Goal: Task Accomplishment & Management: Complete application form

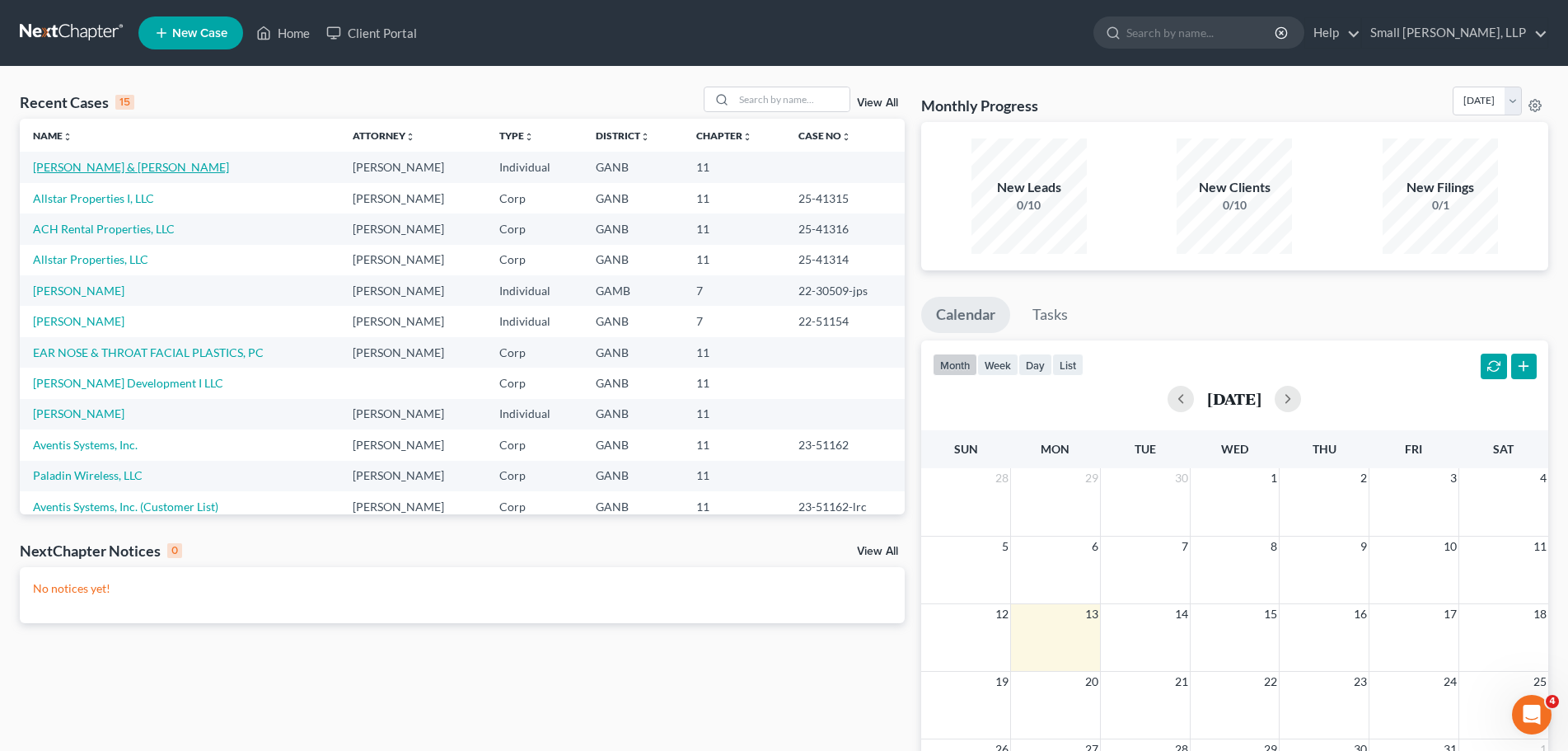
click at [118, 171] on link "[PERSON_NAME] & [PERSON_NAME]" at bounding box center [130, 167] width 196 height 14
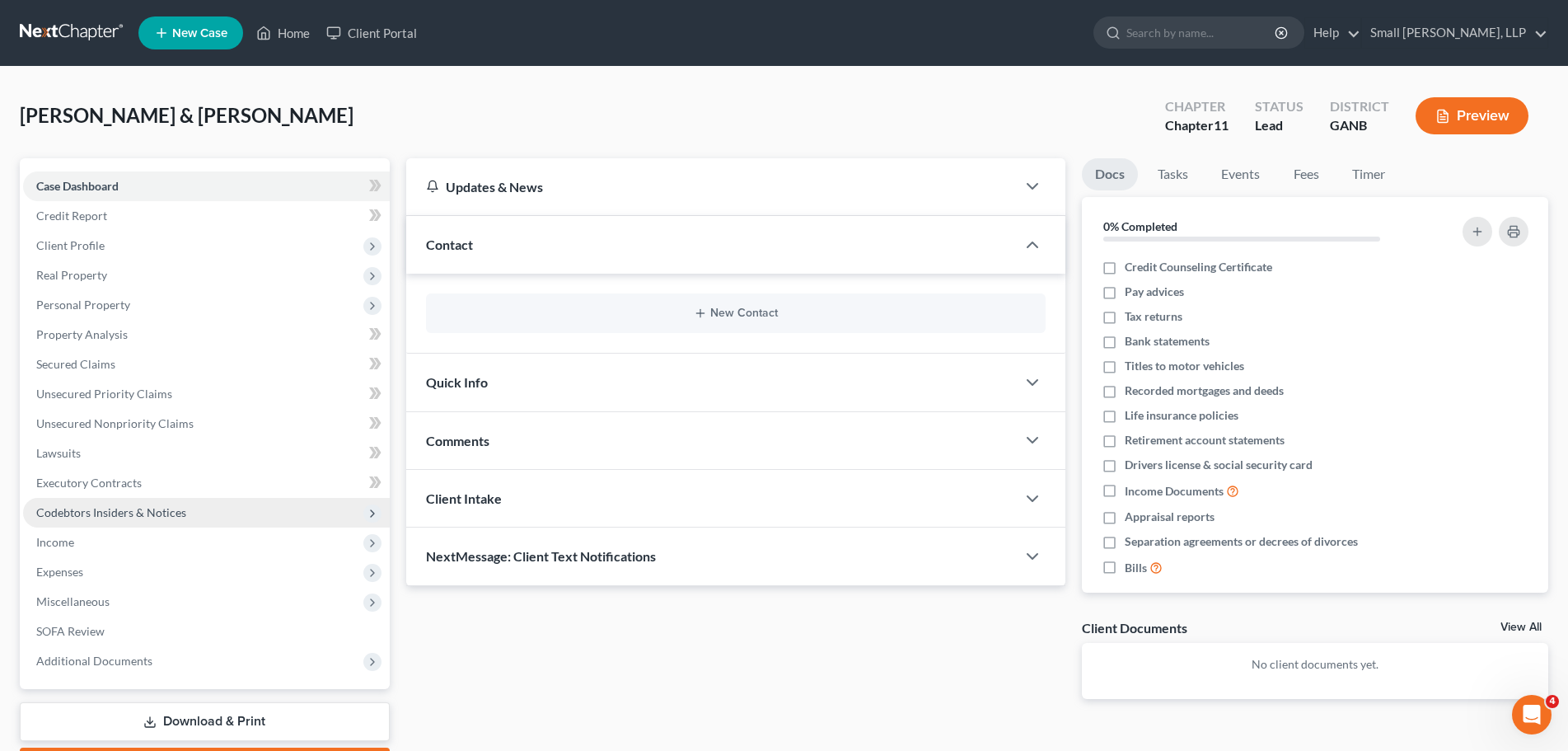
click at [83, 526] on span "Codebtors Insiders & Notices" at bounding box center [207, 512] width 367 height 30
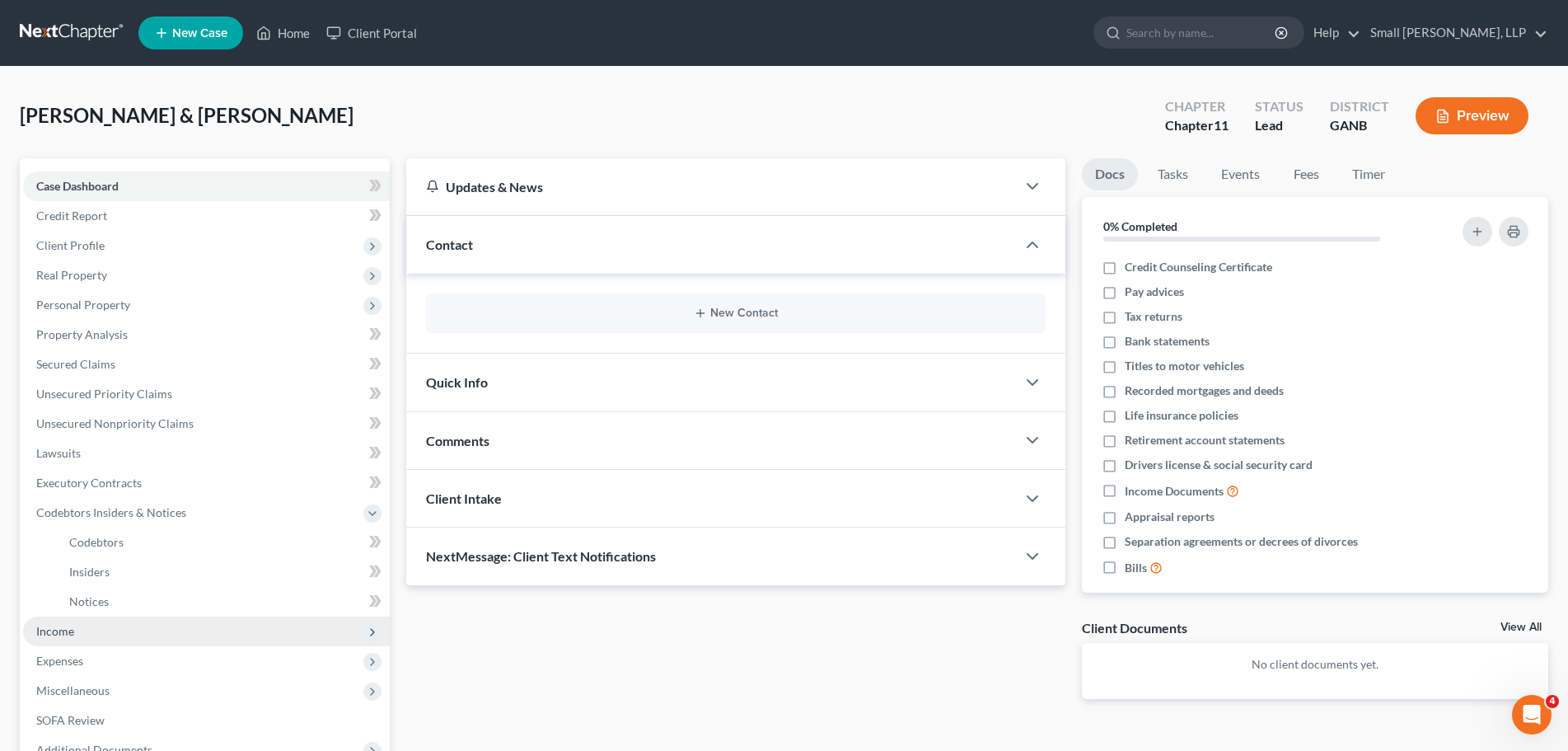
click at [90, 637] on span "Income" at bounding box center [207, 632] width 367 height 30
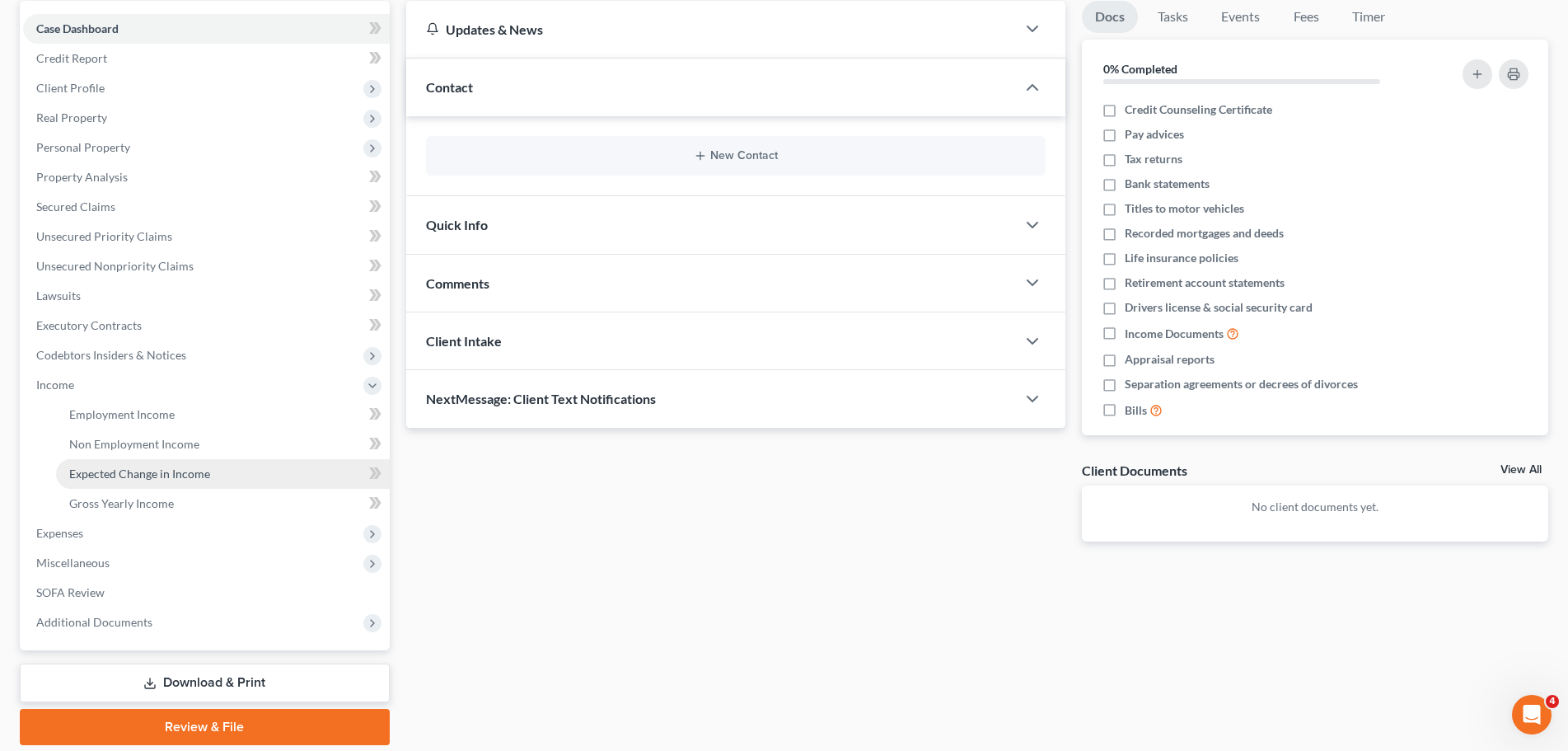
scroll to position [165, 0]
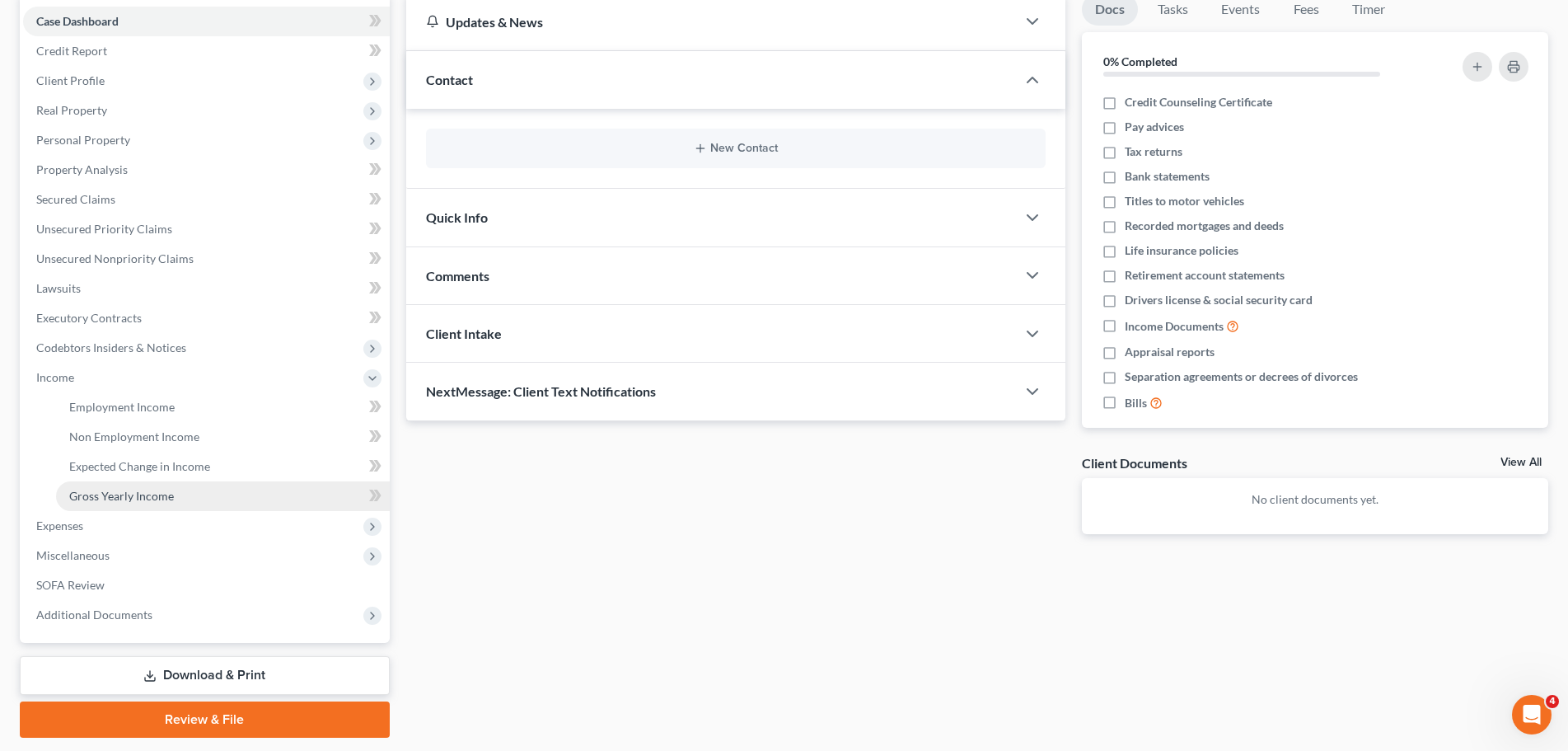
click at [268, 488] on link "Gross Yearly Income" at bounding box center [222, 496] width 334 height 30
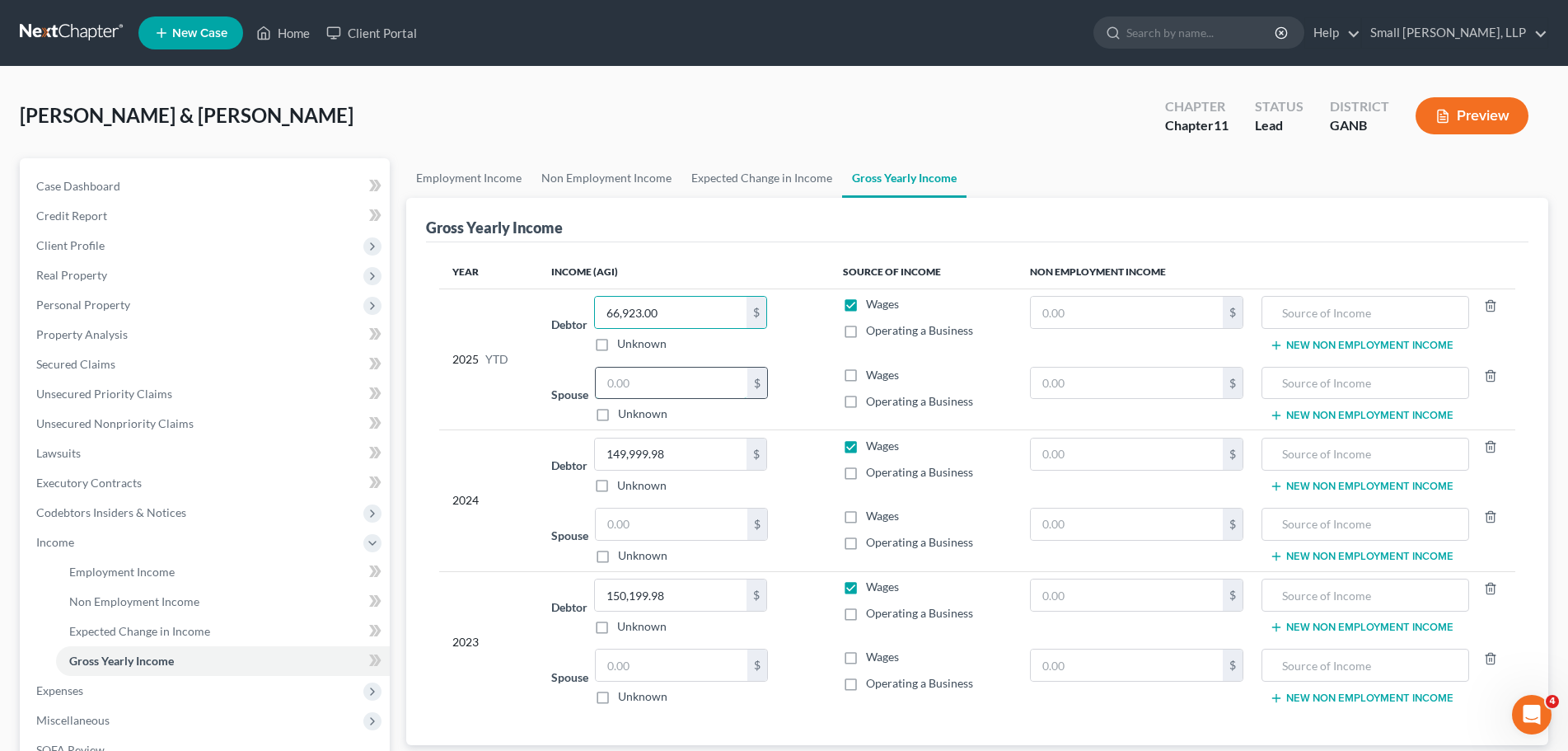
click at [674, 371] on input "text" at bounding box center [672, 384] width 152 height 32
paste input "66,923.00"
type input "66,923.00"
click at [668, 311] on input "66,923.00" at bounding box center [671, 312] width 152 height 32
click at [683, 451] on input "149,999.98" at bounding box center [671, 454] width 152 height 32
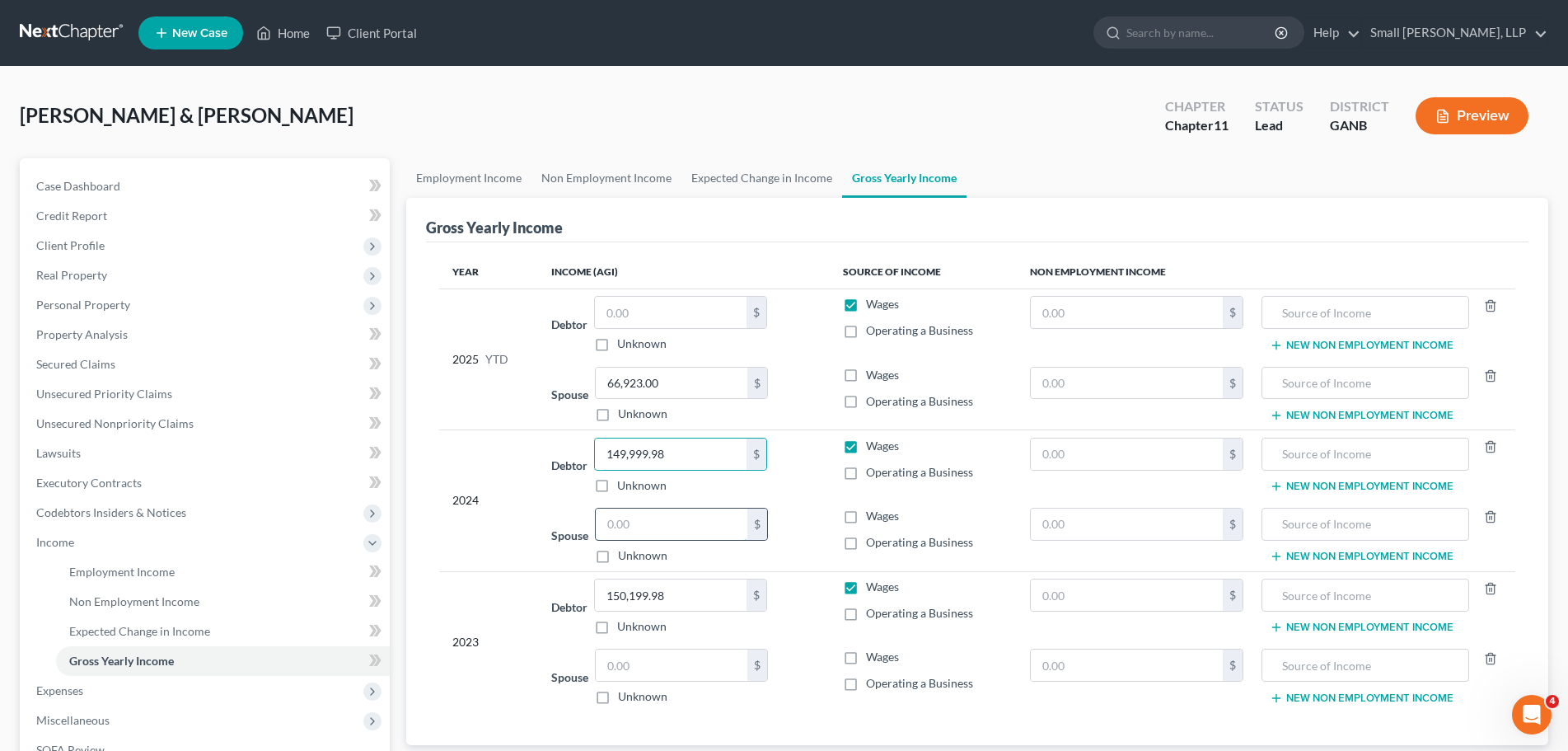
click at [671, 522] on input "text" at bounding box center [672, 524] width 152 height 32
paste input "149,999.98"
type input "149,999.98"
click at [692, 443] on input "149,999.98" at bounding box center [671, 454] width 152 height 32
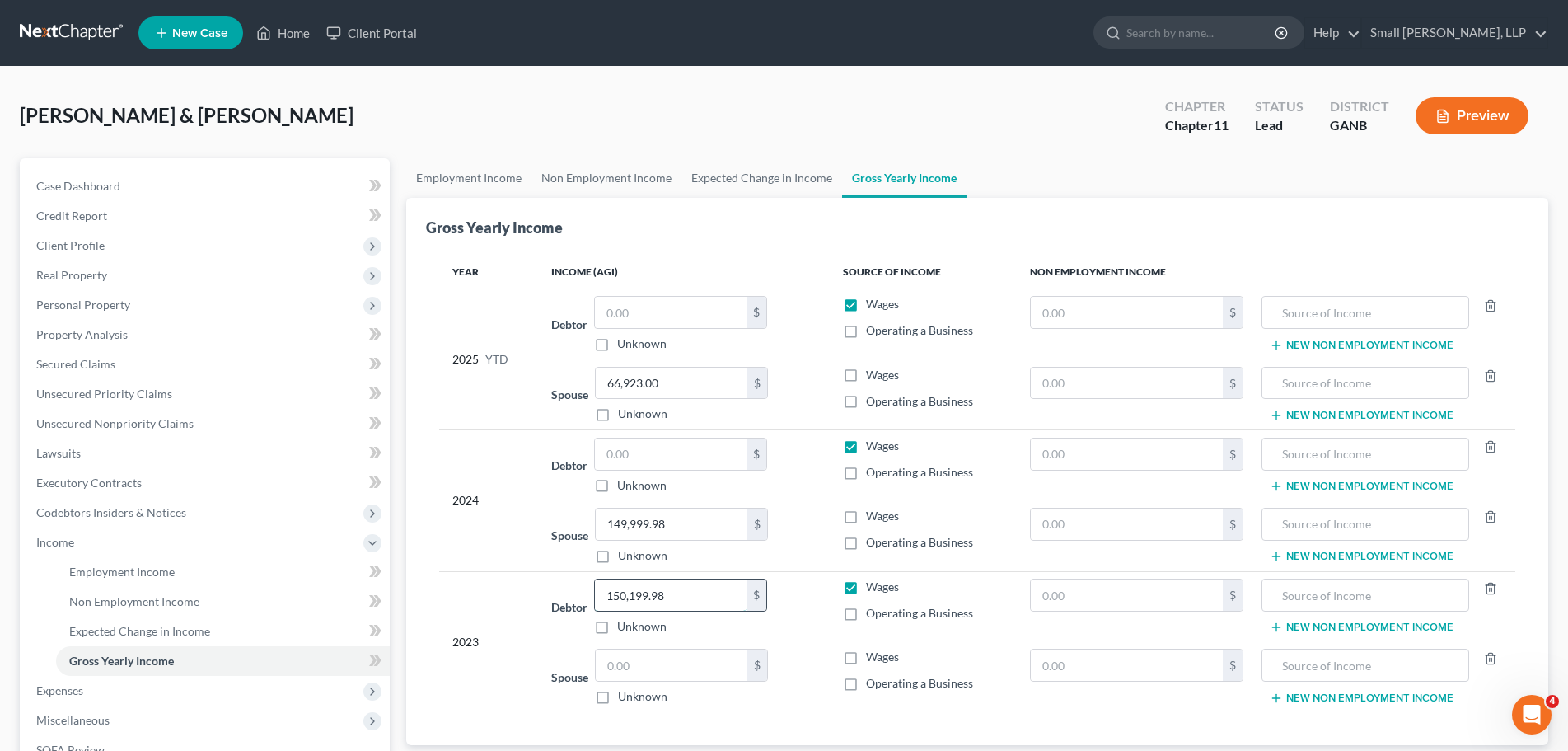
click at [689, 597] on input "150,199.98" at bounding box center [671, 595] width 152 height 32
click at [677, 656] on input "text" at bounding box center [672, 665] width 152 height 32
paste input "150,199.98"
type input "150,199.98"
click at [690, 596] on input "150,199.98" at bounding box center [671, 595] width 152 height 32
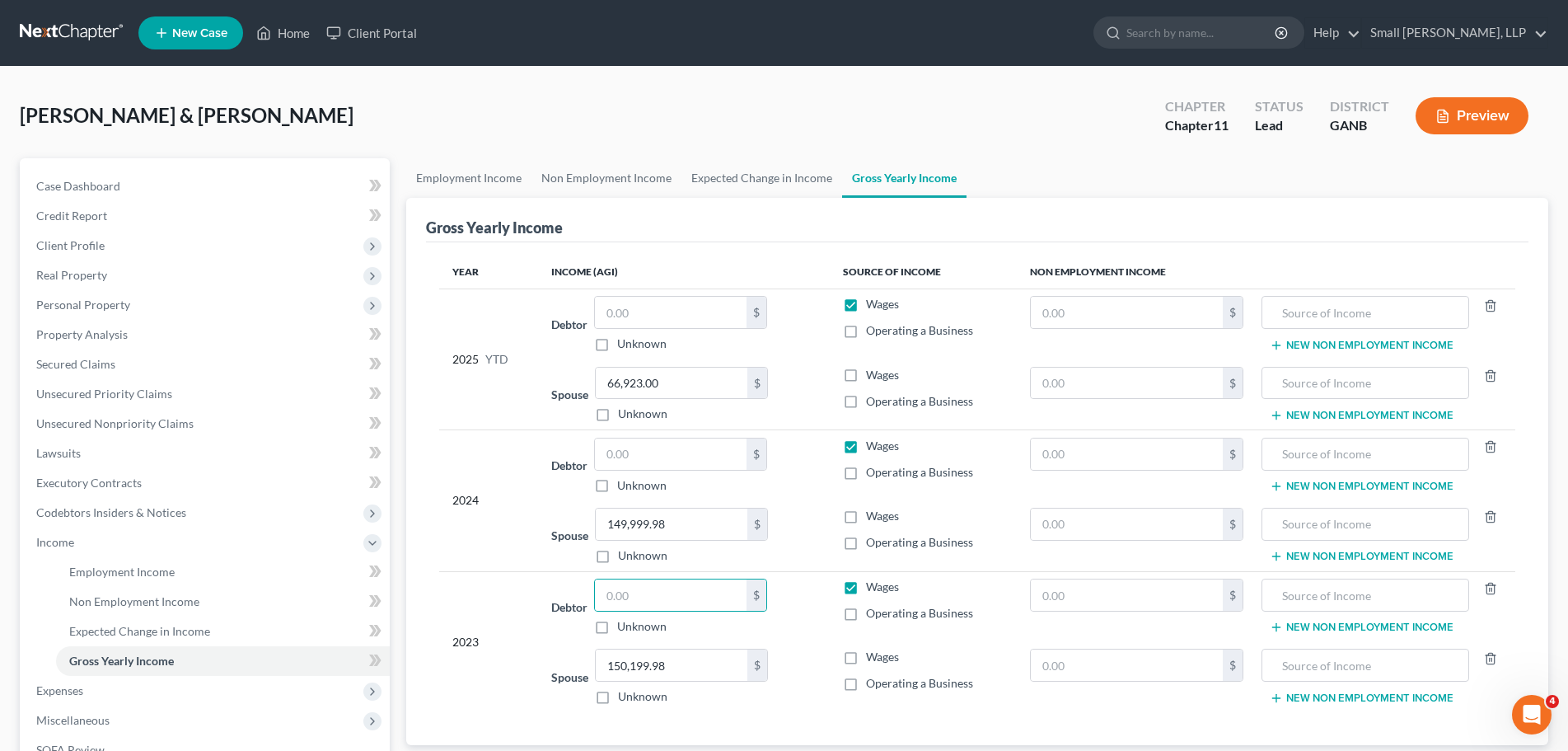
click at [506, 562] on div "2024" at bounding box center [488, 500] width 73 height 126
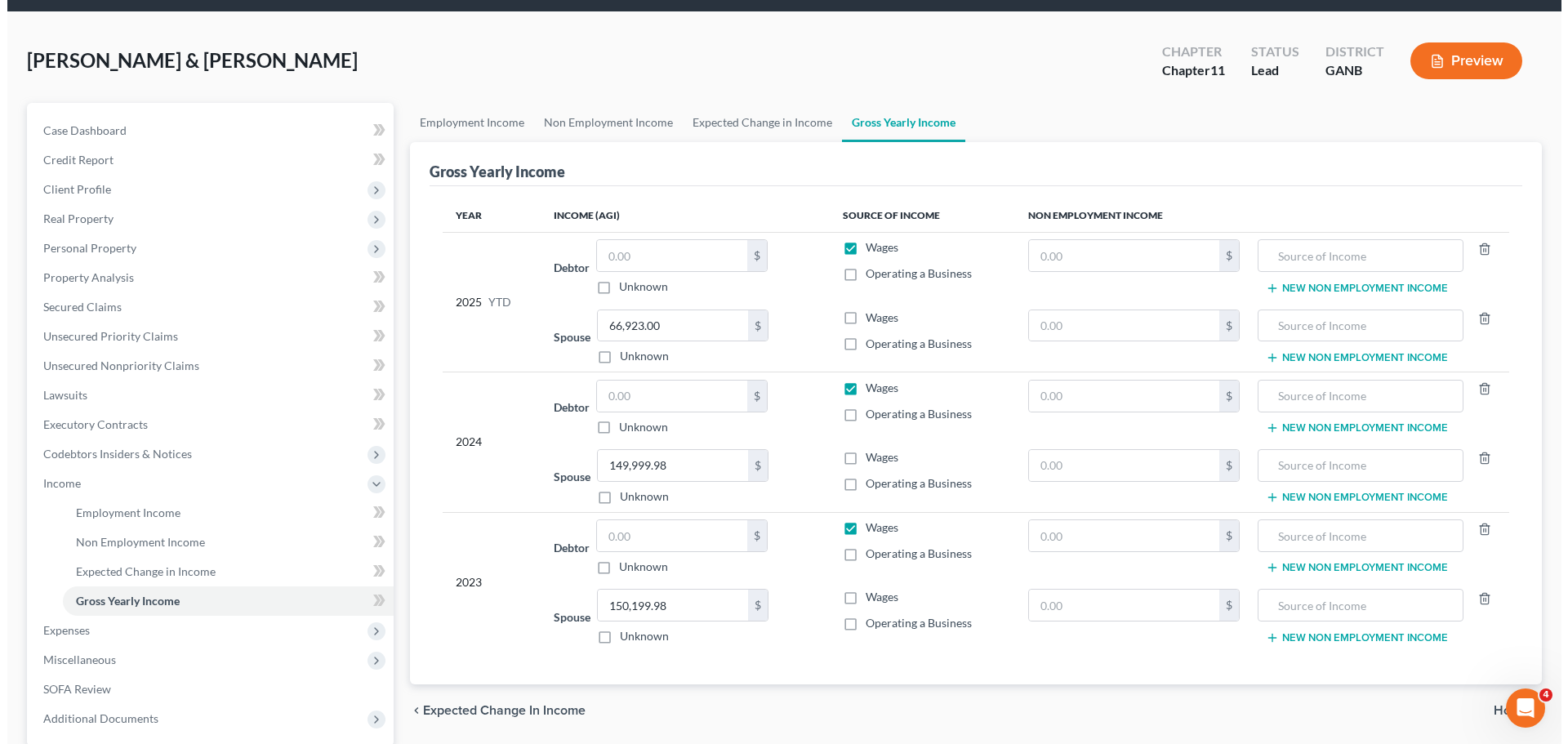
scroll to position [82, 0]
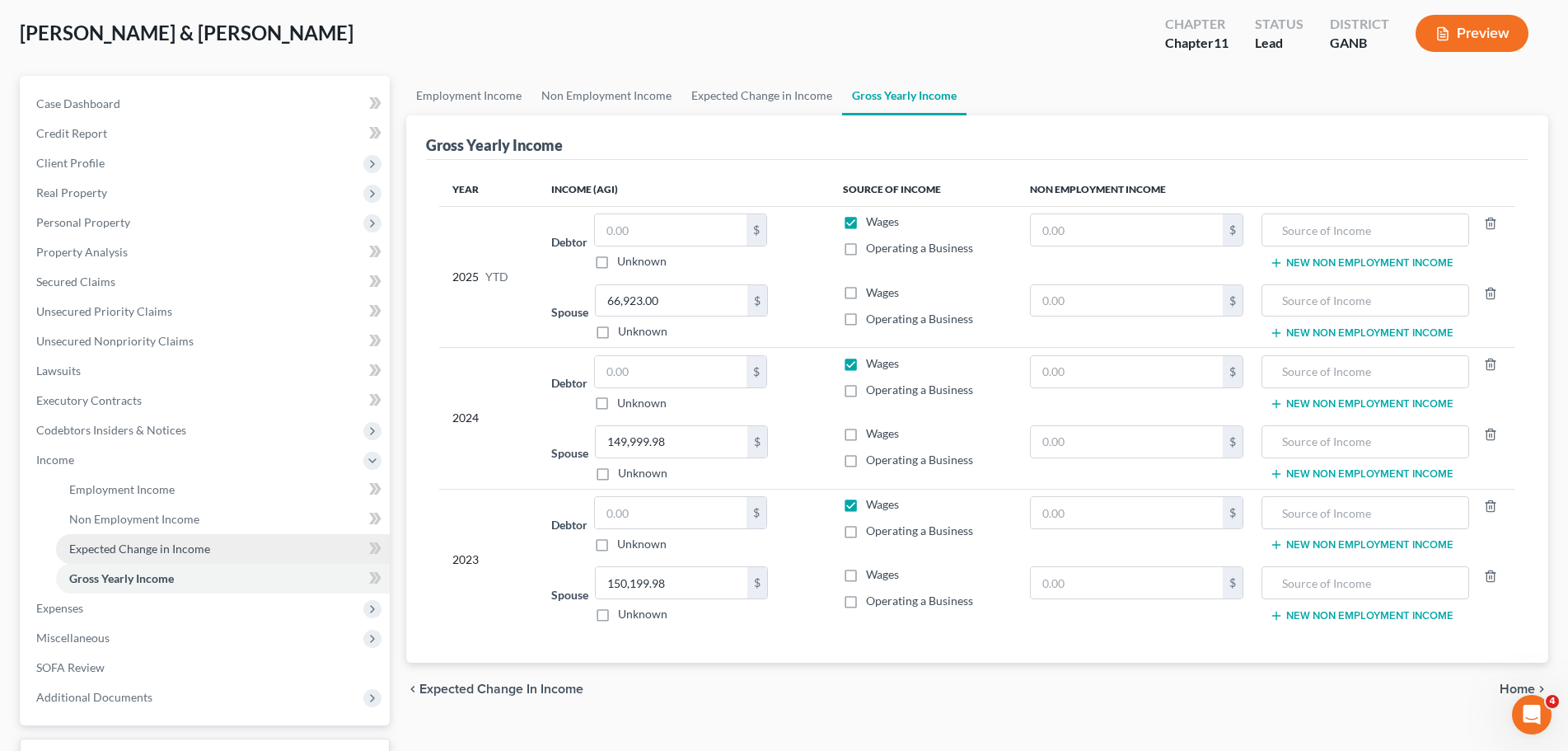
click at [251, 547] on link "Expected Change in Income" at bounding box center [222, 549] width 334 height 30
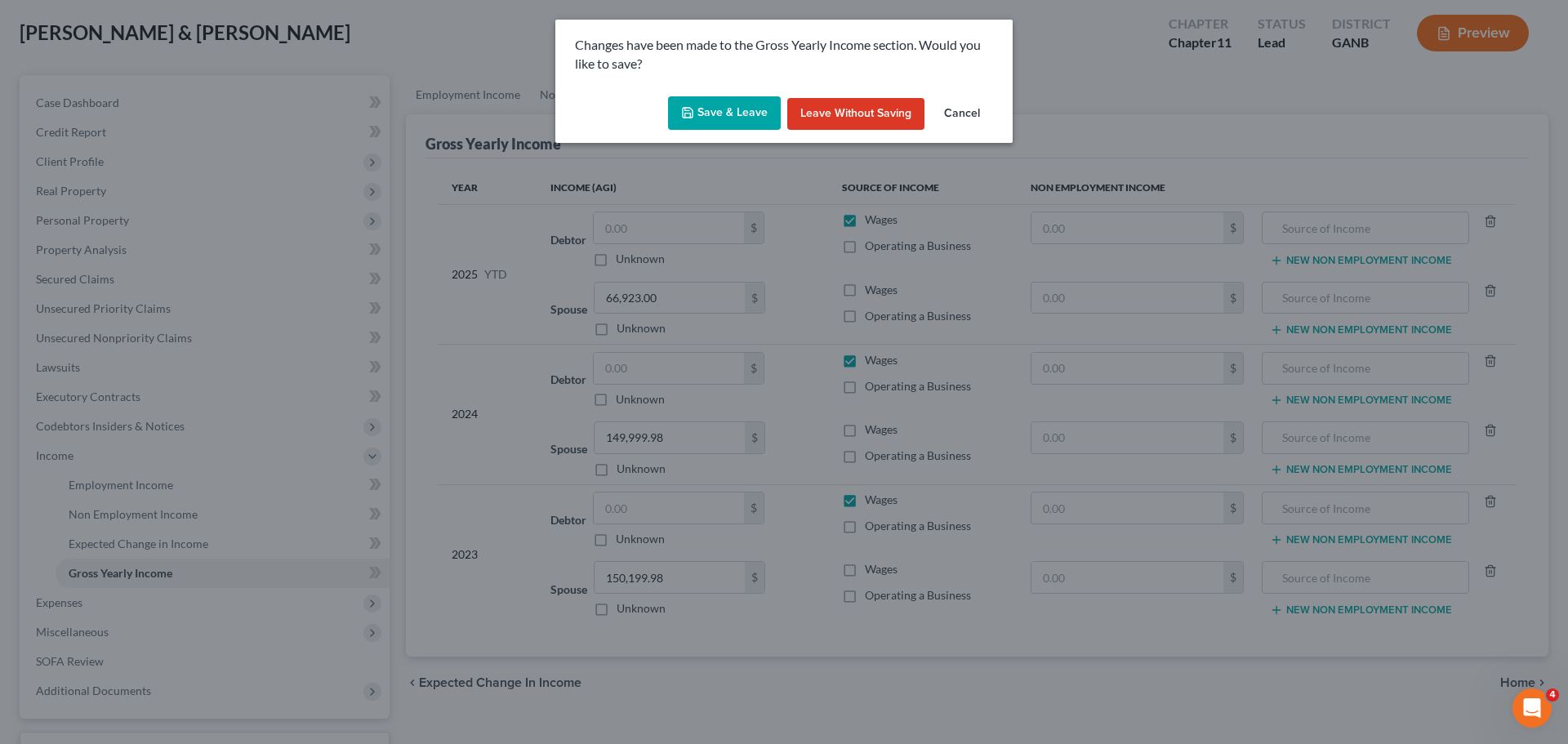
click at [731, 110] on button "Save & Leave" at bounding box center [724, 113] width 113 height 34
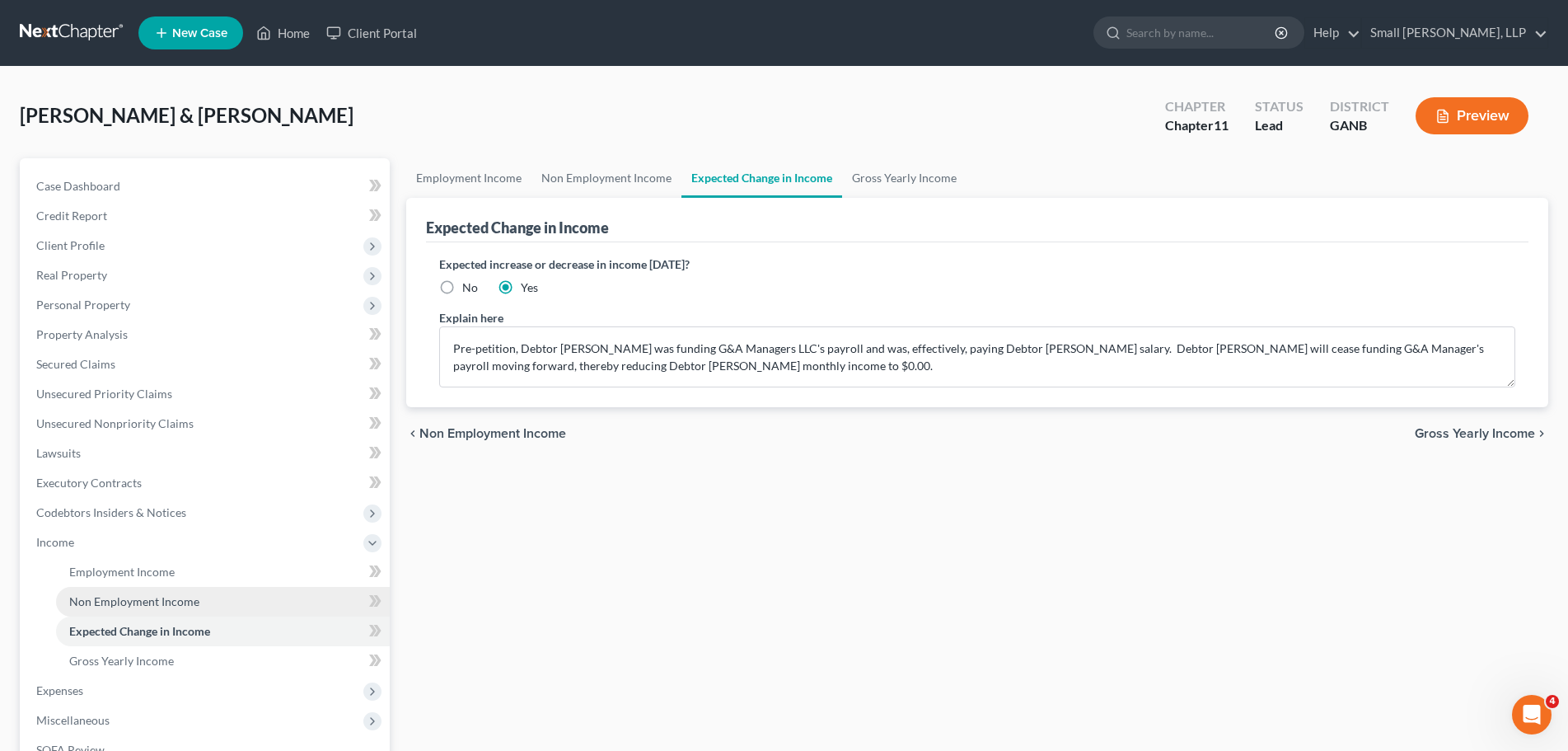
click at [168, 599] on span "Non Employment Income" at bounding box center [135, 602] width 130 height 14
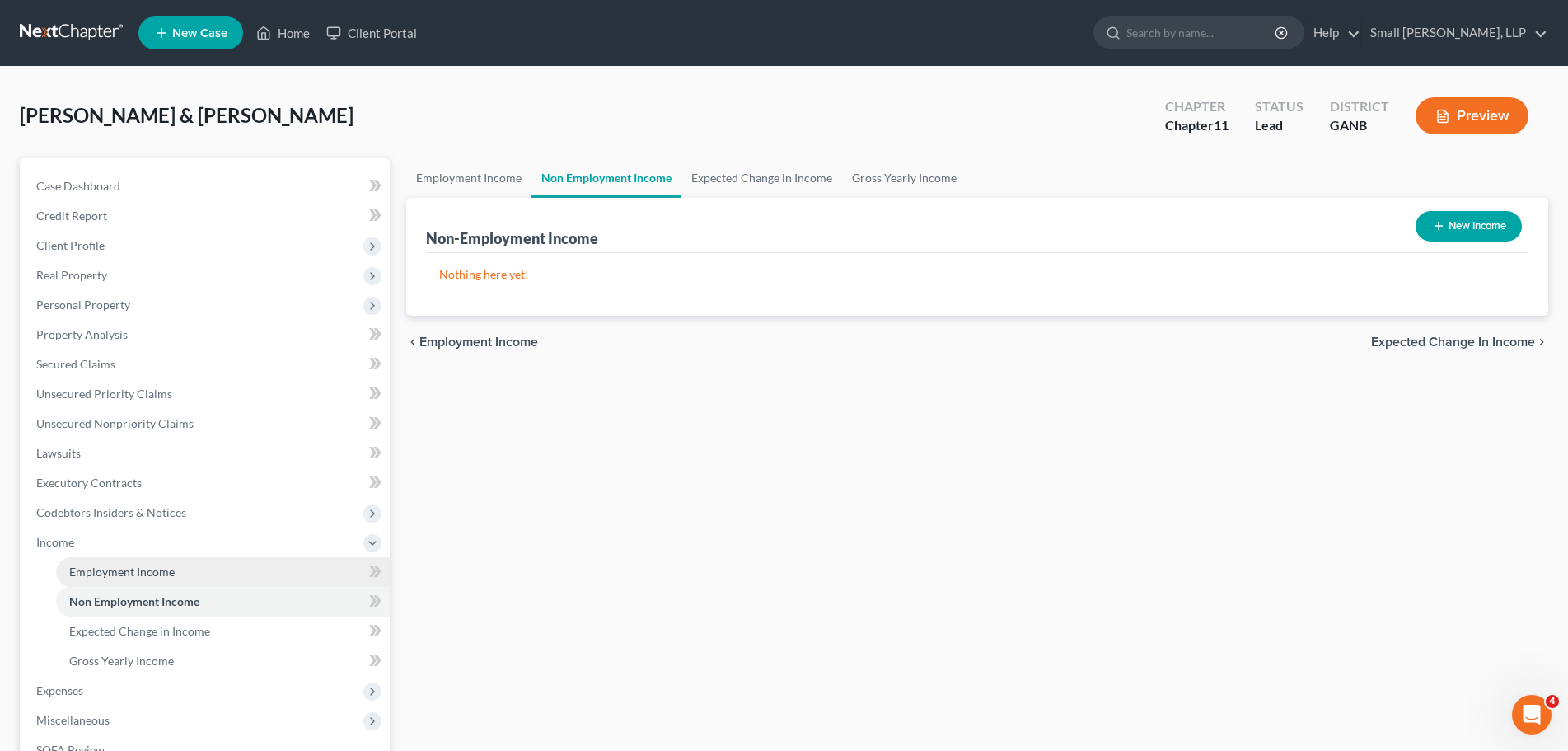
click at [178, 567] on link "Employment Income" at bounding box center [222, 572] width 334 height 30
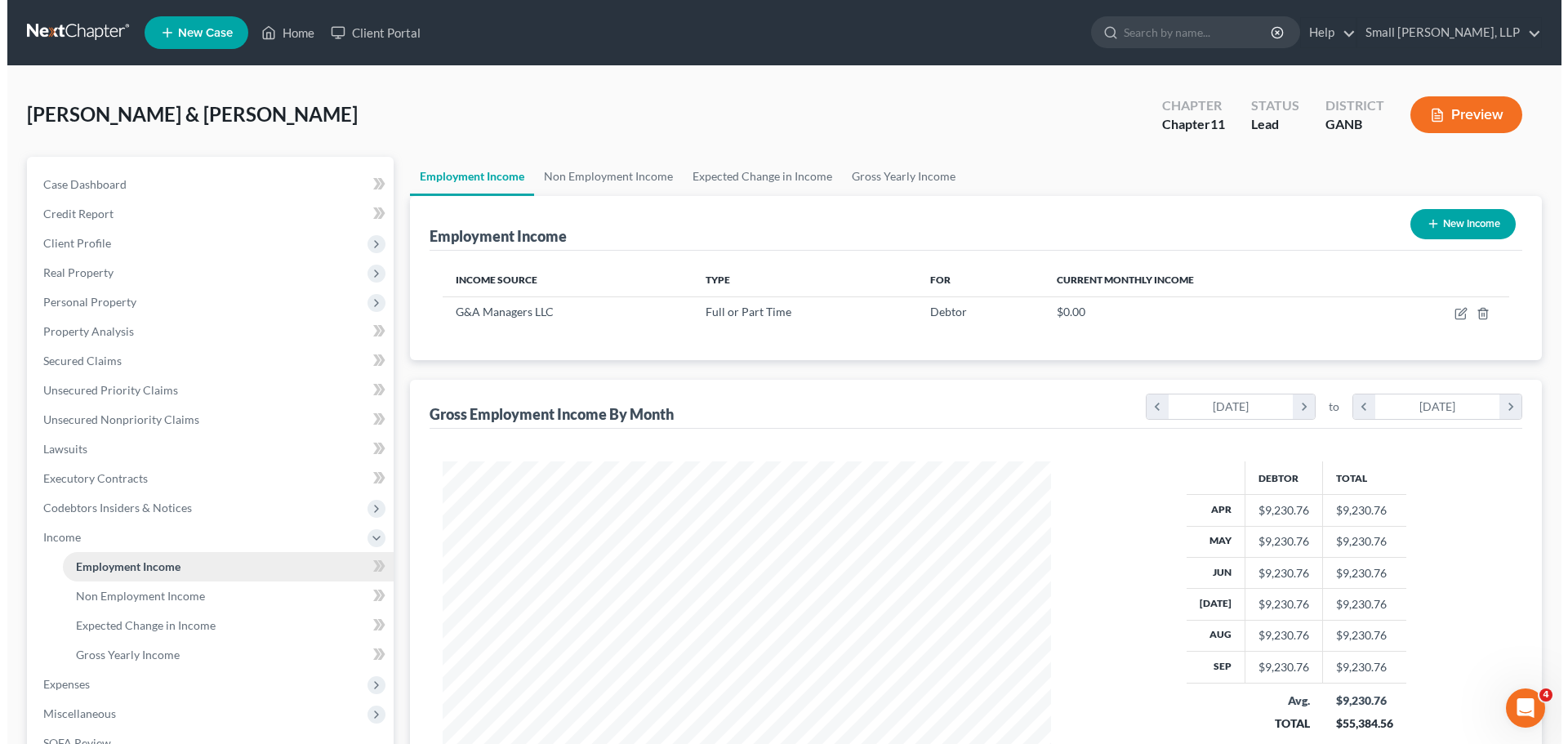
scroll to position [304, 642]
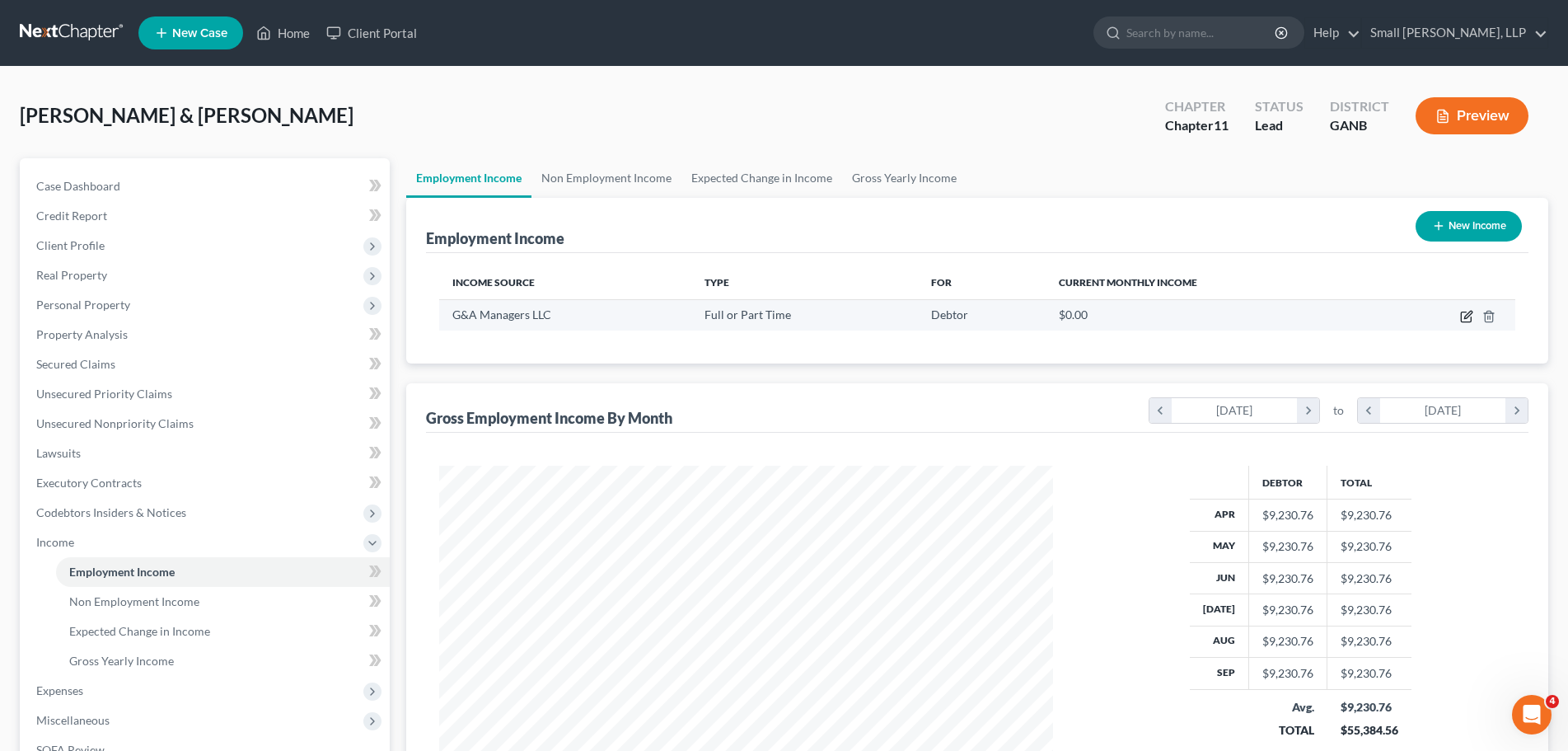
click at [1464, 322] on icon "button" at bounding box center [1466, 318] width 10 height 10
select select "0"
select select "10"
select select "1"
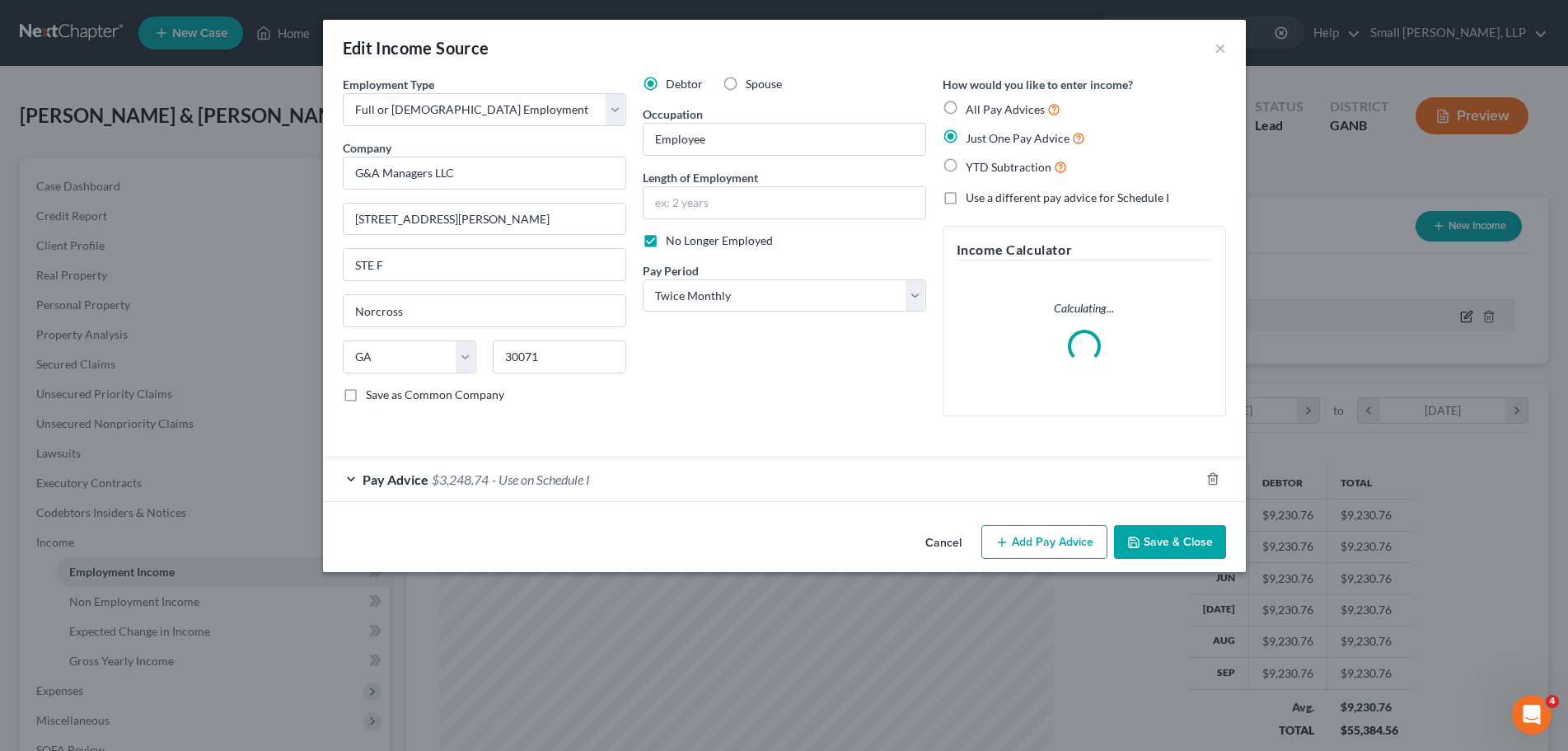
scroll to position [310, 654]
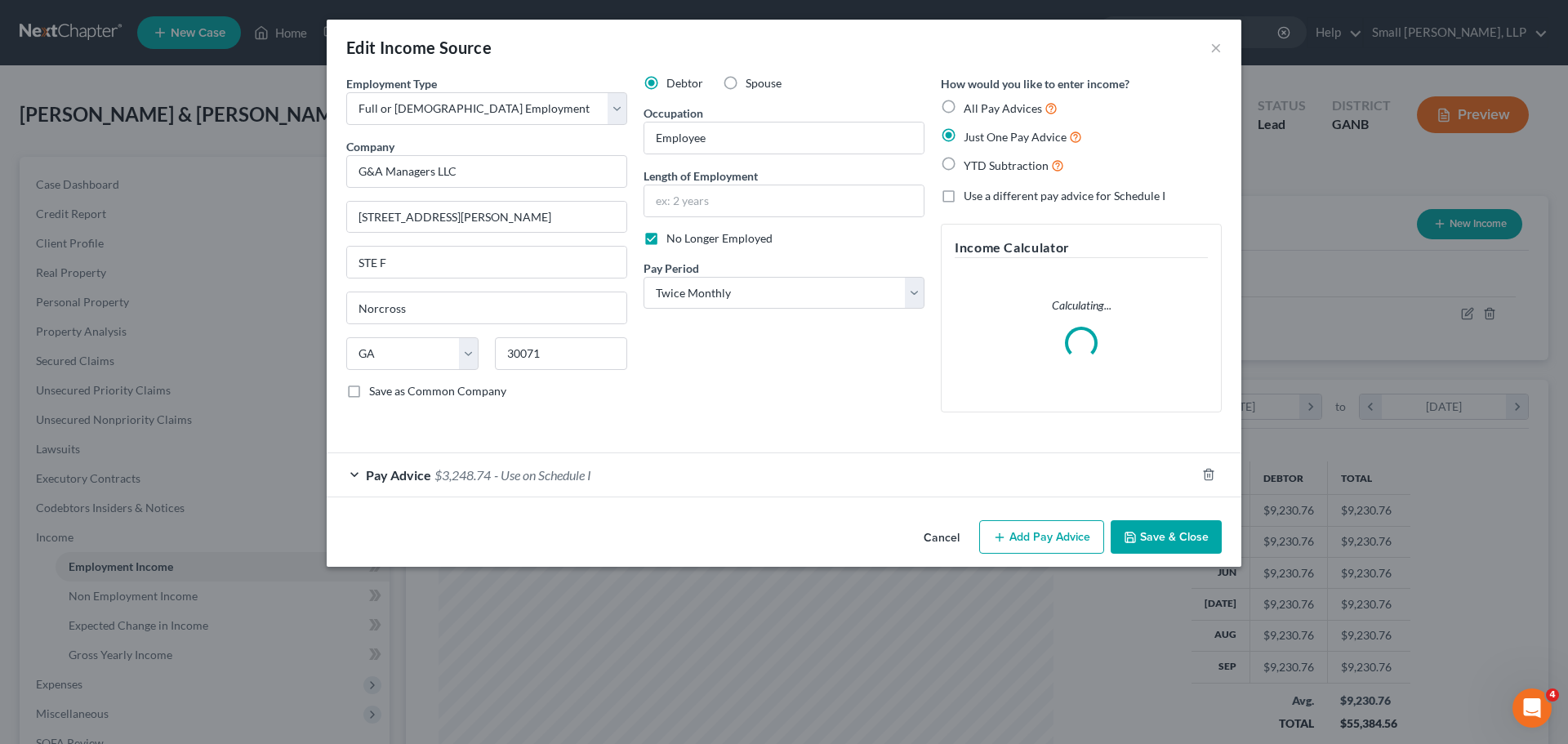
click at [755, 82] on span "Spouse" at bounding box center [763, 82] width 36 height 14
click at [755, 82] on input "Spouse" at bounding box center [757, 80] width 10 height 10
radio input "true"
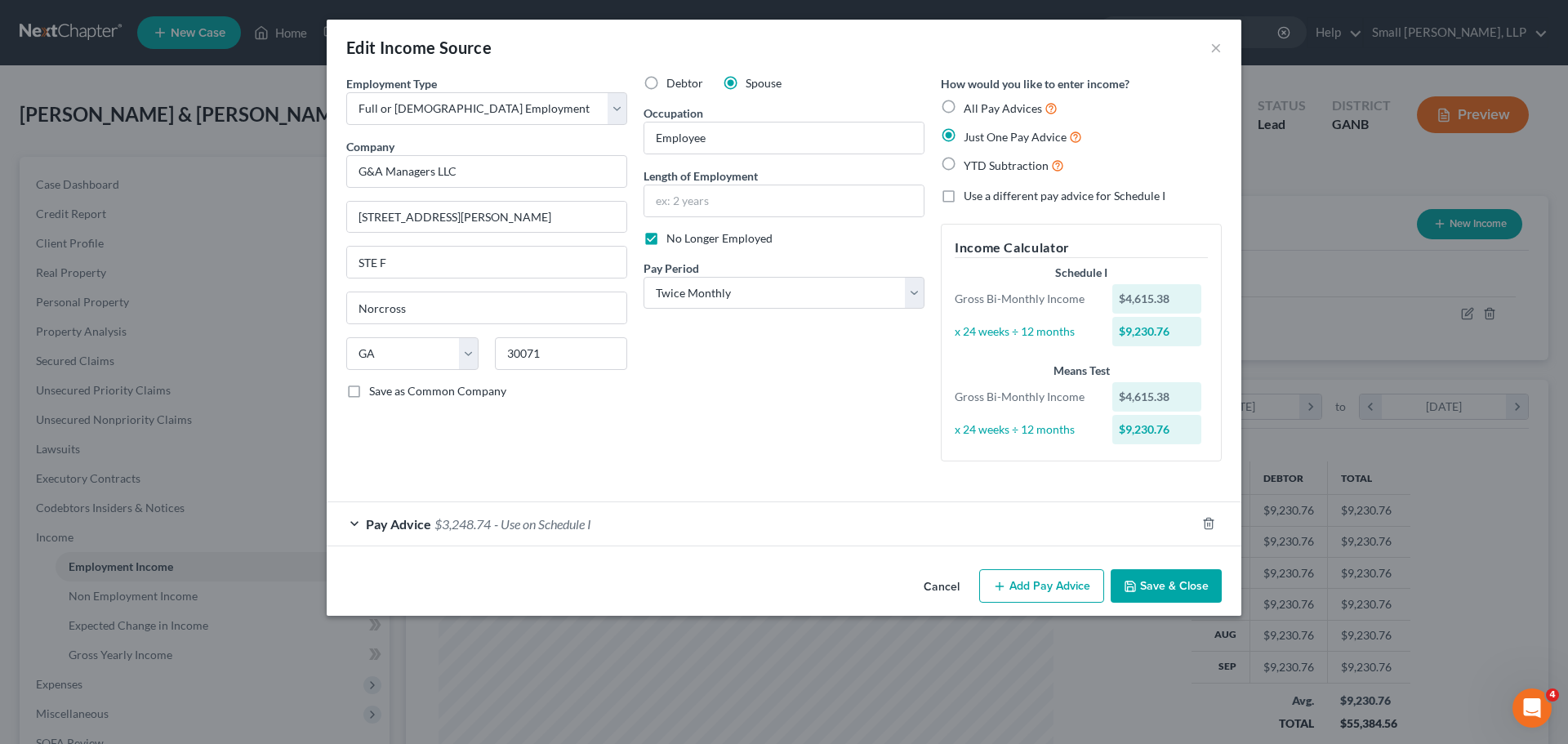
click at [1155, 595] on button "Save & Close" at bounding box center [1166, 587] width 111 height 34
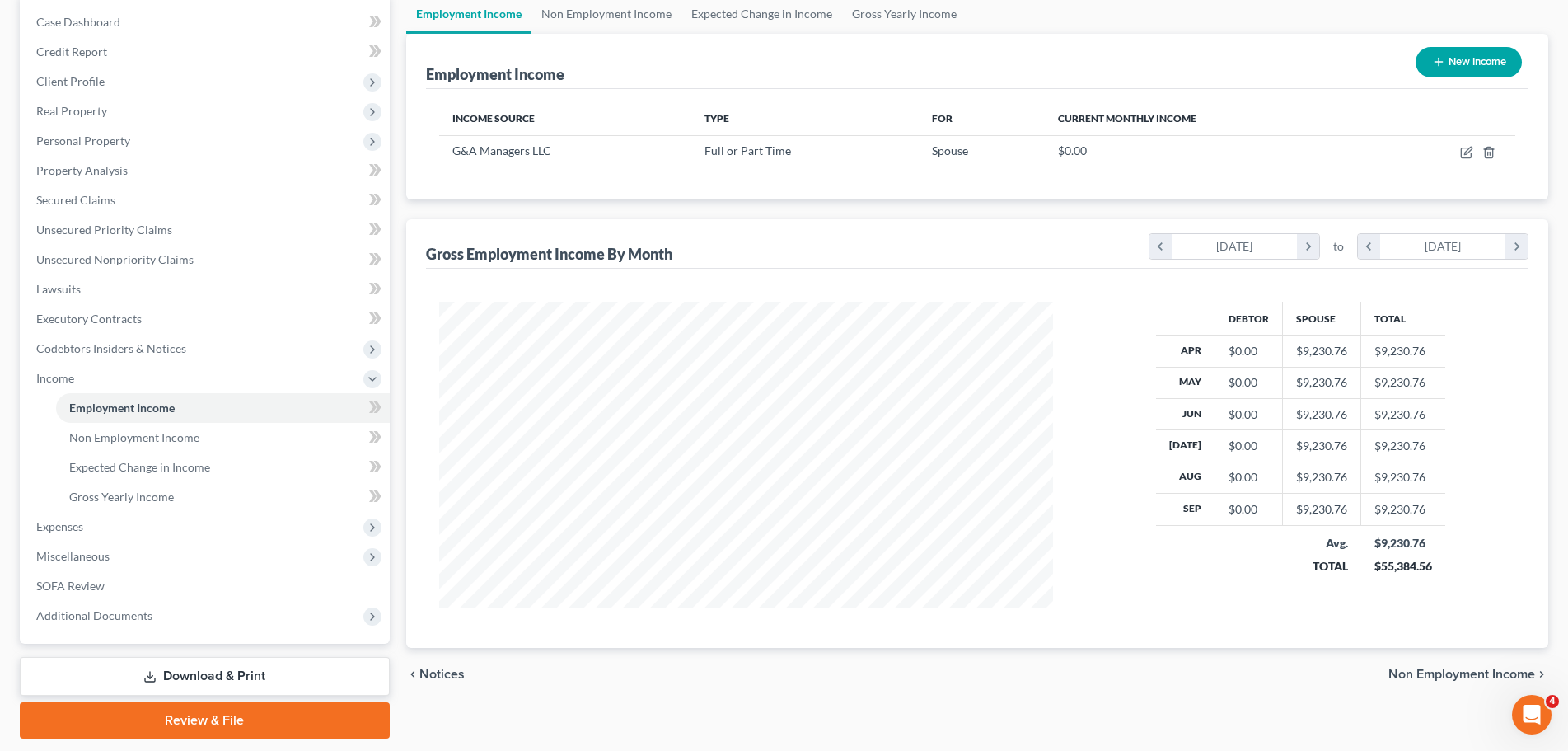
scroll to position [165, 0]
click at [150, 434] on span "Non Employment Income" at bounding box center [135, 437] width 130 height 14
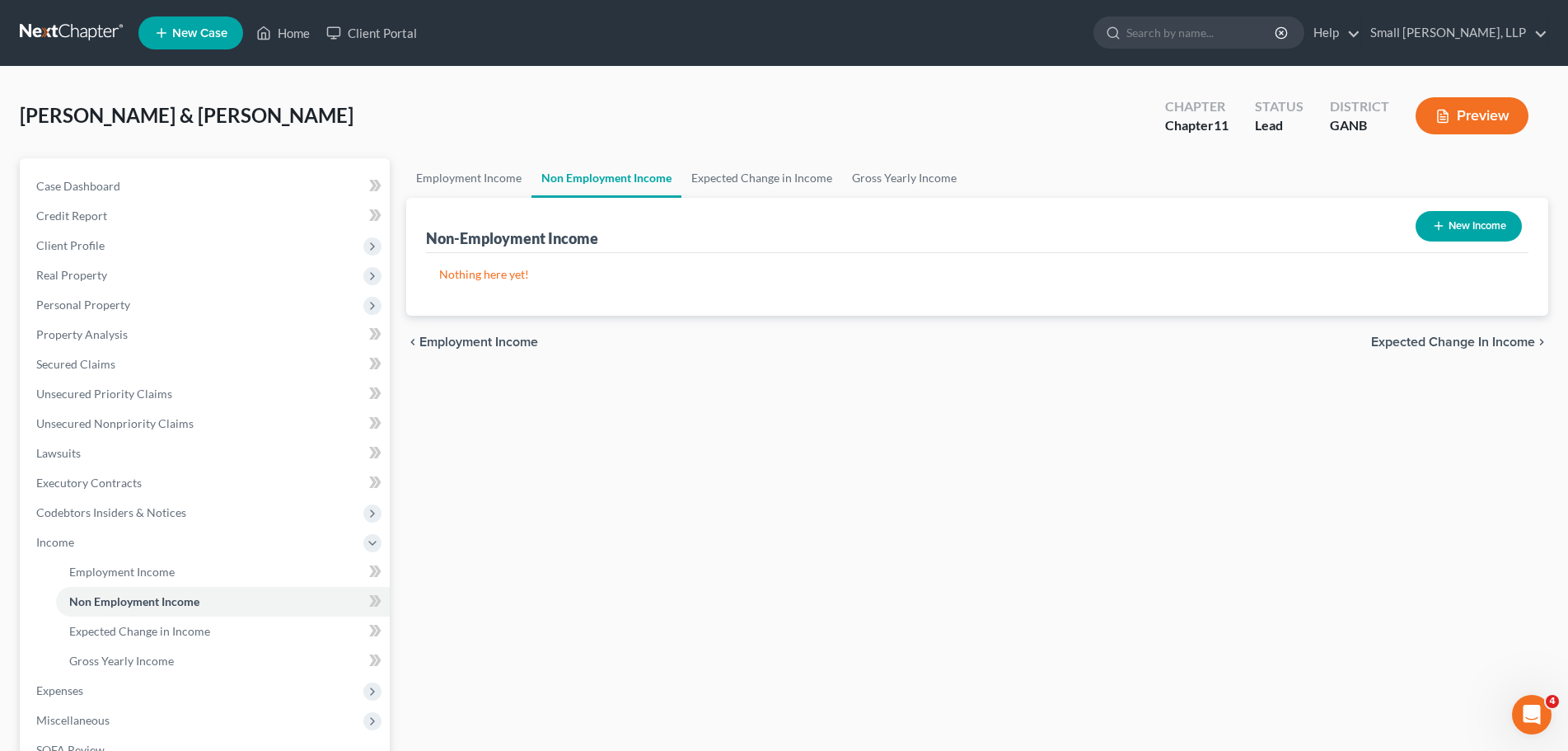
click at [1488, 202] on div "Non-Employment Income New Income" at bounding box center [978, 226] width 1103 height 55
click at [1490, 221] on button "New Income" at bounding box center [1469, 227] width 106 height 31
select select "0"
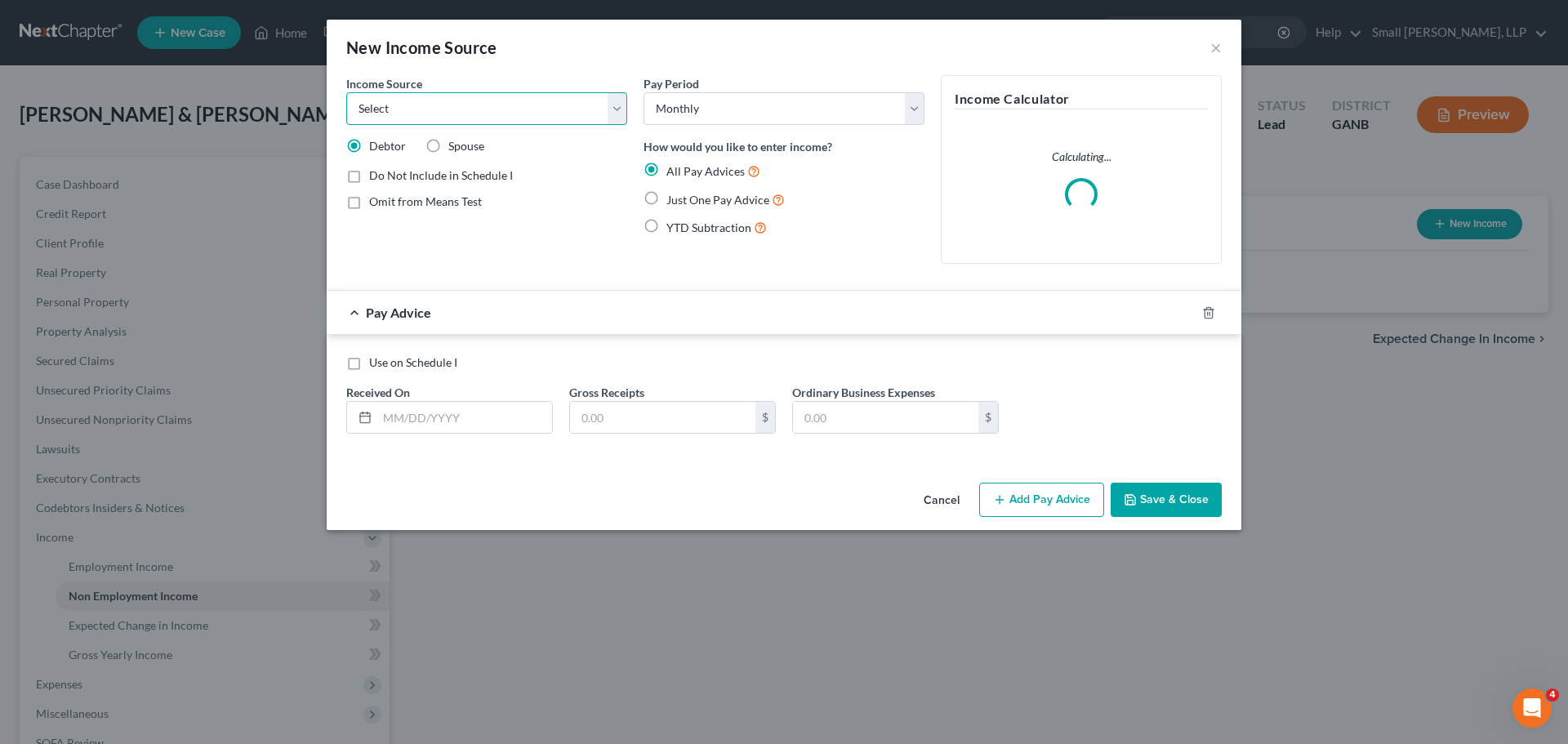
click at [556, 105] on select "Select Unemployment Disability (from employer) Pension Retirement Social Securi…" at bounding box center [486, 109] width 281 height 32
select select "6"
click at [346, 93] on select "Select Unemployment Disability (from employer) Pension Retirement Social Securi…" at bounding box center [486, 109] width 281 height 32
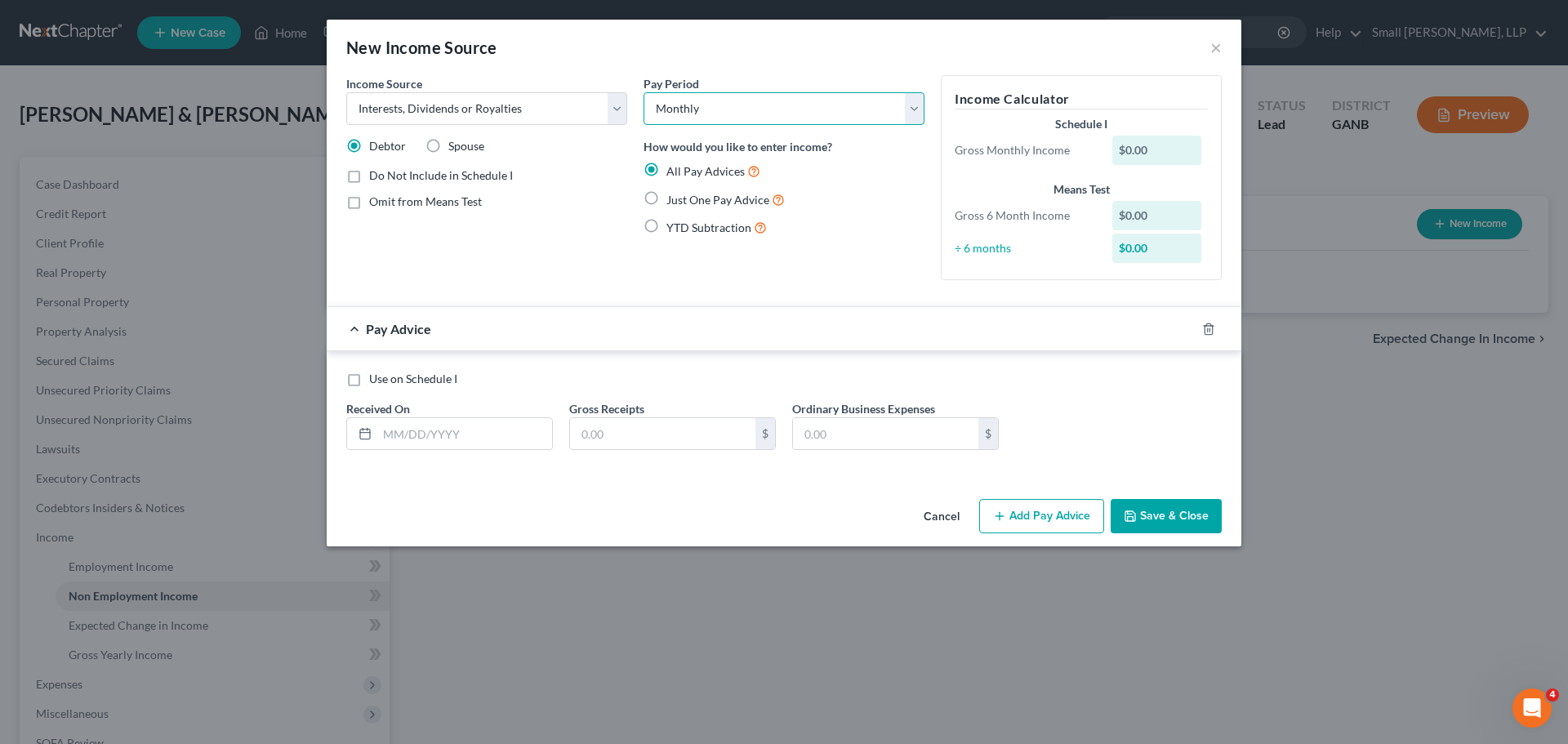
click at [748, 114] on select "Select Monthly Twice Monthly Every Other Week Weekly" at bounding box center [784, 109] width 281 height 32
click at [750, 111] on select "Select Monthly Twice Monthly Every Other Week Weekly" at bounding box center [784, 109] width 281 height 32
click at [1219, 54] on button "×" at bounding box center [1215, 47] width 11 height 20
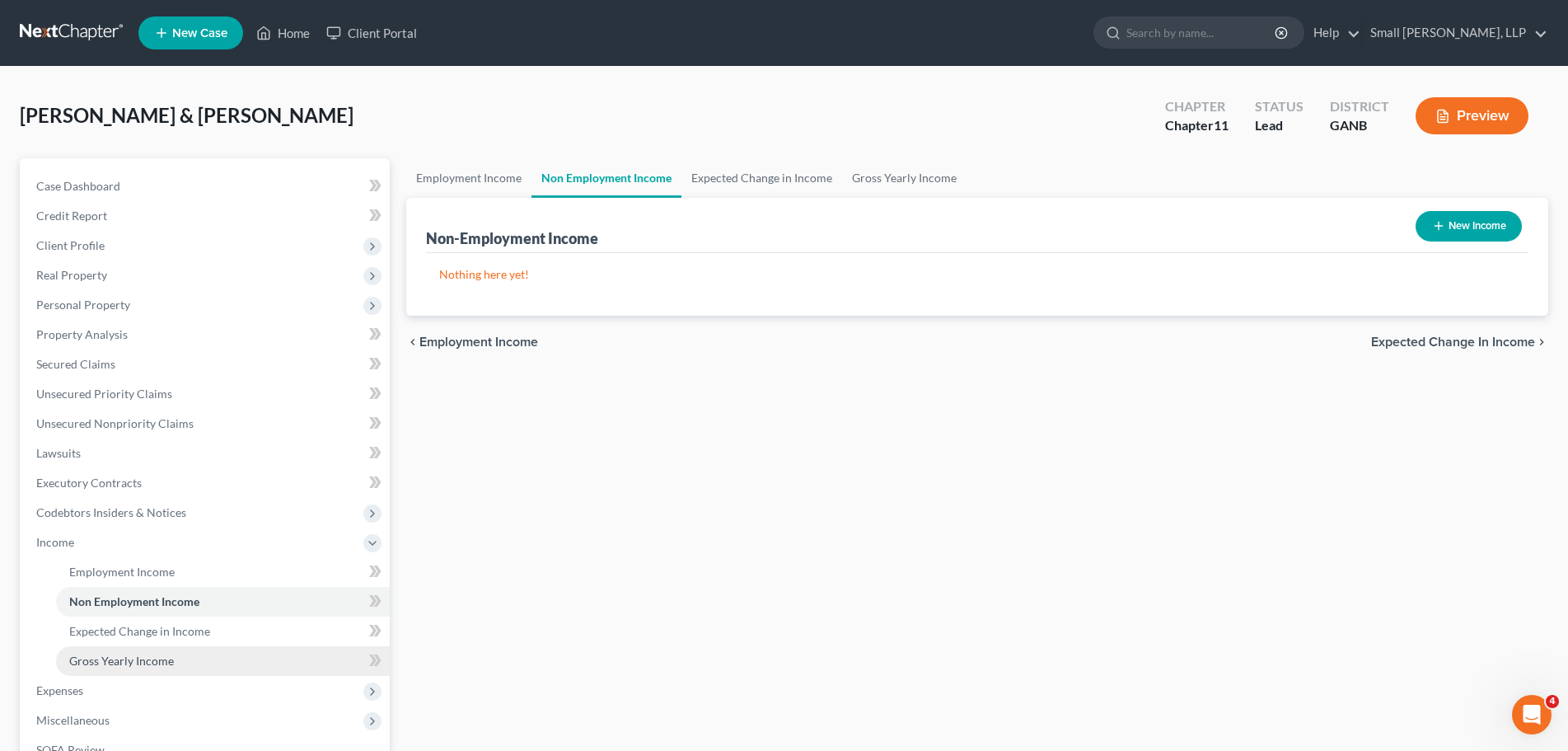
click at [179, 663] on link "Gross Yearly Income" at bounding box center [222, 661] width 334 height 30
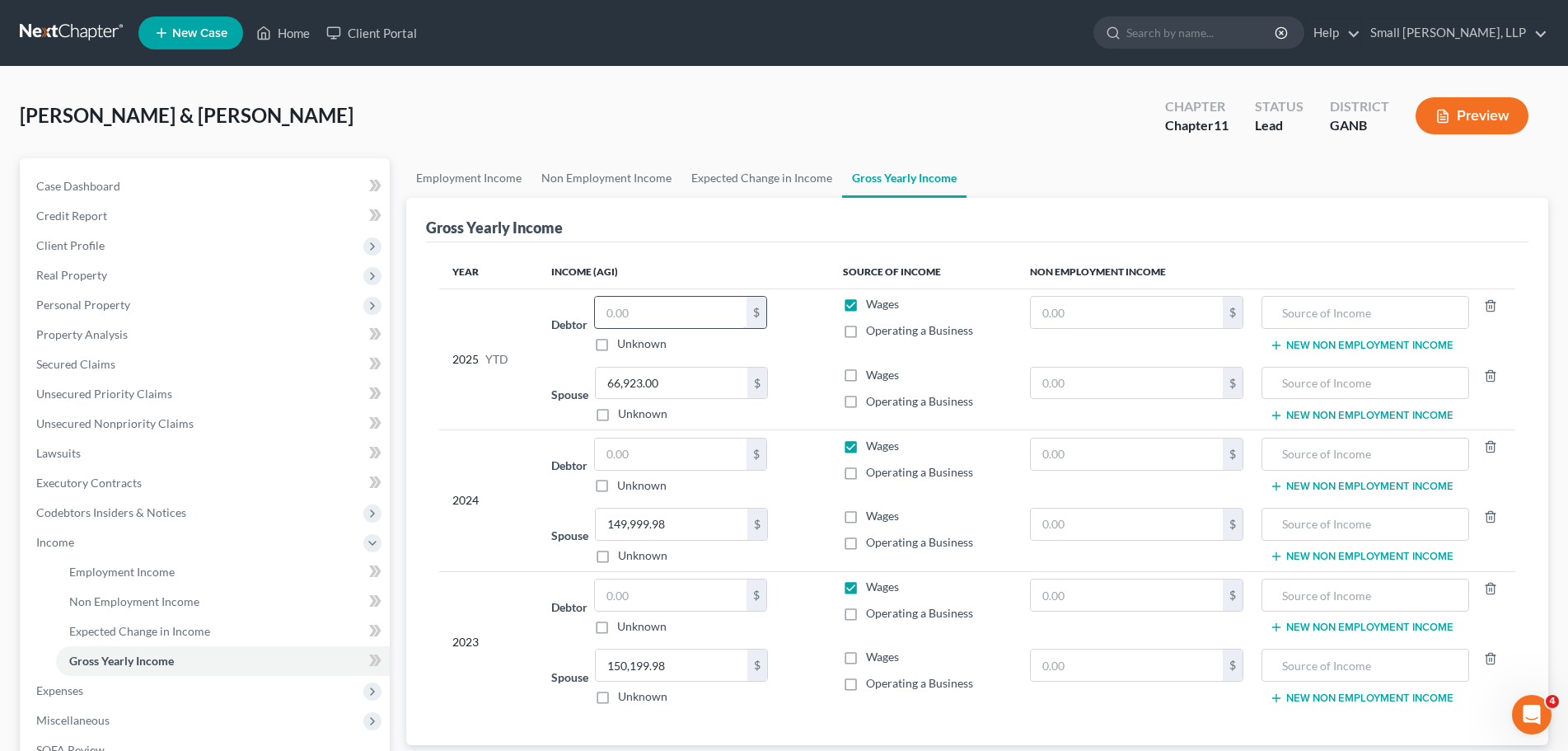
click at [656, 322] on input "text" at bounding box center [671, 312] width 152 height 32
drag, startPoint x: 702, startPoint y: 318, endPoint x: 479, endPoint y: 316, distance: 223.0
click at [483, 314] on tr "2025 YTD Debtor 51,746.28 $ Unknown Balance Undetermined 51,746.28 $ Unknown Wa…" at bounding box center [977, 324] width 1076 height 71
type input "51,746.28"
click at [1161, 308] on input "text" at bounding box center [1126, 312] width 191 height 32
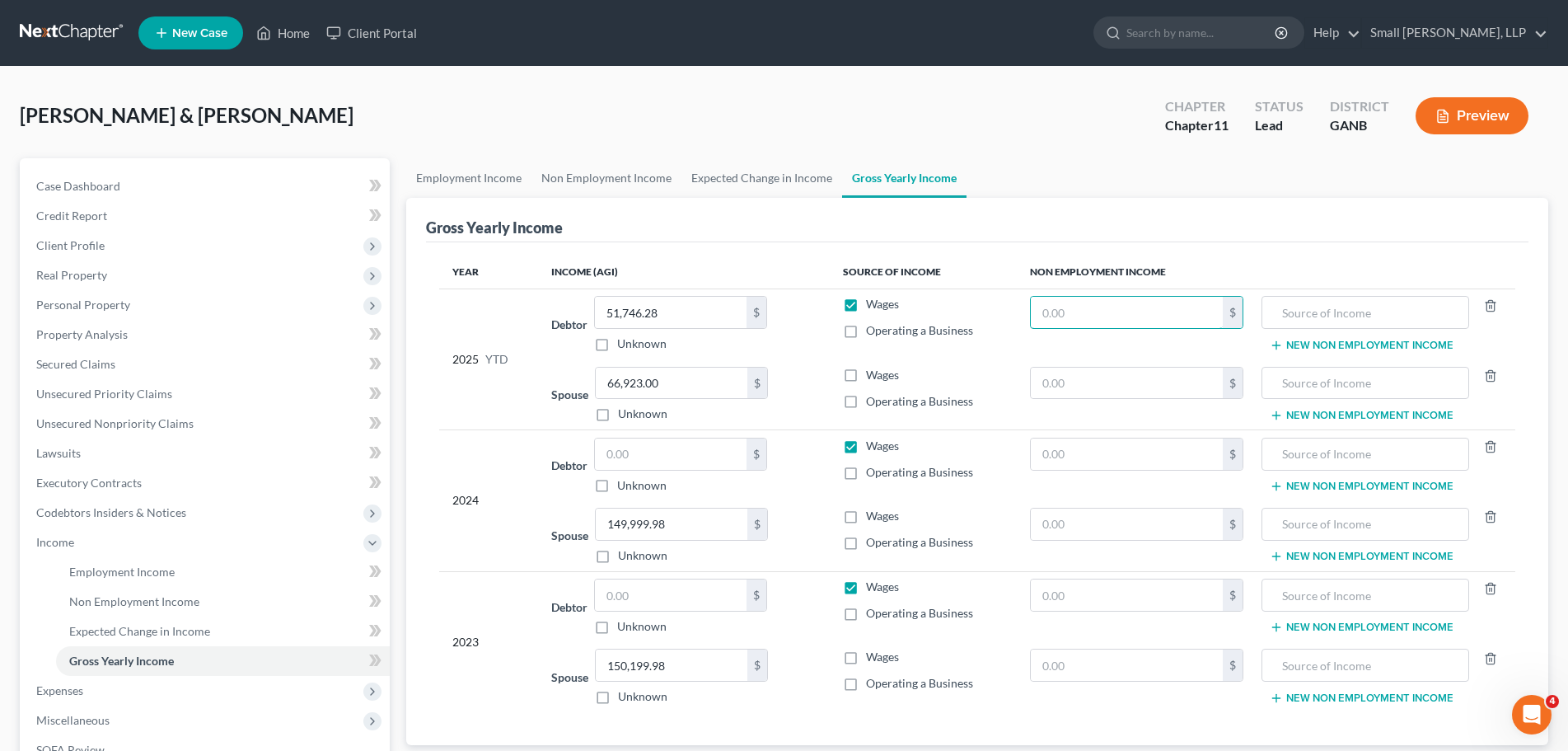
paste input "51,746.28"
type input "51,746.28"
click at [700, 305] on input "51,746.28" at bounding box center [671, 312] width 152 height 32
click at [1349, 312] on input "text" at bounding box center [1366, 312] width 190 height 32
type input "Distributions"
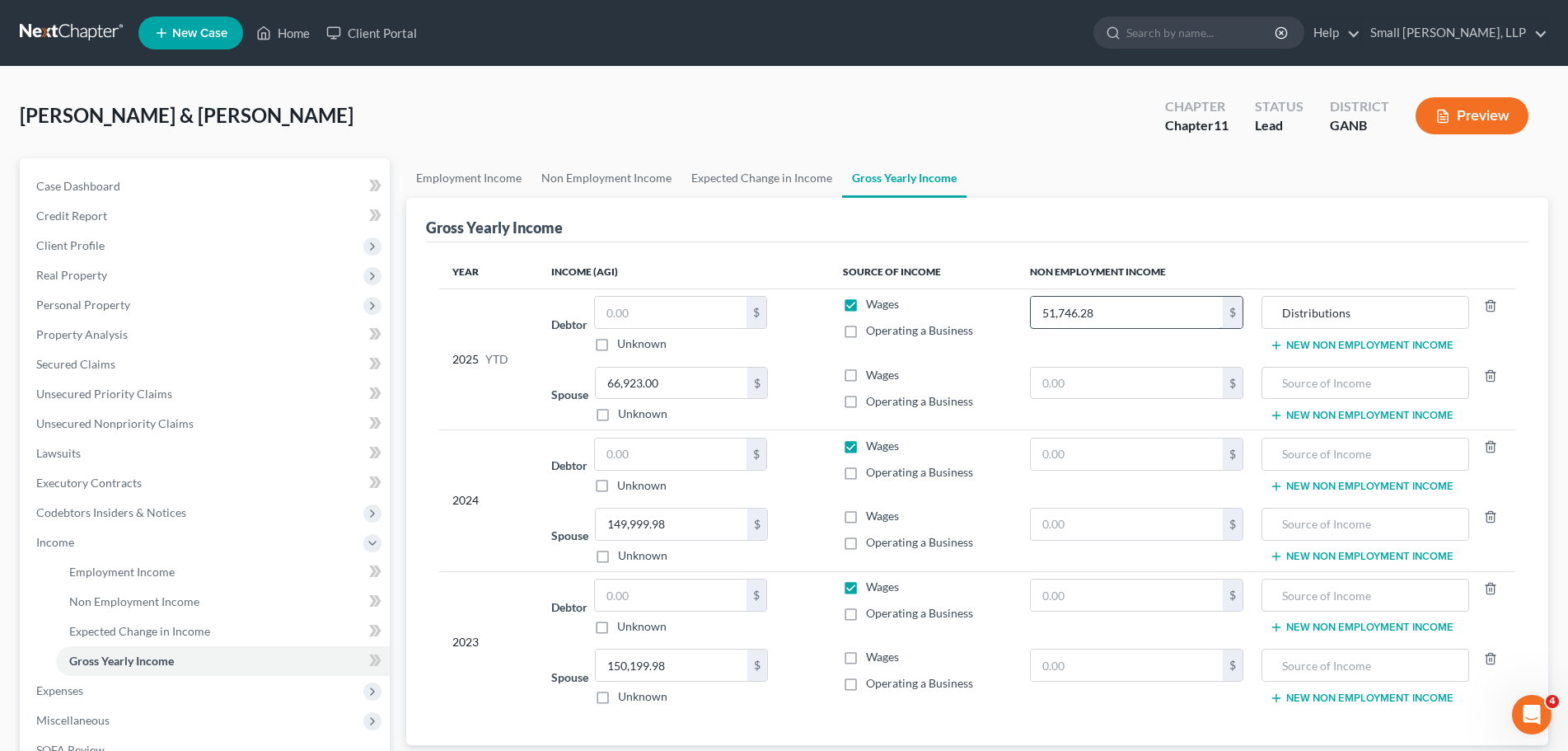
click at [1143, 315] on input "51,746.28" at bounding box center [1126, 312] width 191 height 32
type input "203,163.64"
click at [1139, 450] on input "text" at bounding box center [1126, 454] width 191 height 32
click at [1111, 510] on input "text" at bounding box center [1126, 524] width 191 height 32
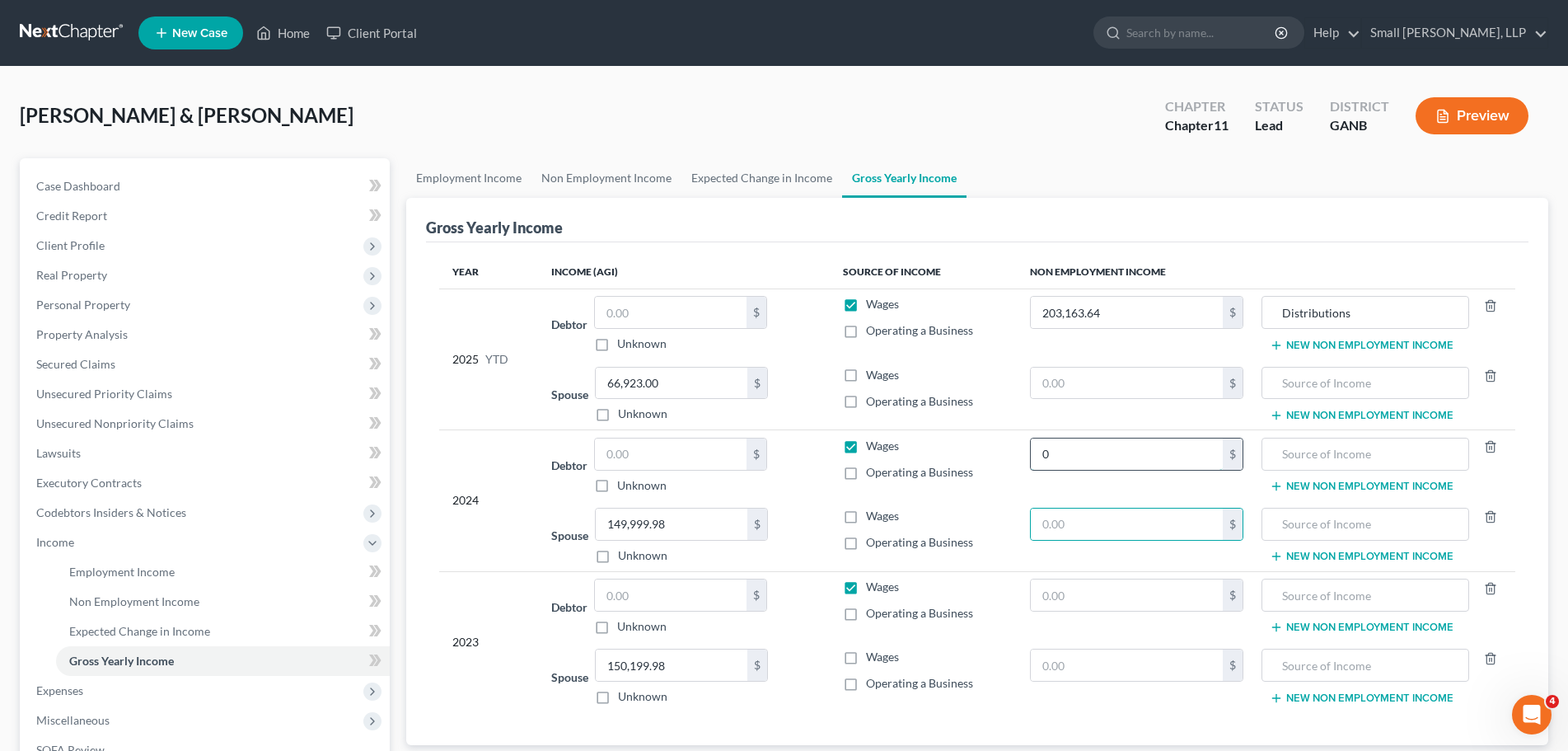
click at [1103, 448] on input "0" at bounding box center [1126, 454] width 191 height 32
type input "23,644.49"
click at [1101, 599] on input "text" at bounding box center [1126, 595] width 191 height 32
type input "51,746.28"
click at [1351, 295] on td "Distributions New Non Employment Income" at bounding box center [1386, 324] width 259 height 71
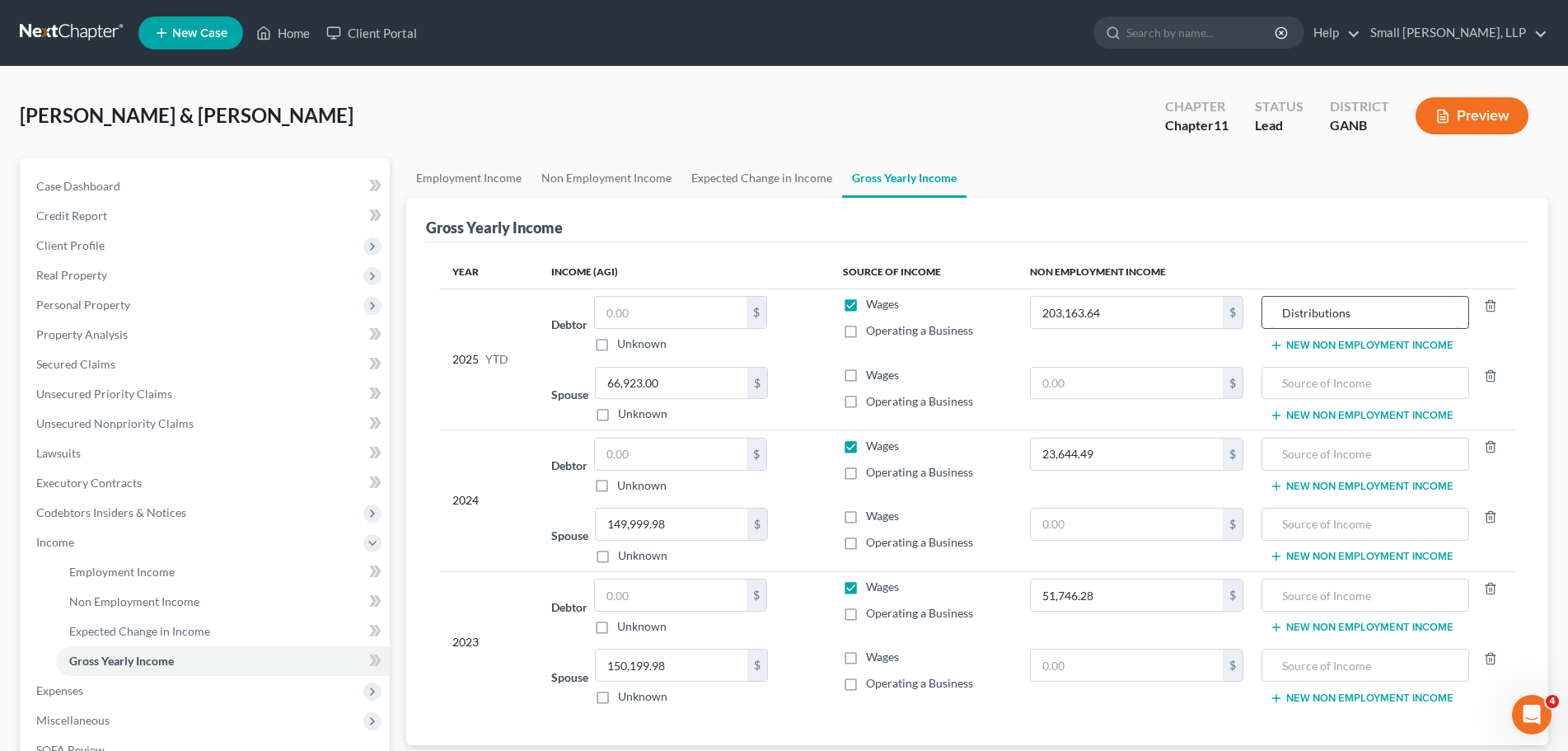
click at [1348, 310] on input "Distributions" at bounding box center [1366, 312] width 190 height 32
click at [1324, 451] on input "text" at bounding box center [1366, 454] width 190 height 32
paste input "Distributions"
type input "Distributions"
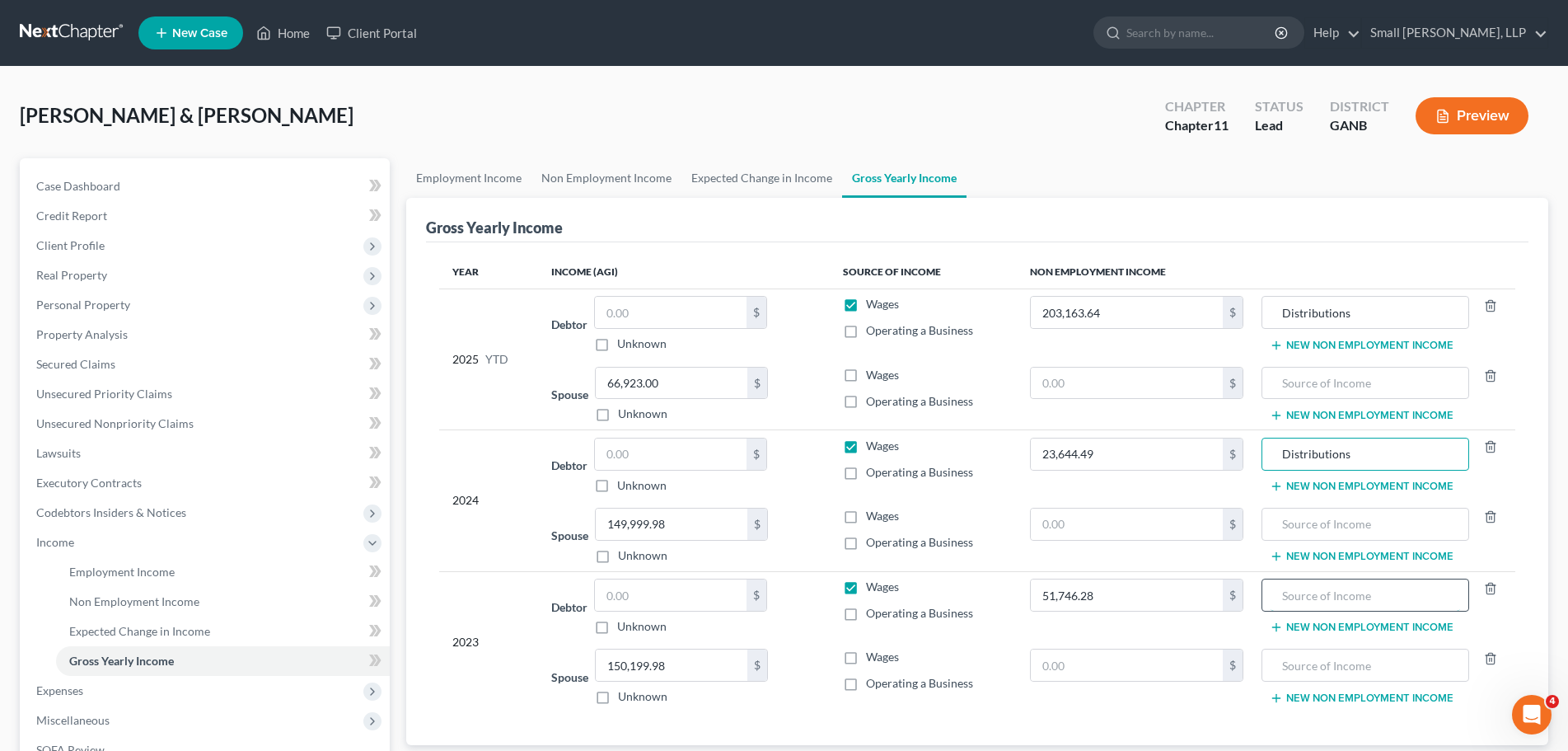
click at [1321, 586] on input "text" at bounding box center [1366, 595] width 190 height 32
paste input "Distributions"
type input "Distributions"
click at [1535, 359] on div "Gross Yearly Income Year Income (AGI) Source of Income Non Employment Income 20…" at bounding box center [978, 472] width 1143 height 548
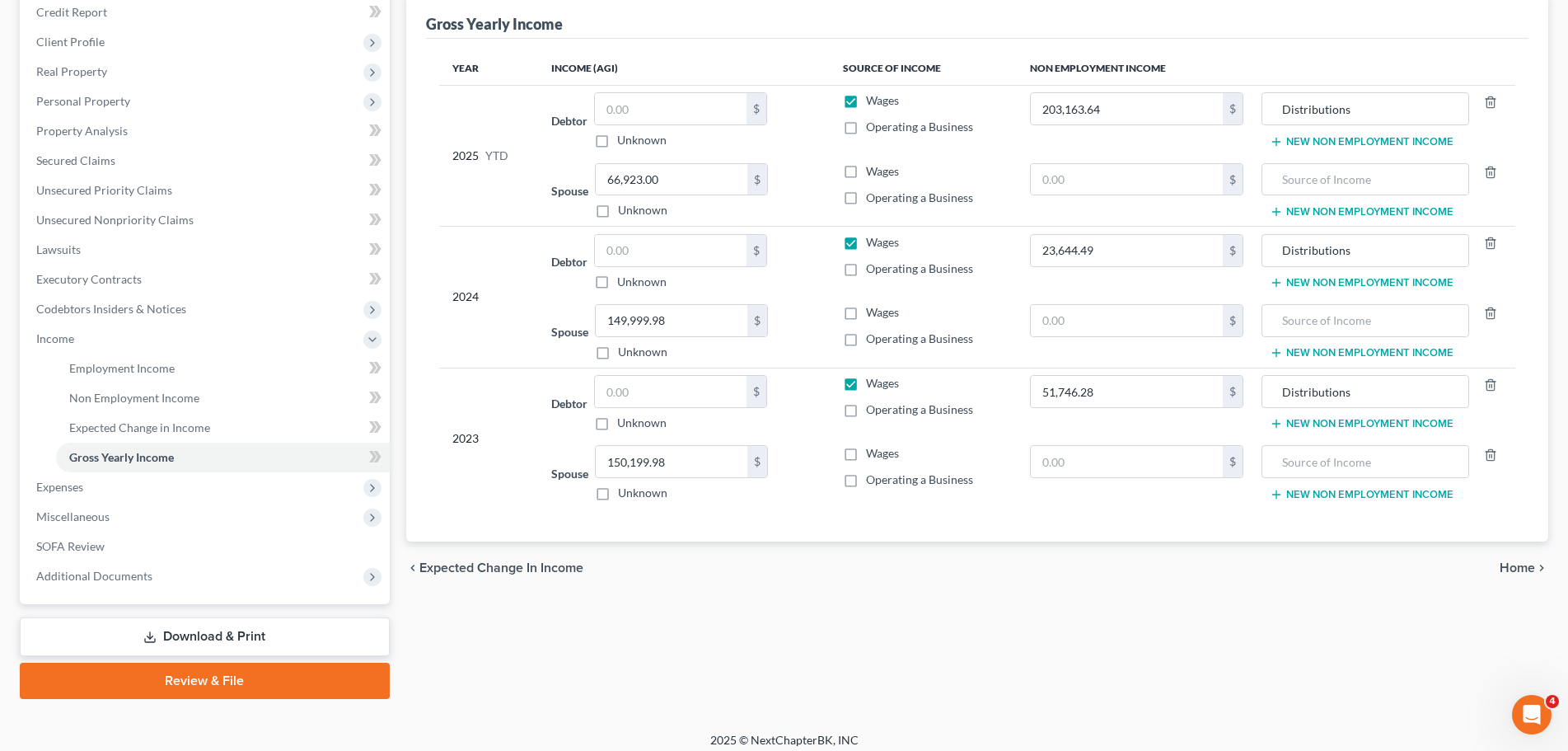
scroll to position [215, 0]
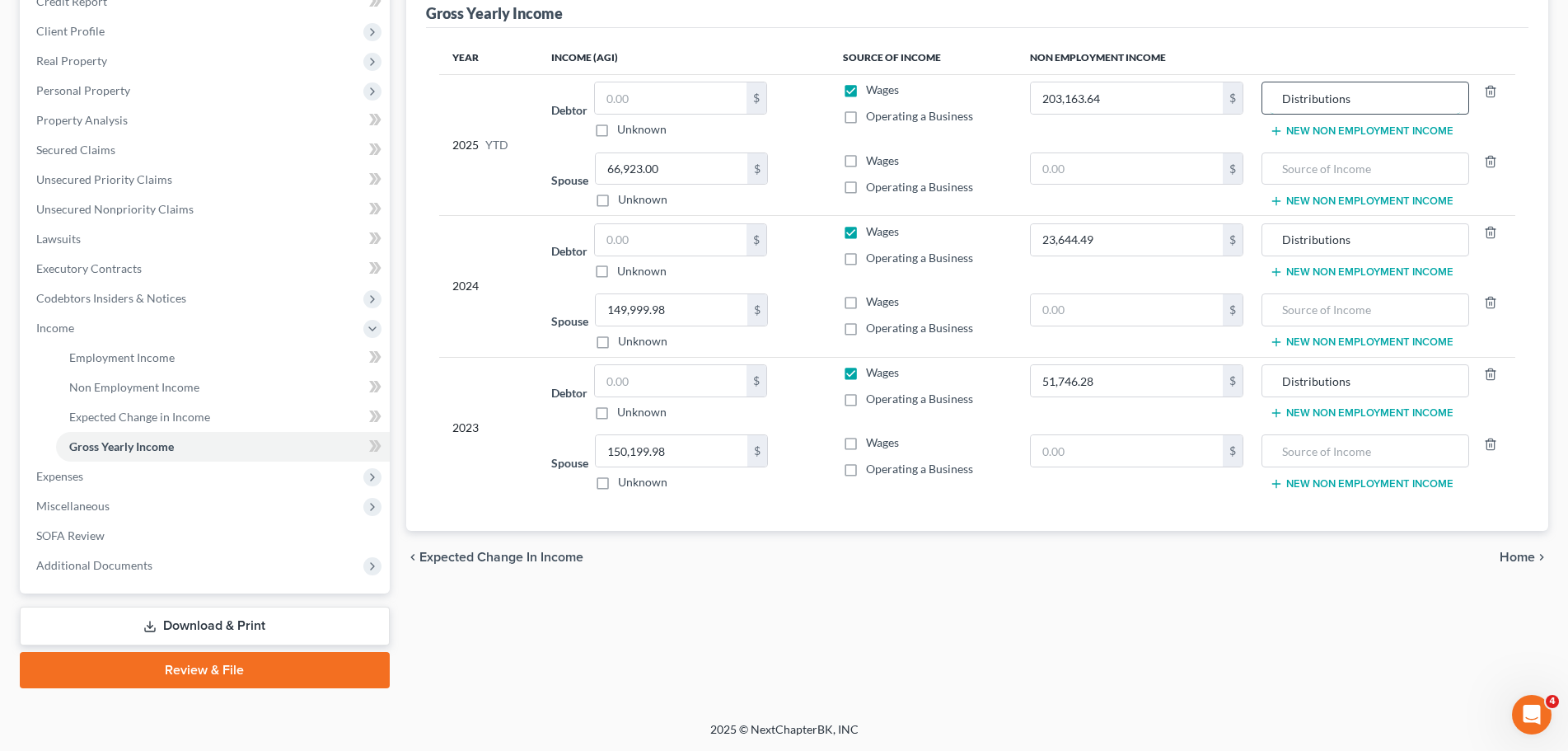
click at [1391, 95] on input "Distributions" at bounding box center [1366, 98] width 190 height 32
drag, startPoint x: 1410, startPoint y: 97, endPoint x: 1260, endPoint y: 100, distance: 150.0
click at [1245, 99] on tr "2025 YTD Debtor $ Unknown Balance Undetermined $ Unknown Wages Operating a Busi…" at bounding box center [977, 109] width 1076 height 71
type input "Distributions (HCFP)"
drag, startPoint x: 1361, startPoint y: 239, endPoint x: 1232, endPoint y: 249, distance: 129.4
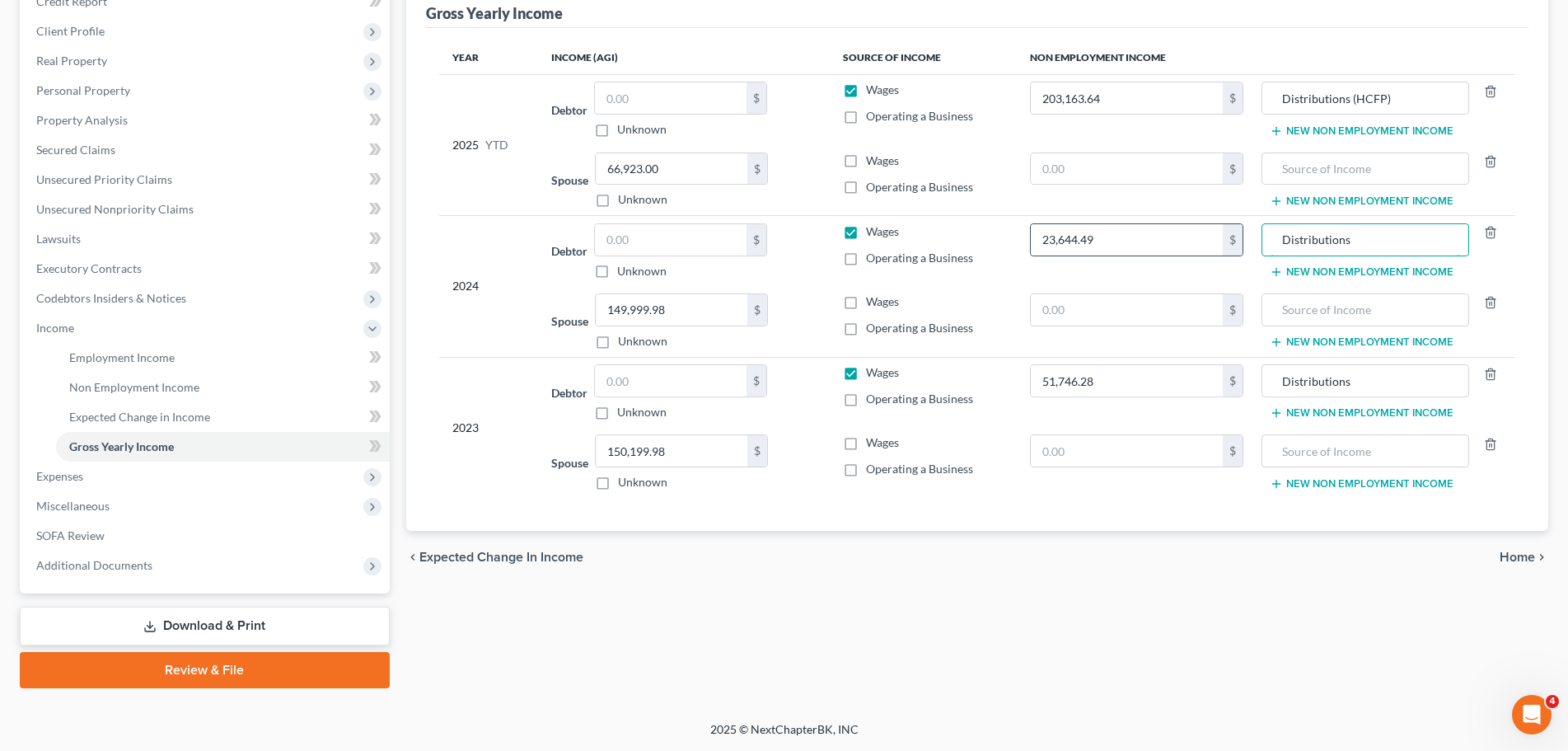
click at [1233, 249] on tr "2024 Debtor $ Unknown Balance Undetermined $ Unknown Wages Operating a Business…" at bounding box center [977, 251] width 1076 height 71
paste input "(HCFP)"
type input "Distributions (HCFP)"
drag, startPoint x: 1384, startPoint y: 380, endPoint x: 1227, endPoint y: 380, distance: 157.0
click at [1227, 380] on tr "2023 Debtor $ Unknown Balance Undetermined $ Unknown Wages Operating a Business…" at bounding box center [977, 392] width 1076 height 71
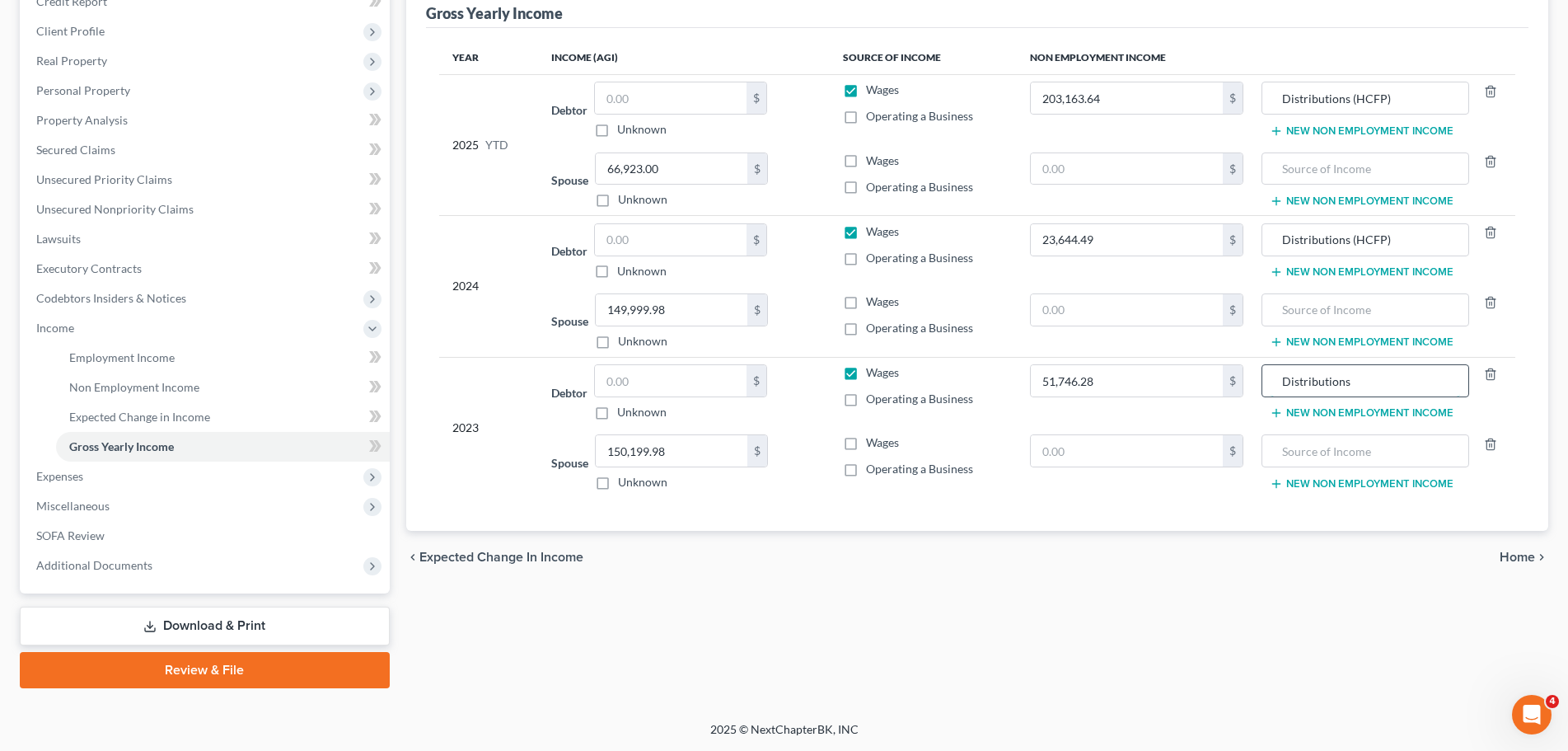
paste input "(HCFP)"
type input "Distributions (HCFP)"
click at [1420, 566] on div "chevron_left Expected Change in Income Home chevron_right" at bounding box center [978, 557] width 1143 height 52
click at [188, 420] on span "Expected Change in Income" at bounding box center [140, 417] width 141 height 14
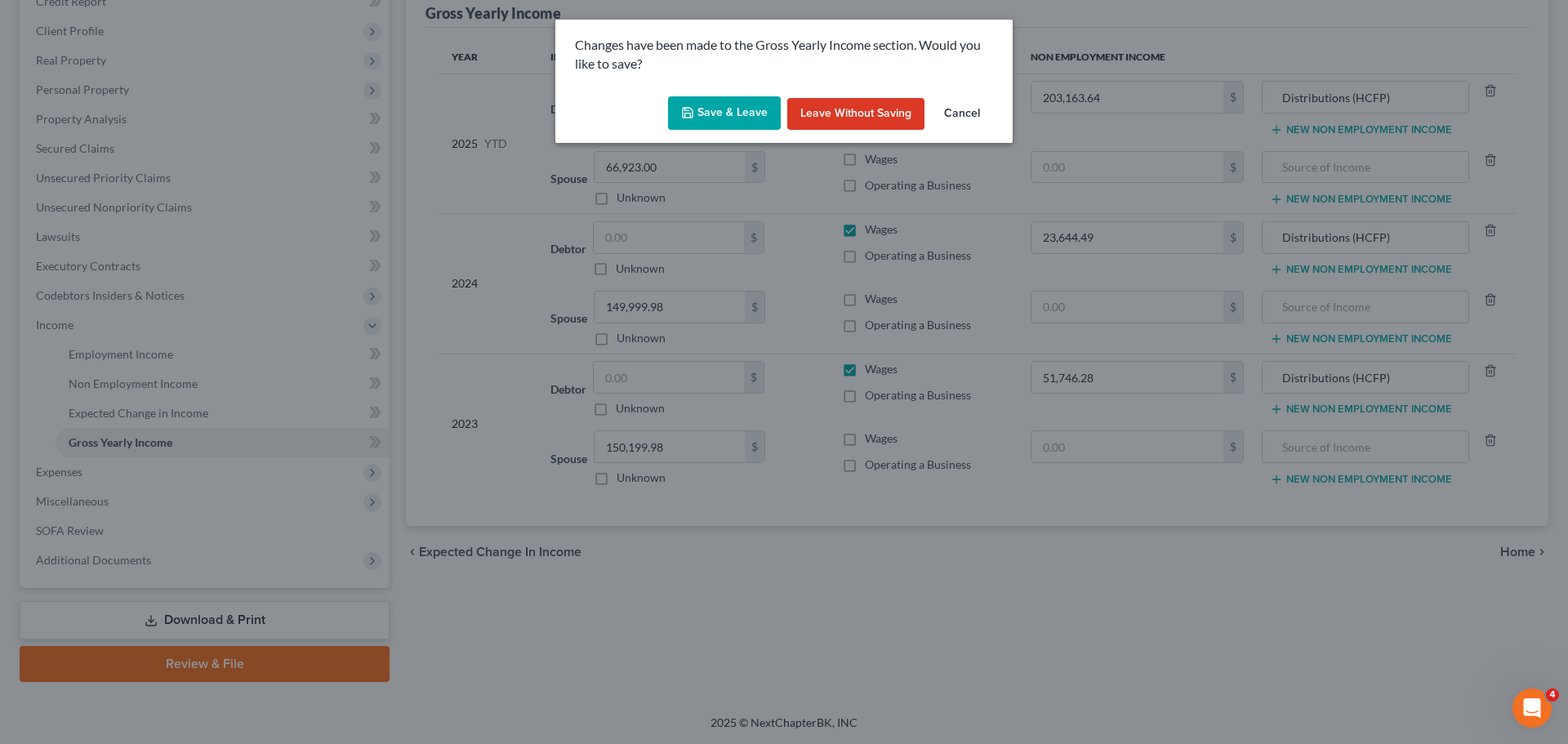
click at [756, 119] on button "Save & Leave" at bounding box center [724, 113] width 113 height 34
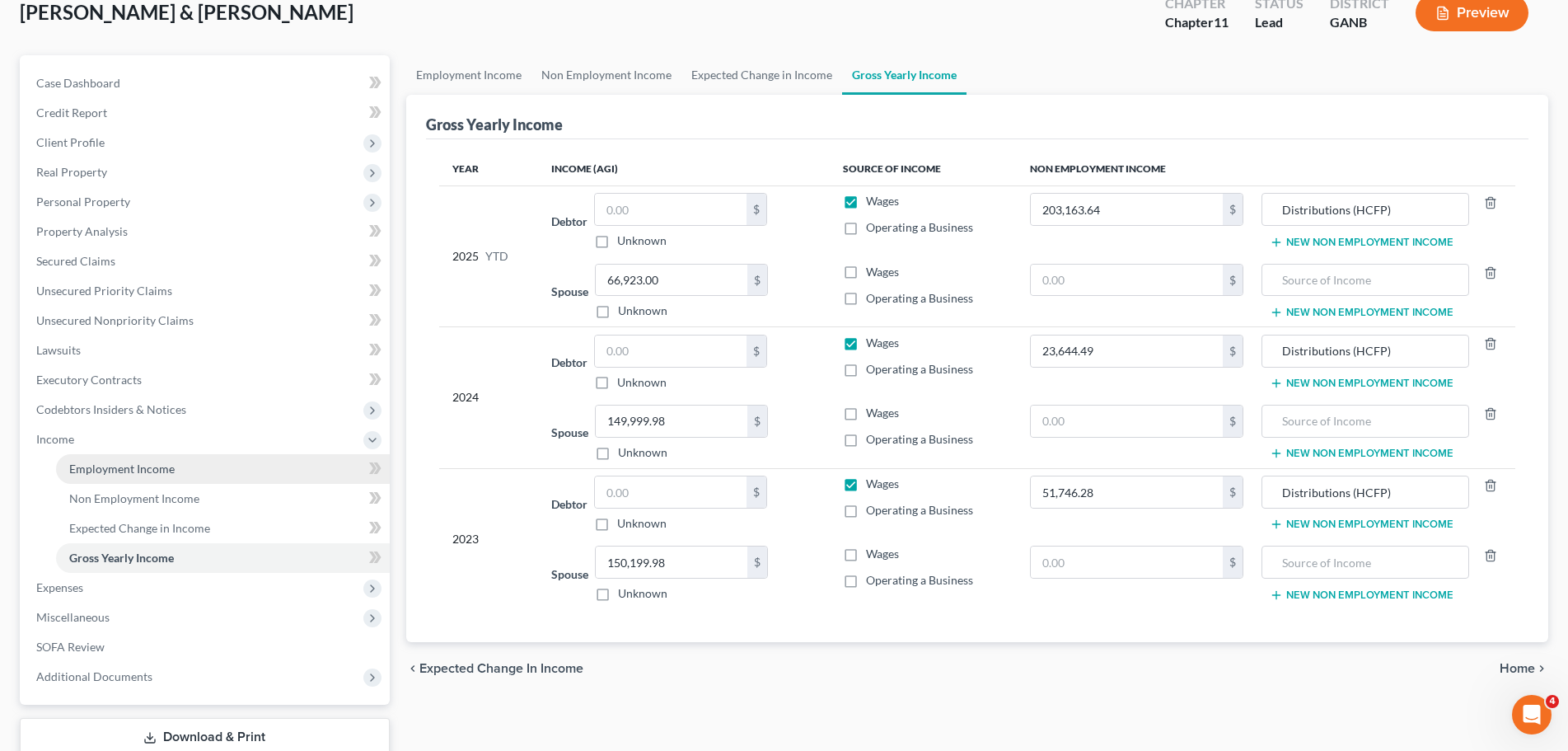
scroll to position [132, 0]
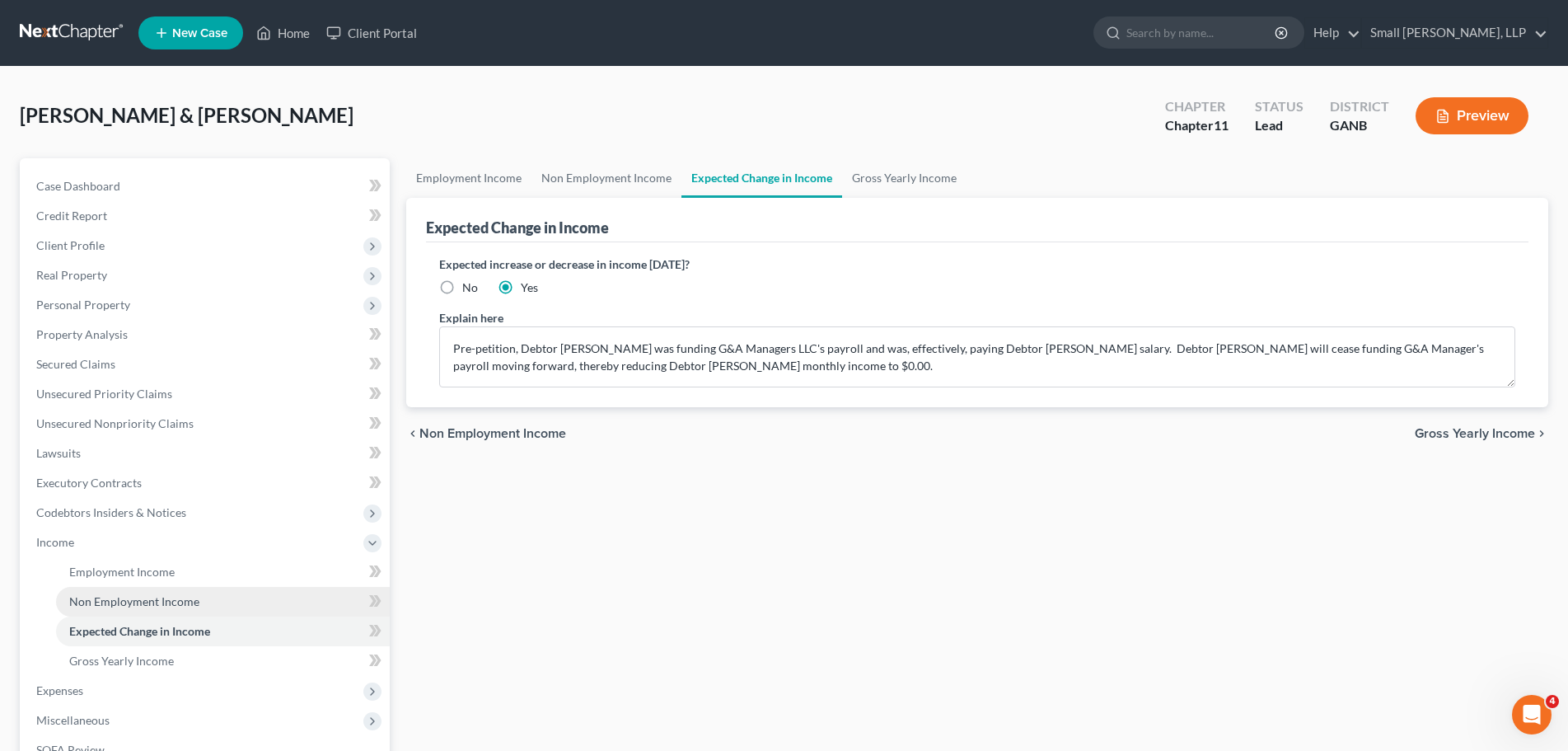
click at [200, 602] on link "Non Employment Income" at bounding box center [222, 602] width 334 height 30
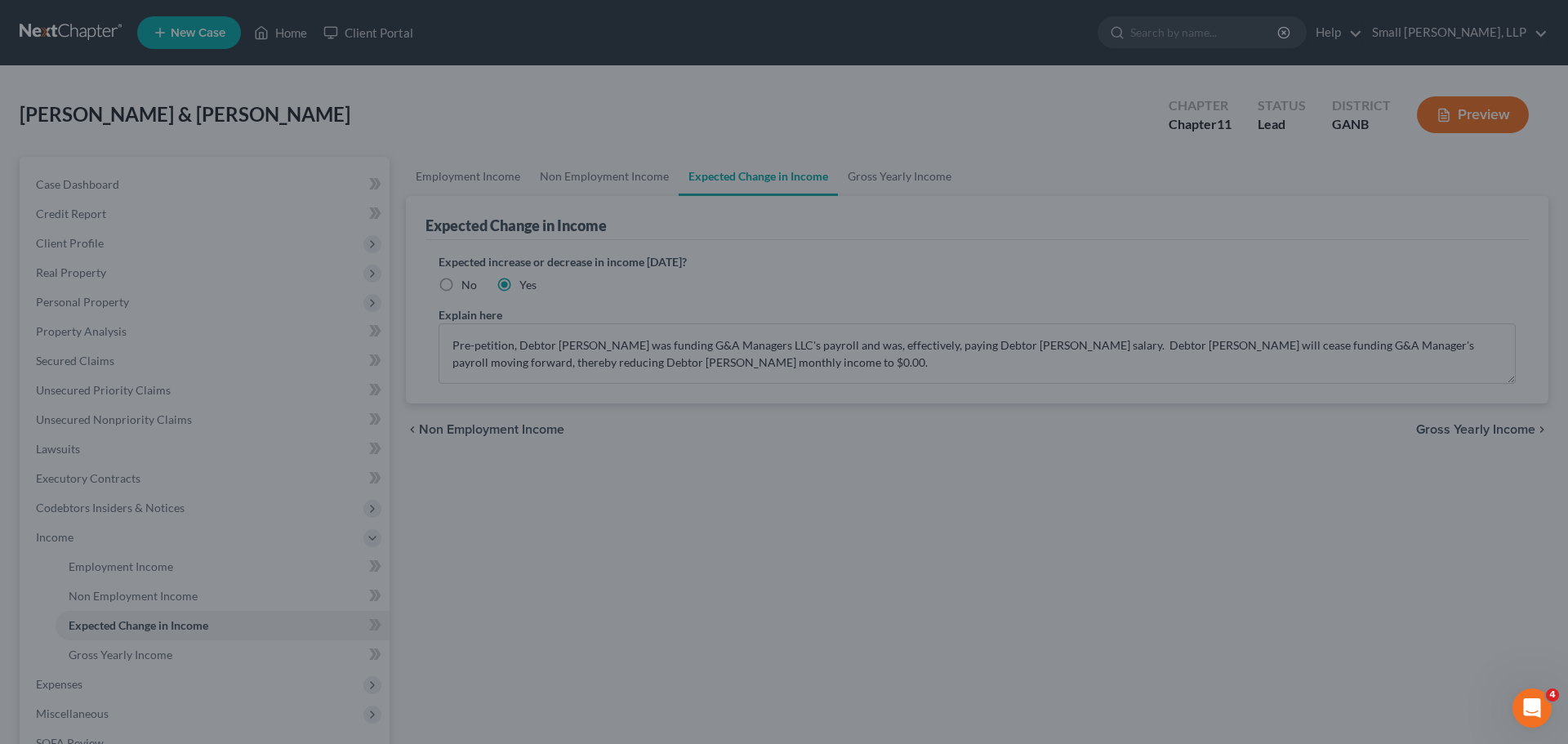
click at [538, 537] on div at bounding box center [784, 372] width 1568 height 744
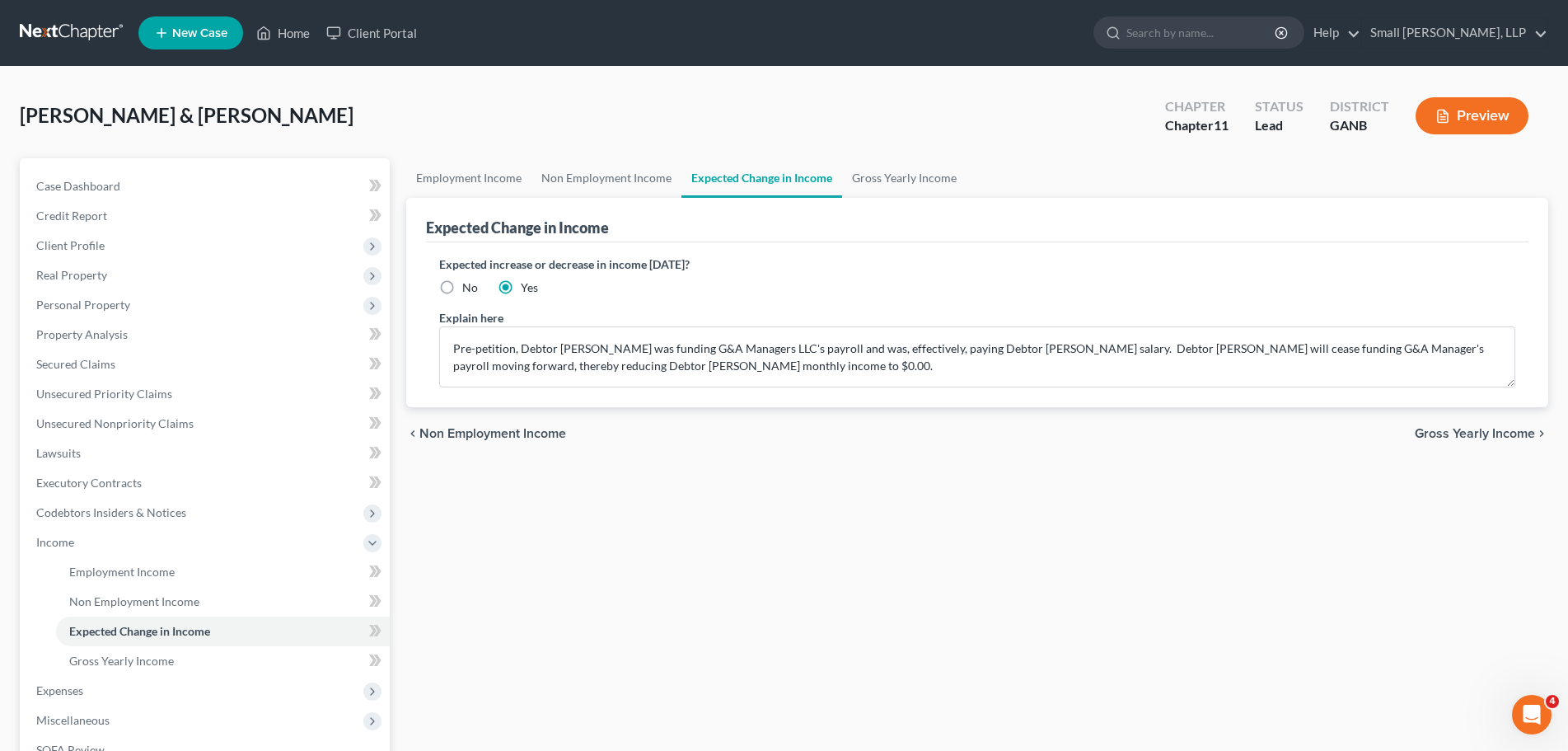
click at [94, 32] on link at bounding box center [72, 33] width 106 height 30
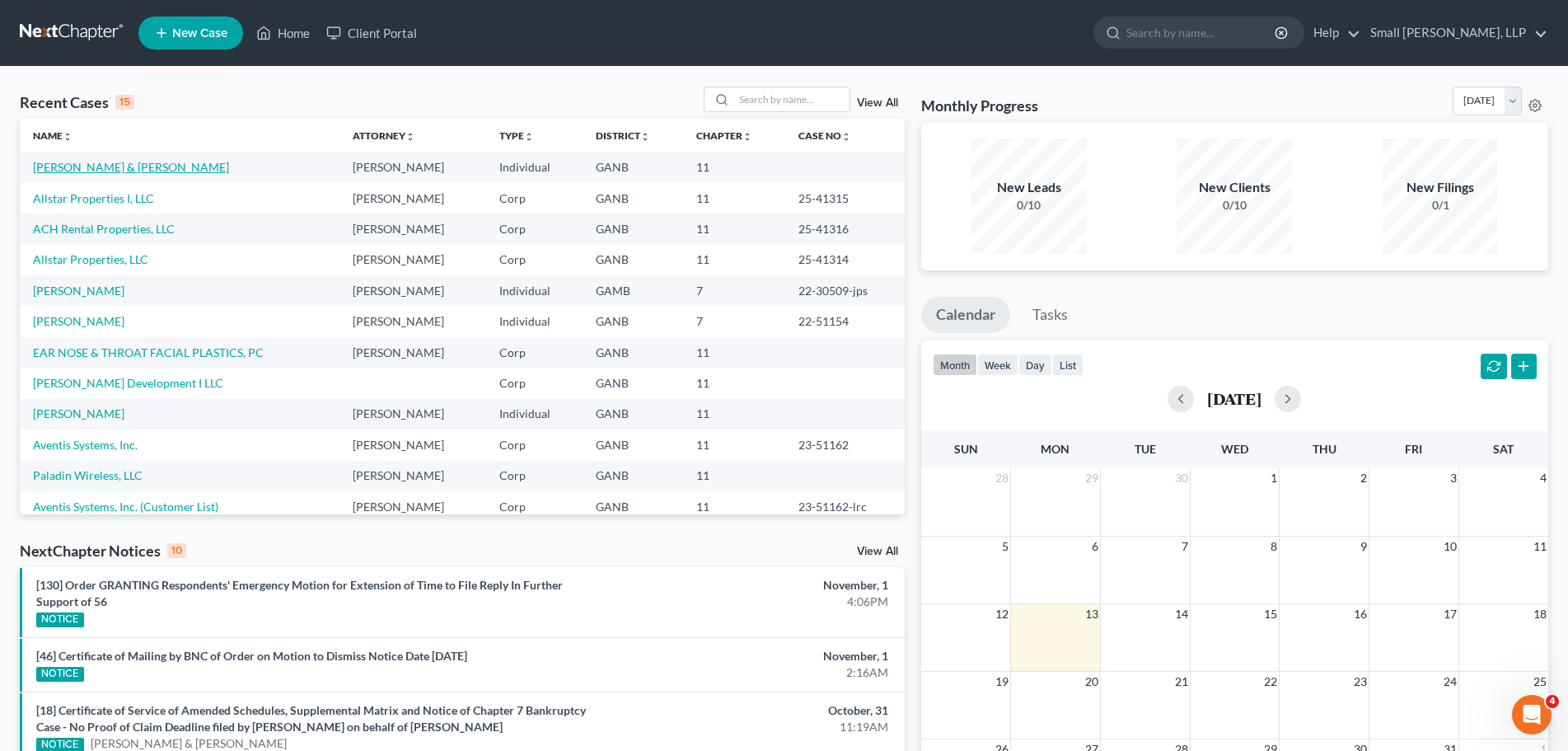
click at [101, 167] on link "[PERSON_NAME] & [PERSON_NAME]" at bounding box center [130, 167] width 196 height 14
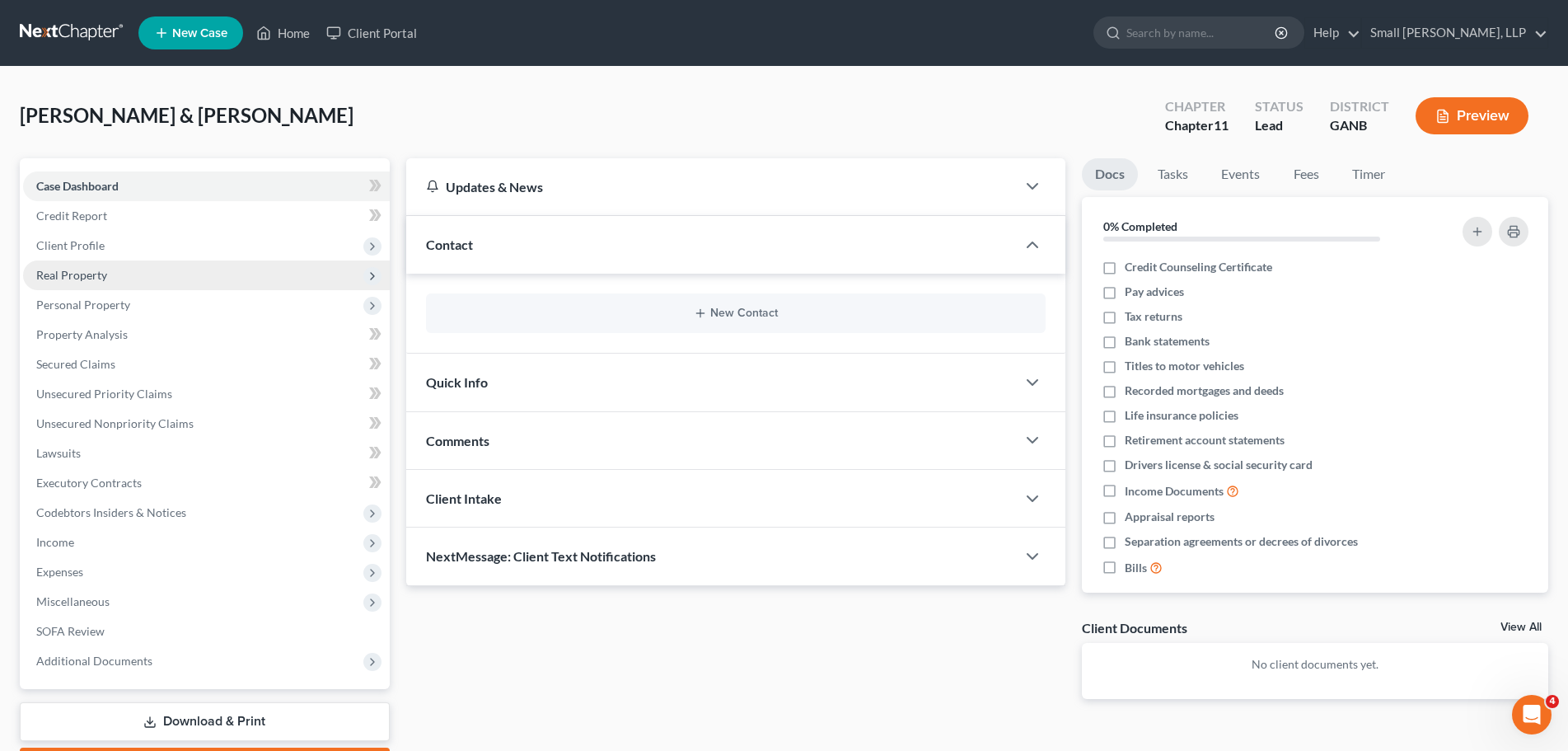
click at [133, 267] on span "Real Property" at bounding box center [207, 276] width 367 height 30
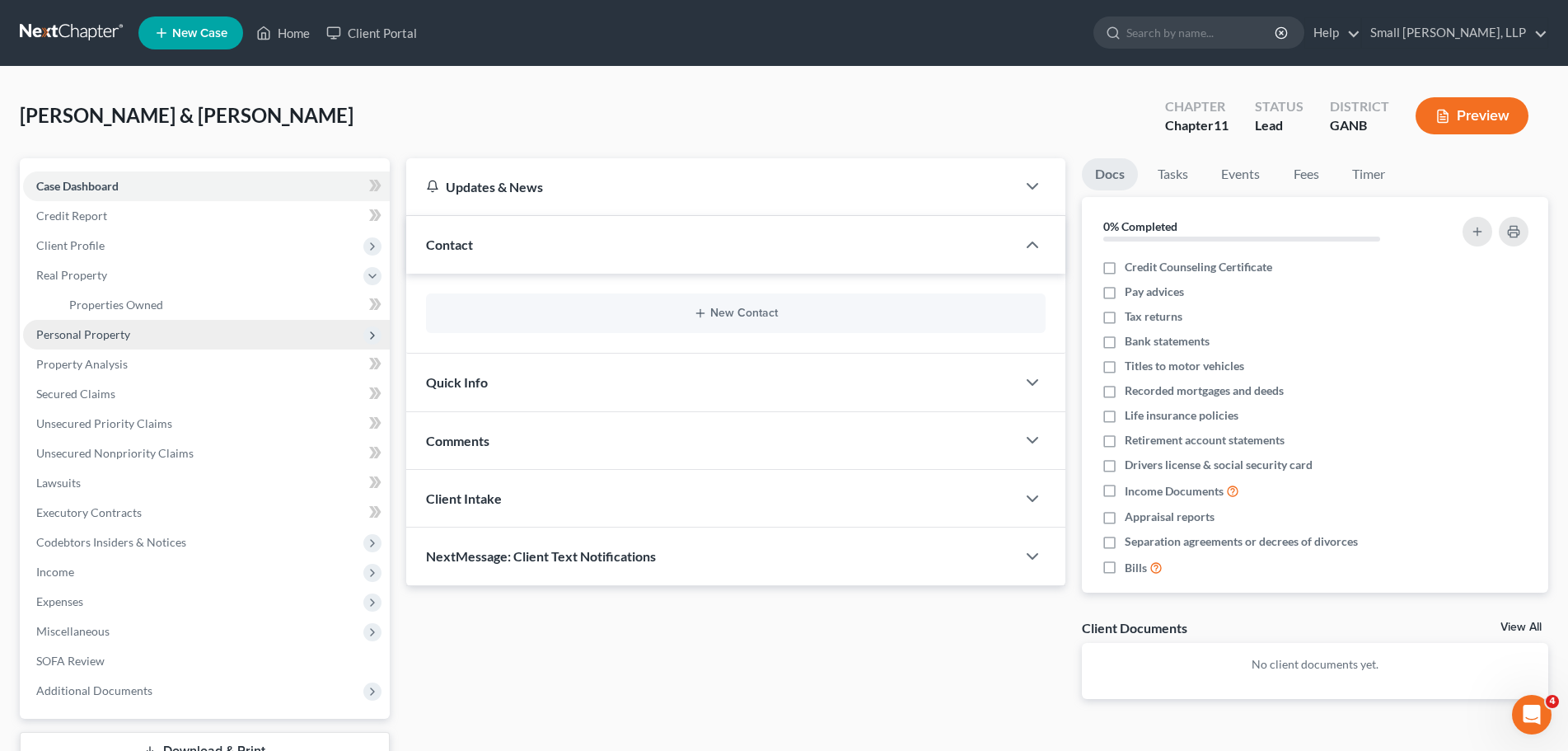
click at [133, 330] on span "Personal Property" at bounding box center [207, 335] width 367 height 30
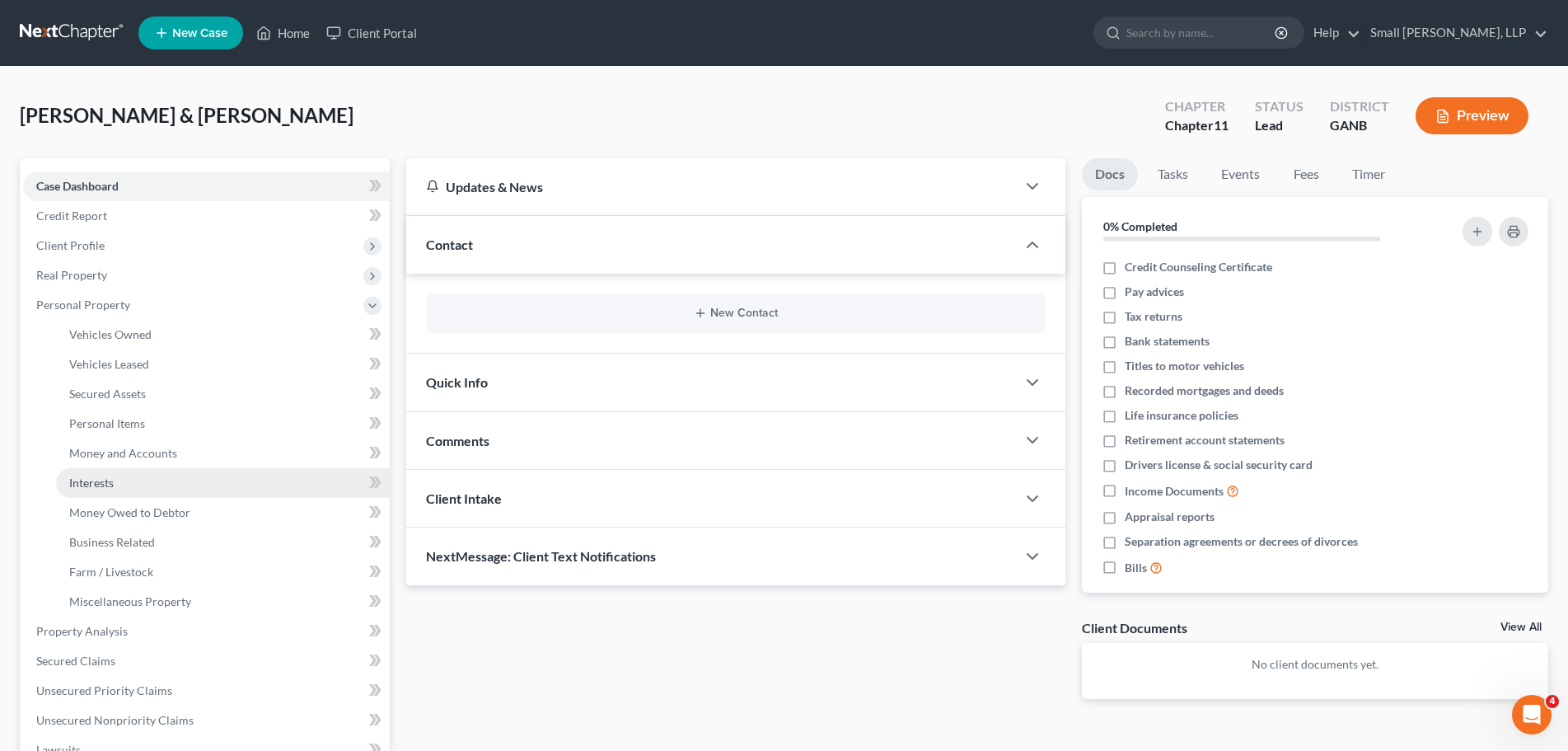
click at [247, 475] on link "Interests" at bounding box center [222, 483] width 334 height 30
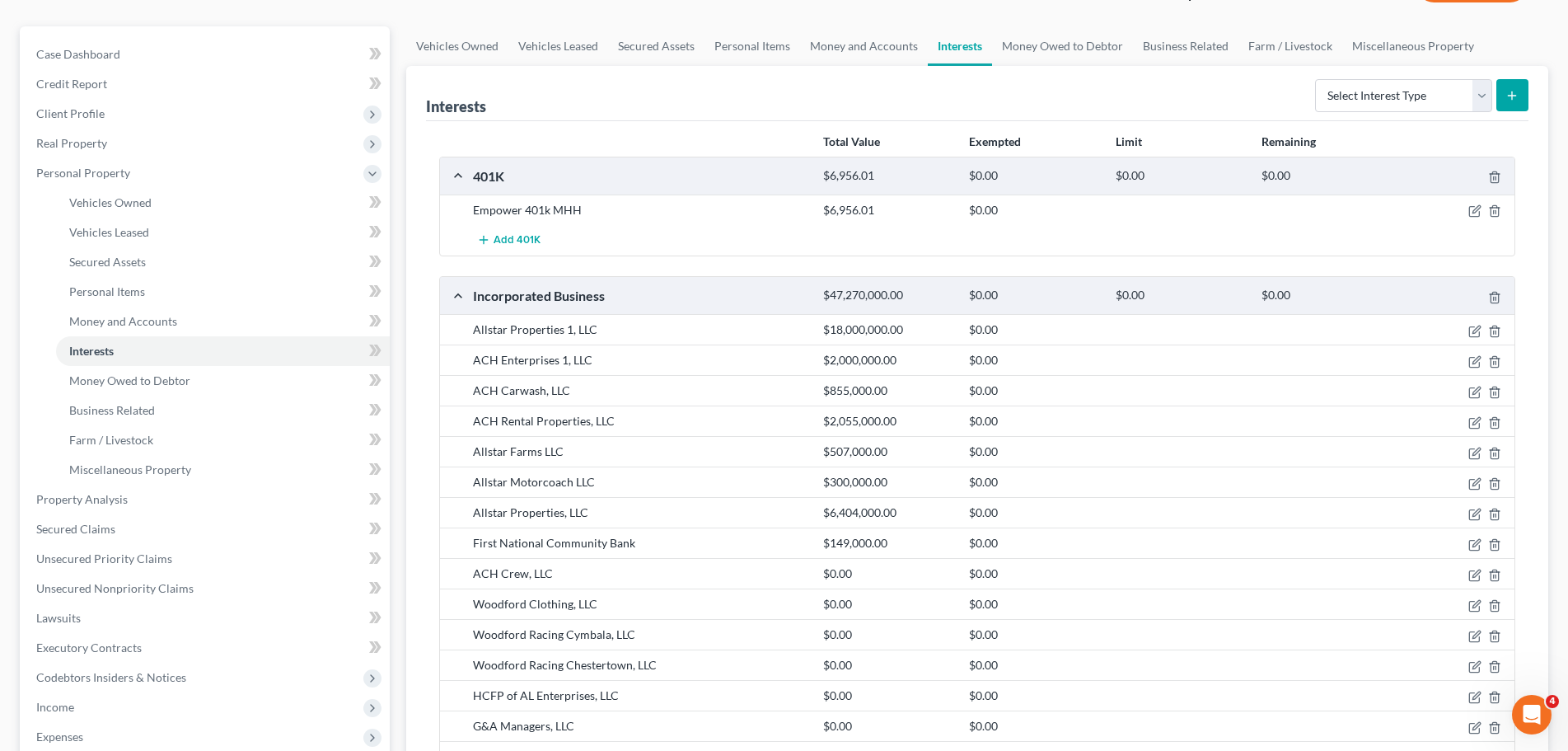
scroll to position [124, 0]
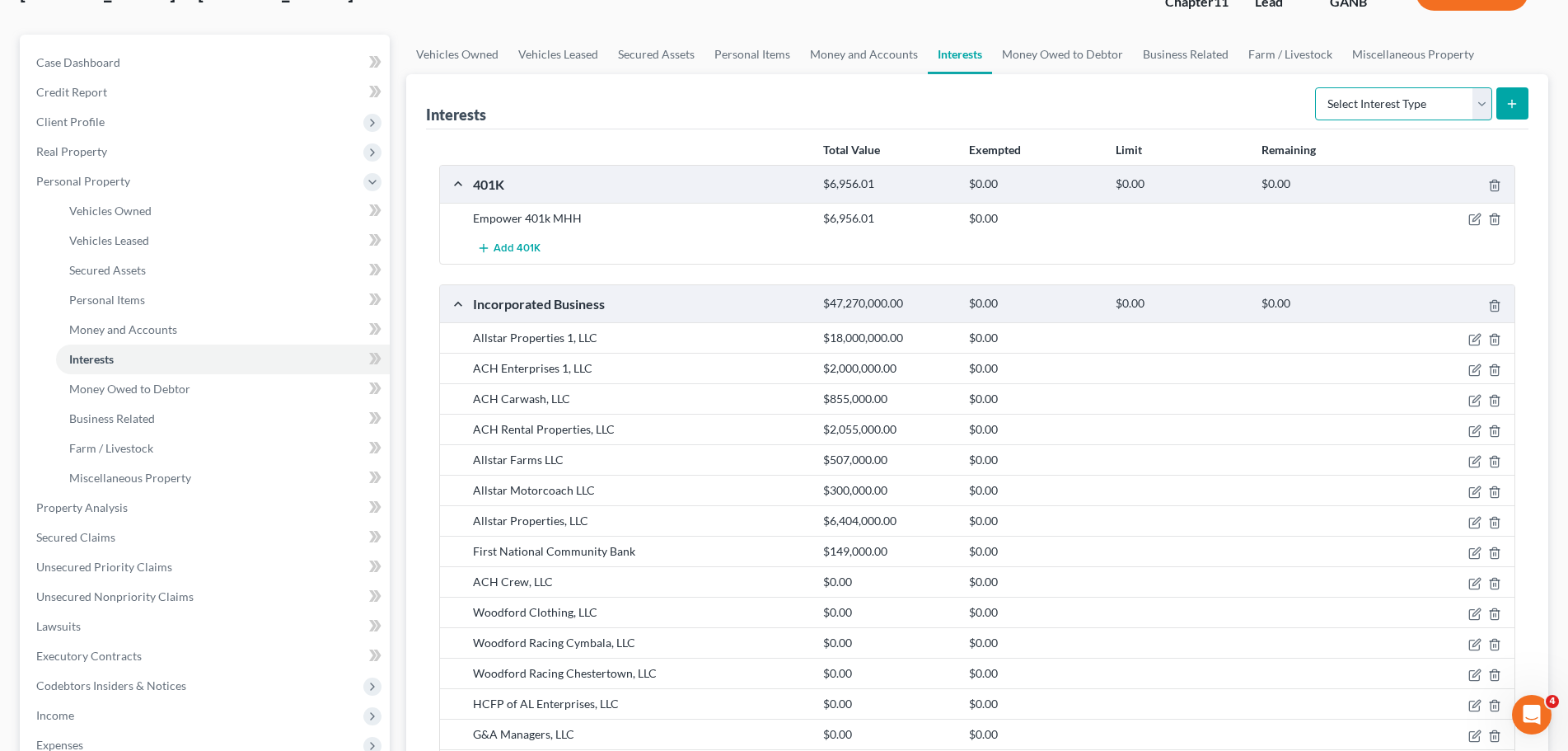
click at [1456, 118] on select "Select Interest Type 401K Annuity Bond Education IRA Government Bond Government…" at bounding box center [1403, 104] width 178 height 33
click at [1521, 85] on div "Select Interest Type 401K Annuity Bond Education IRA Government Bond Government…" at bounding box center [1419, 102] width 220 height 44
click at [1517, 106] on icon "submit" at bounding box center [1511, 103] width 13 height 13
click at [1449, 106] on select "Select Interest Type 401K Annuity Bond Education IRA Government Bond Government…" at bounding box center [1403, 104] width 178 height 33
click at [1422, 107] on select "Select Interest Type 401K Annuity Bond Education IRA Government Bond Government…" at bounding box center [1403, 104] width 178 height 33
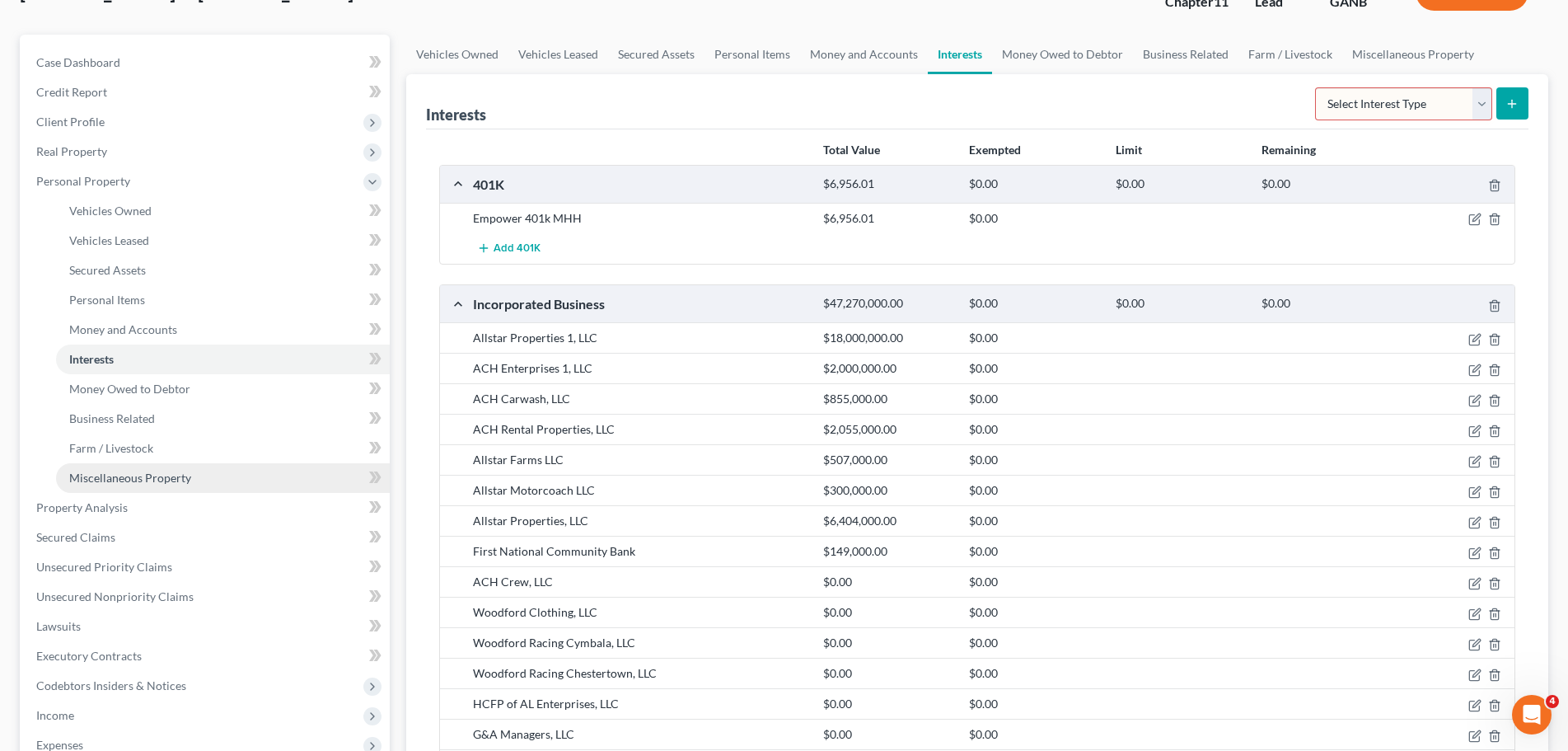
click at [142, 468] on link "Miscellaneous Property" at bounding box center [222, 478] width 334 height 30
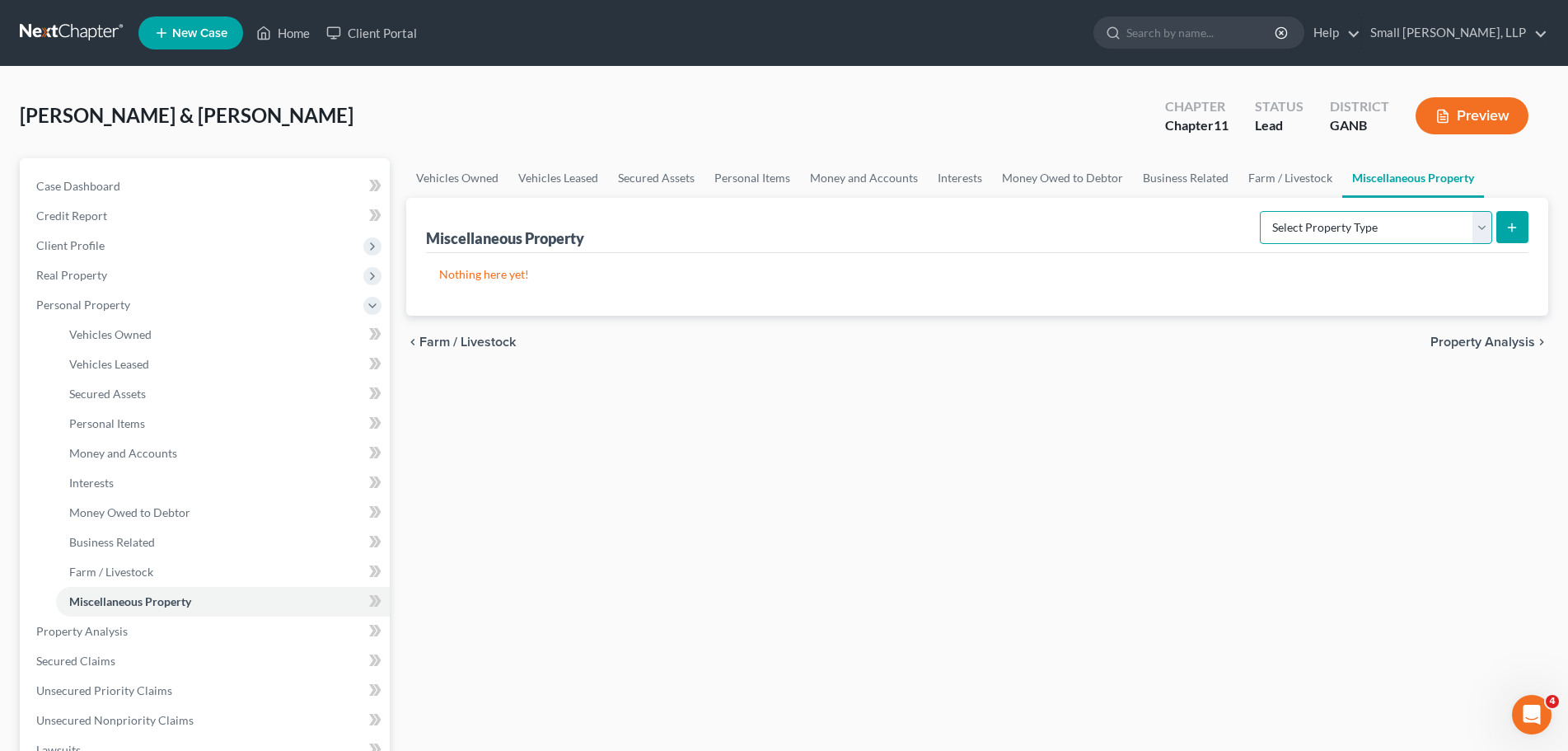
click at [1425, 242] on select "Select Property Type Assigned for Creditor Benefit Within 1 Year Holding for An…" at bounding box center [1376, 227] width 232 height 33
click at [335, 433] on link "Personal Items" at bounding box center [222, 424] width 334 height 30
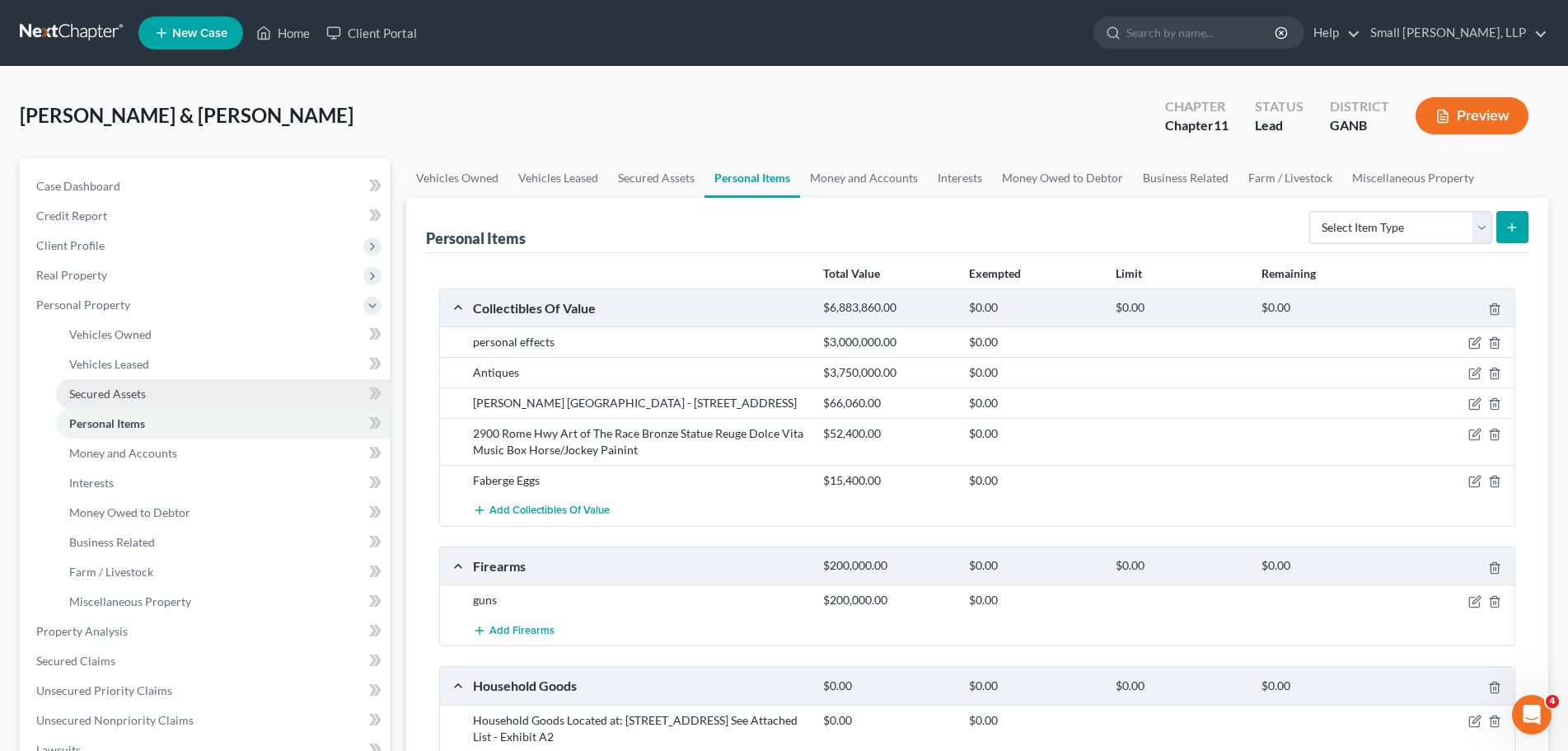
click at [335, 388] on link "Secured Assets" at bounding box center [222, 394] width 334 height 30
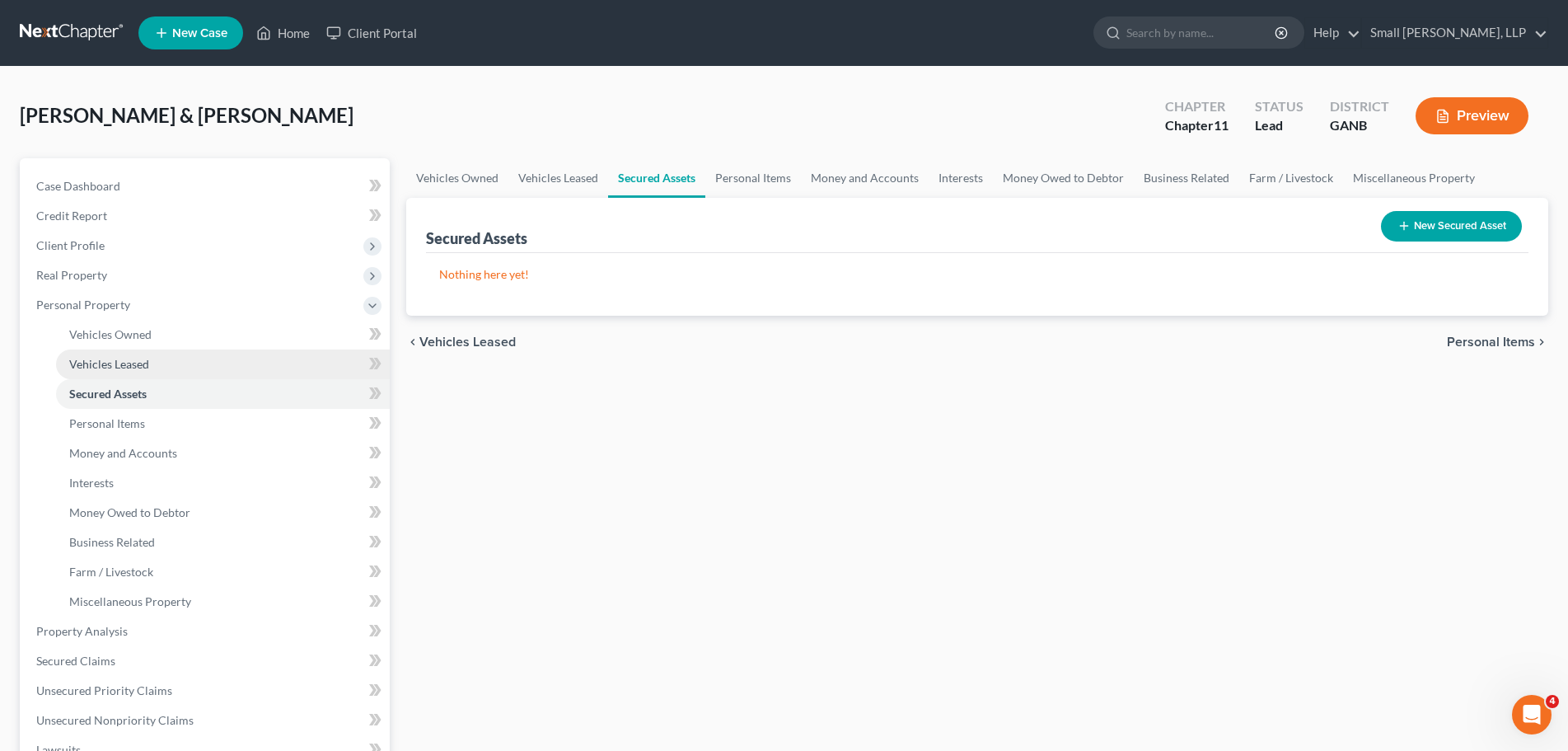
click at [341, 360] on link "Vehicles Leased" at bounding box center [222, 364] width 334 height 30
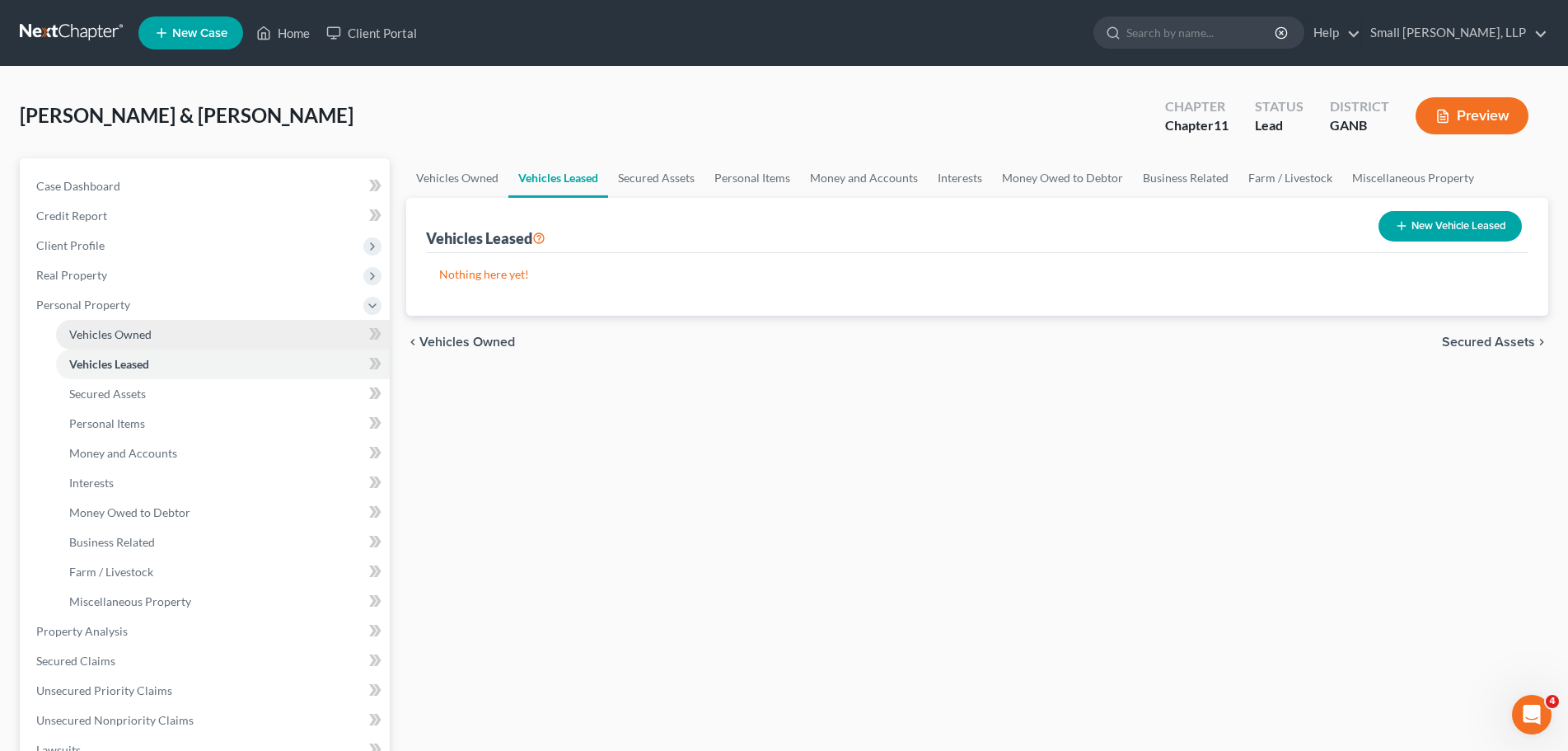
click at [329, 328] on link "Vehicles Owned" at bounding box center [222, 335] width 334 height 30
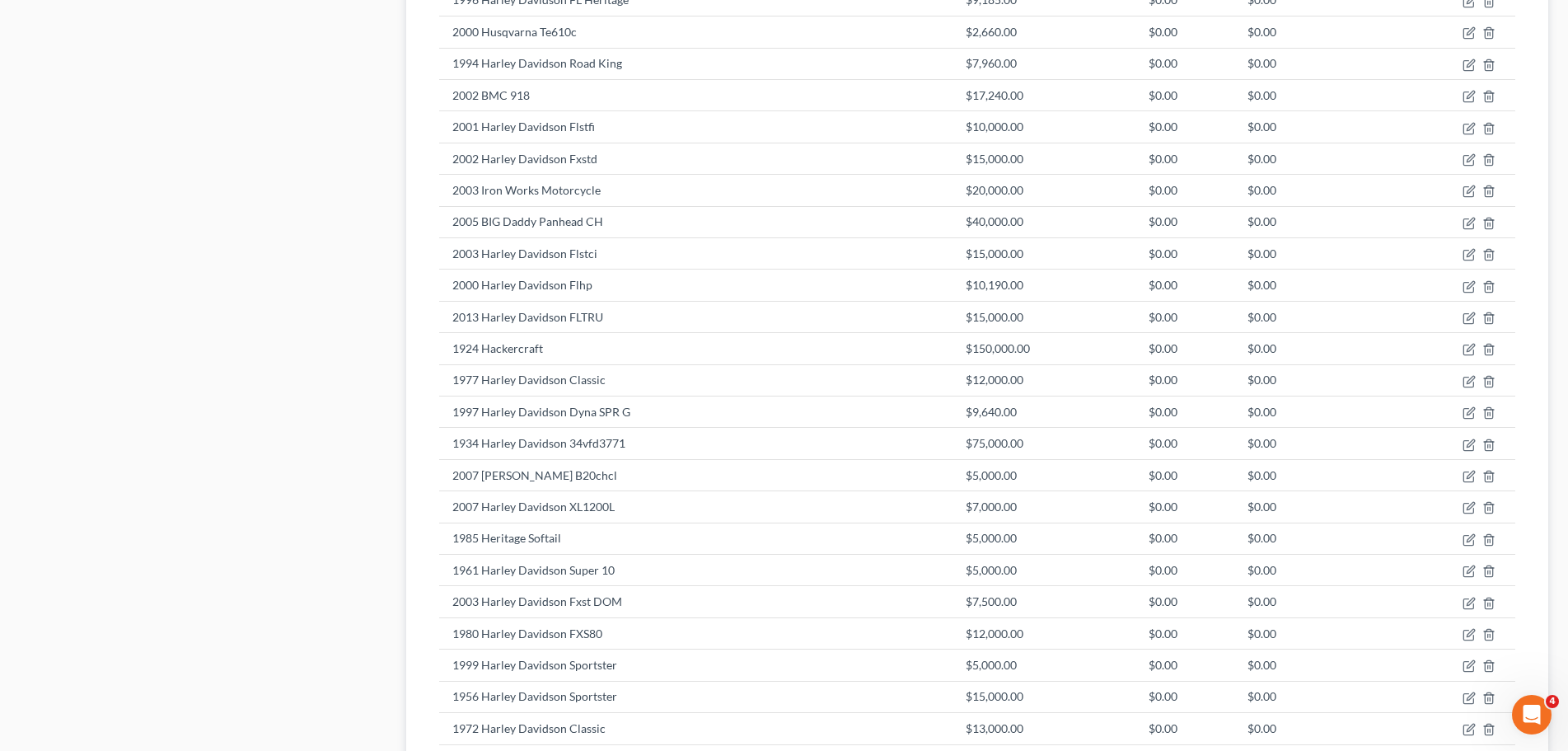
scroll to position [1526, 0]
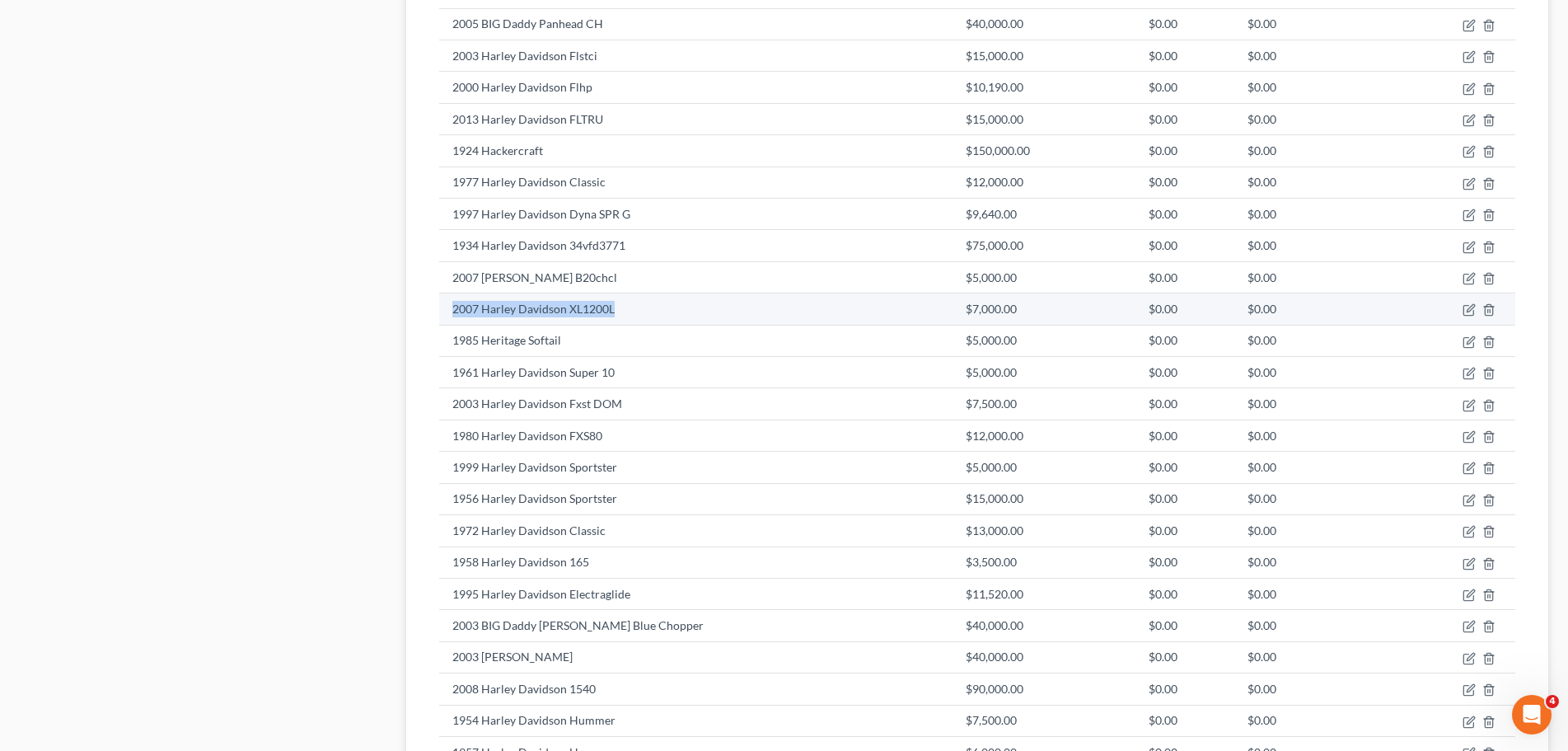
drag, startPoint x: 659, startPoint y: 314, endPoint x: 487, endPoint y: 311, distance: 172.0
click at [452, 313] on td "2007 Harley Davidson XL1200L" at bounding box center [697, 309] width 515 height 32
copy td "2007 Harley Davidson XL1200L"
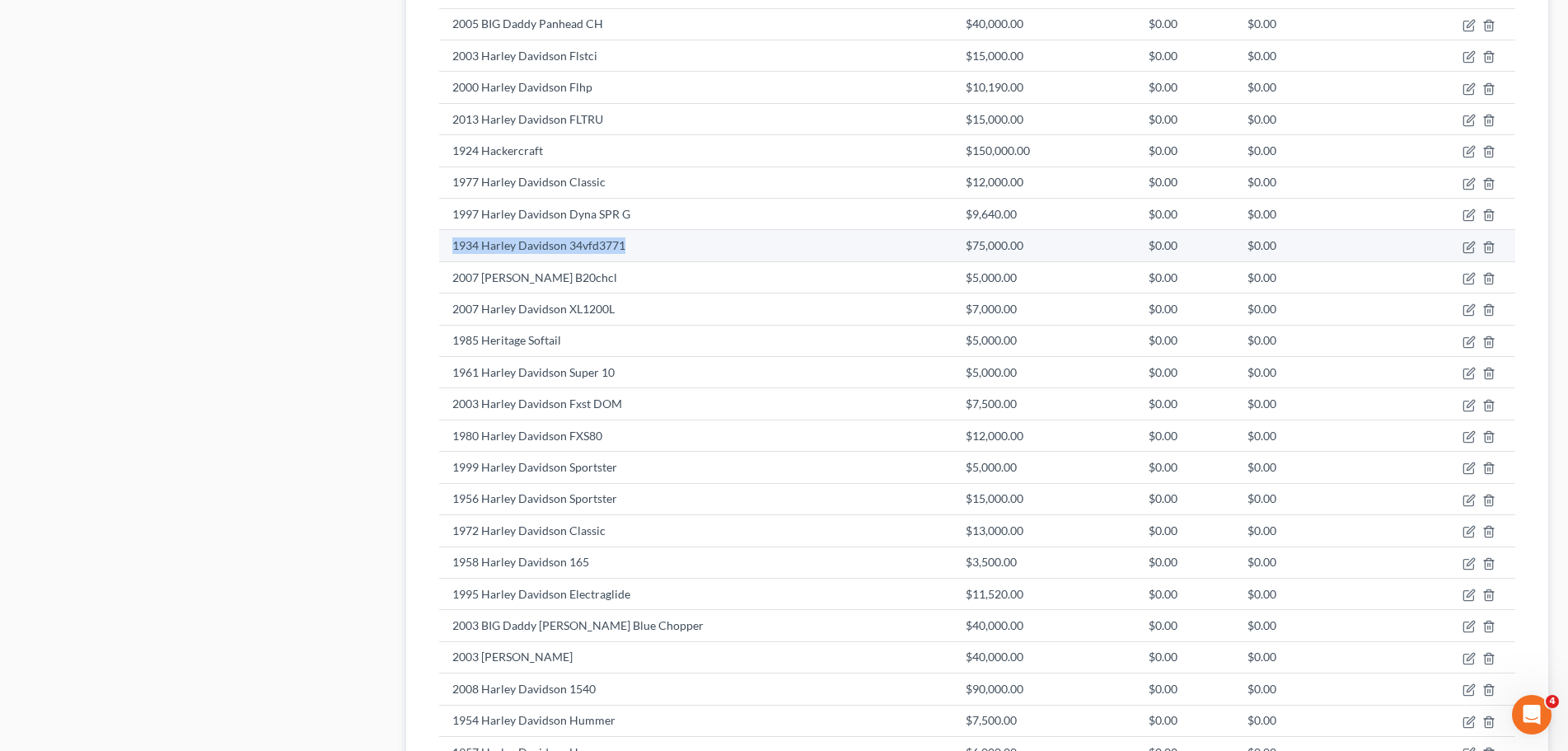
drag, startPoint x: 665, startPoint y: 239, endPoint x: 452, endPoint y: 243, distance: 213.0
click at [452, 243] on td "1934 Harley Davidson 34vfd3771" at bounding box center [697, 245] width 515 height 32
copy td "1934 Harley Davidson 34vfd3771"
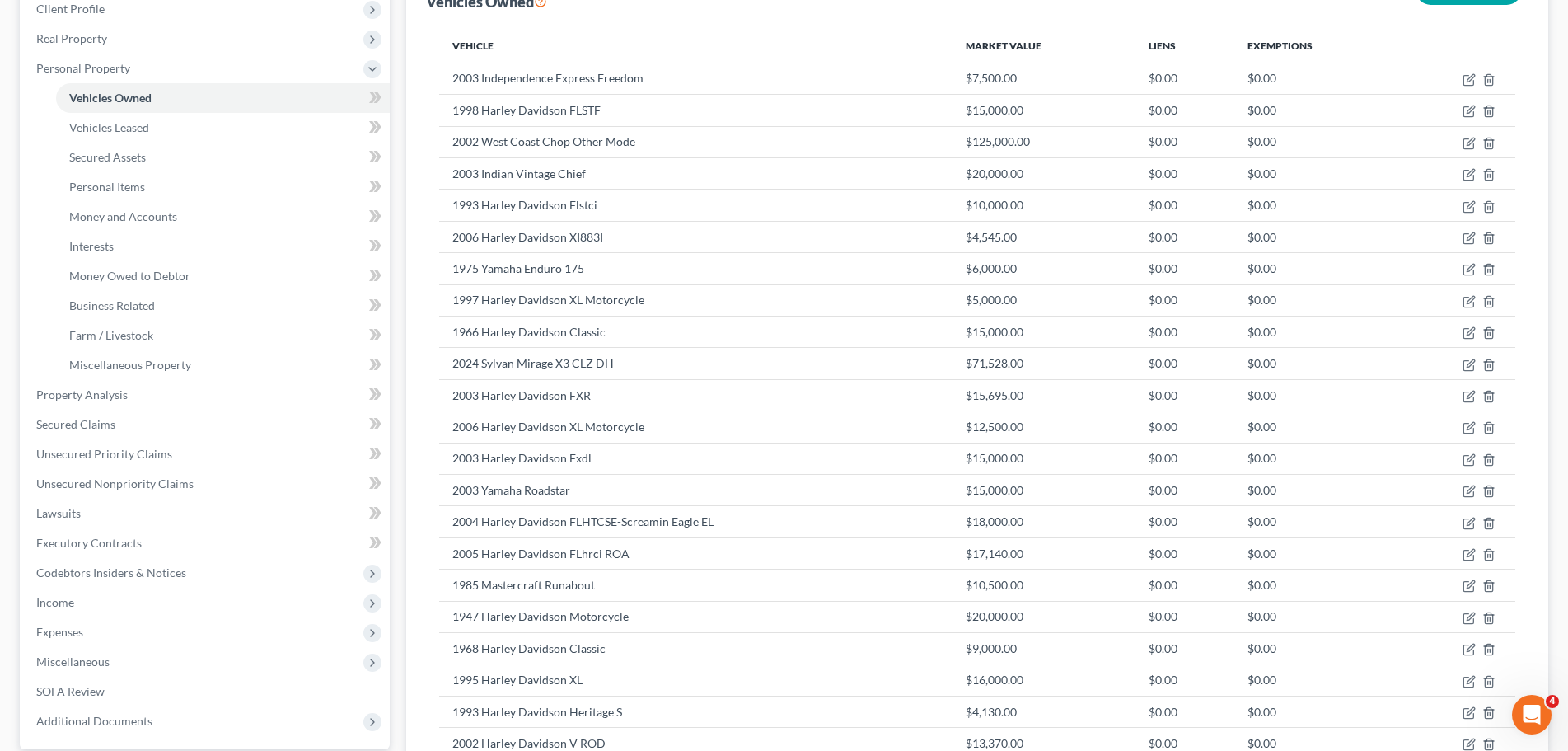
scroll to position [207, 0]
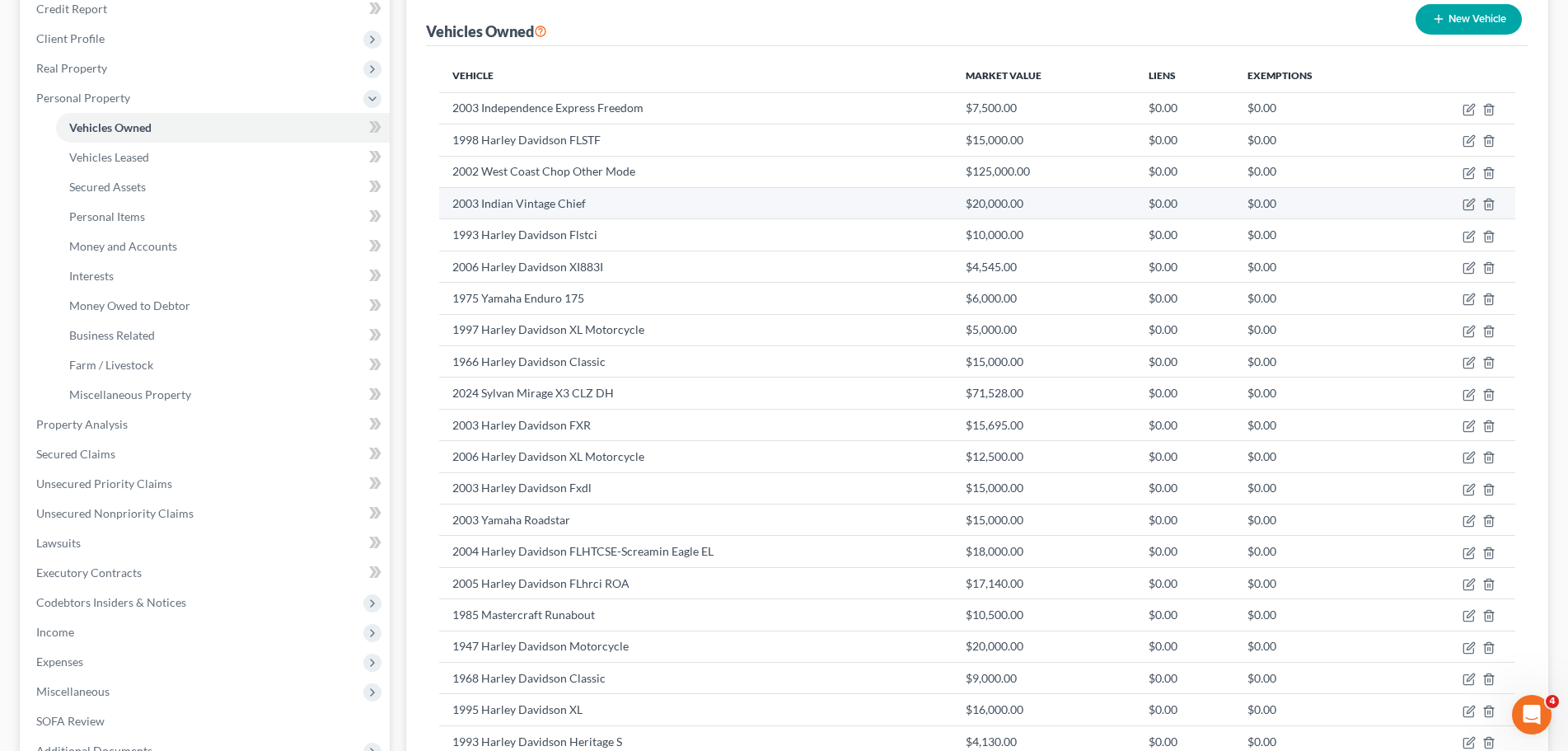
click at [626, 209] on td "2003 Indian Vintage Chief" at bounding box center [697, 203] width 515 height 32
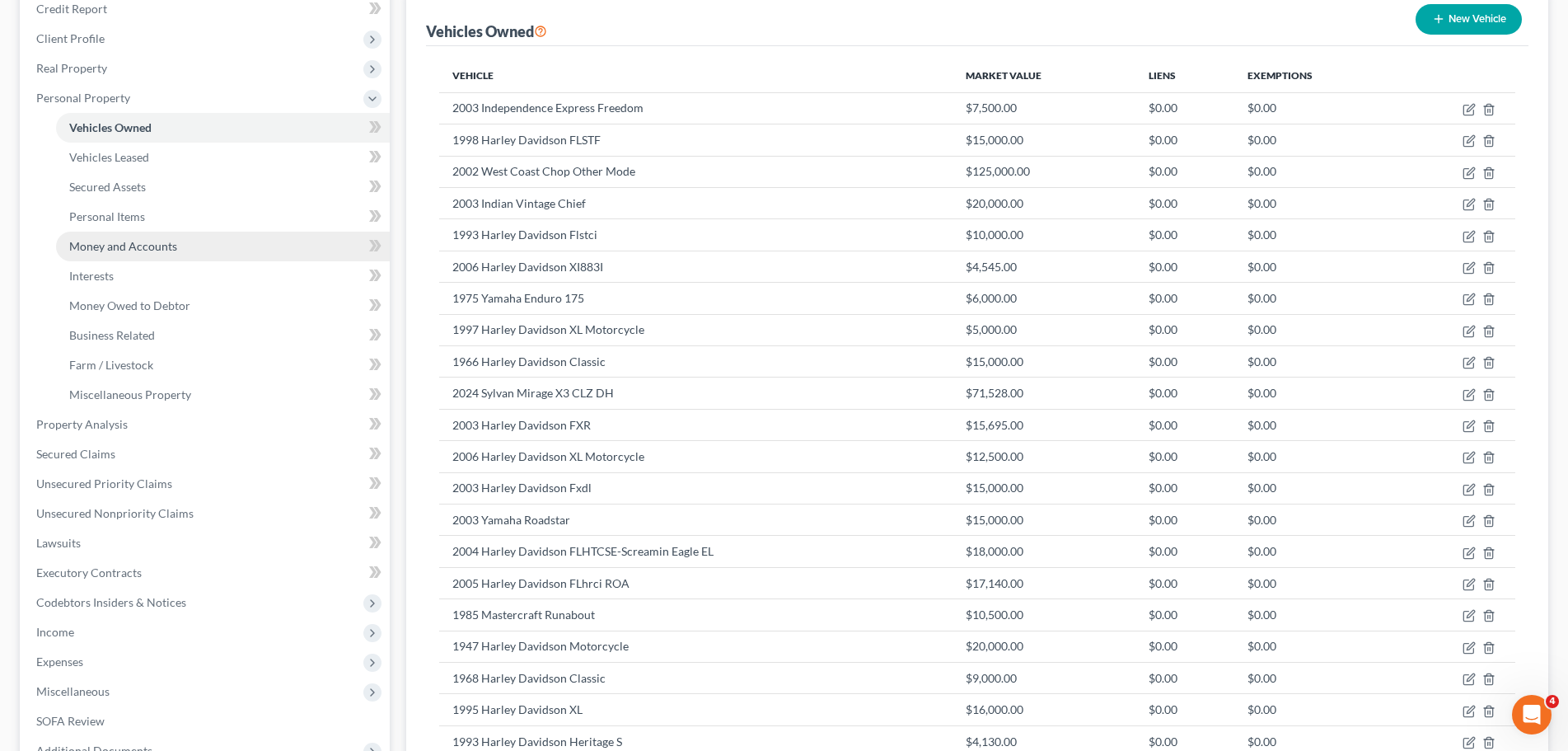
click at [218, 241] on link "Money and Accounts" at bounding box center [222, 246] width 334 height 30
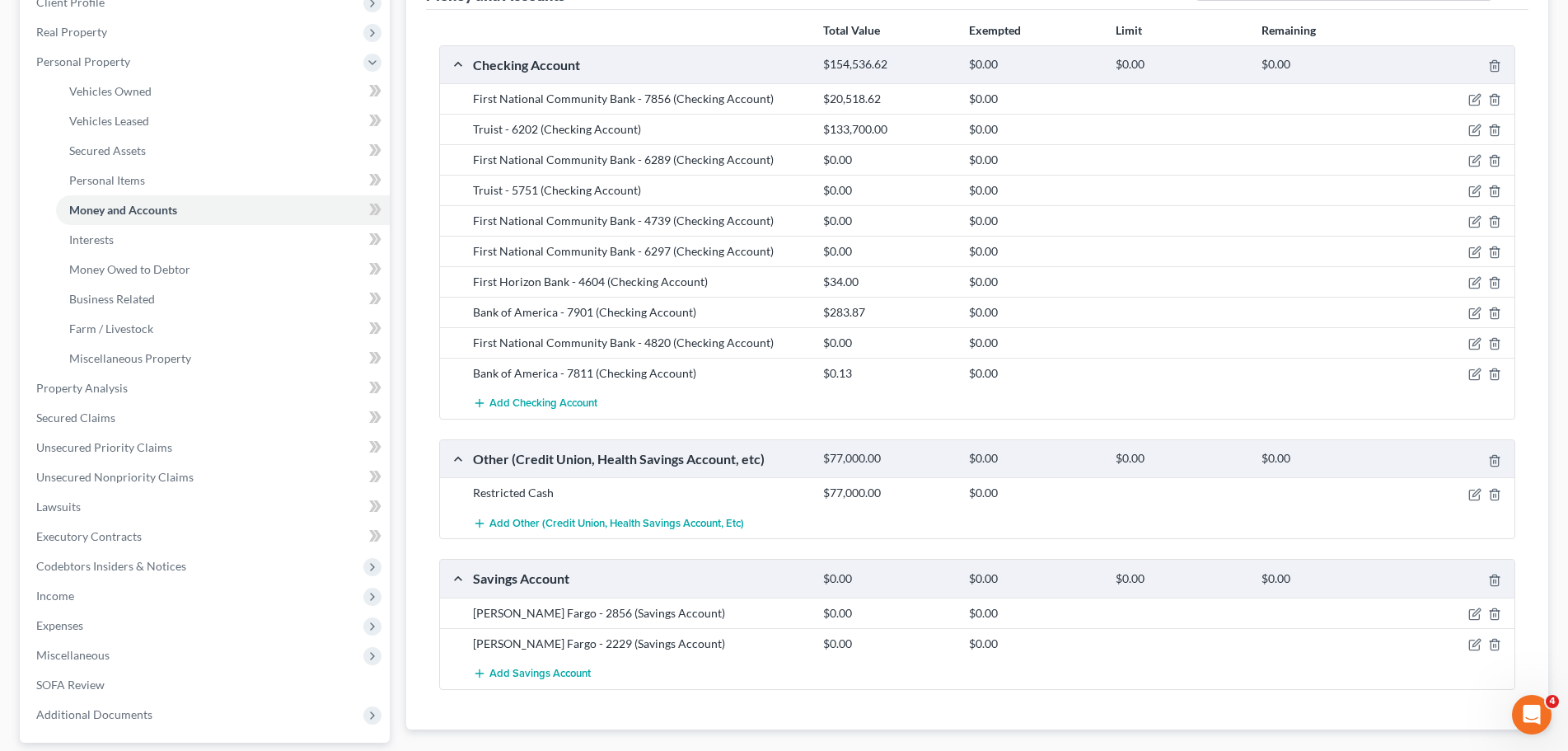
scroll to position [247, 0]
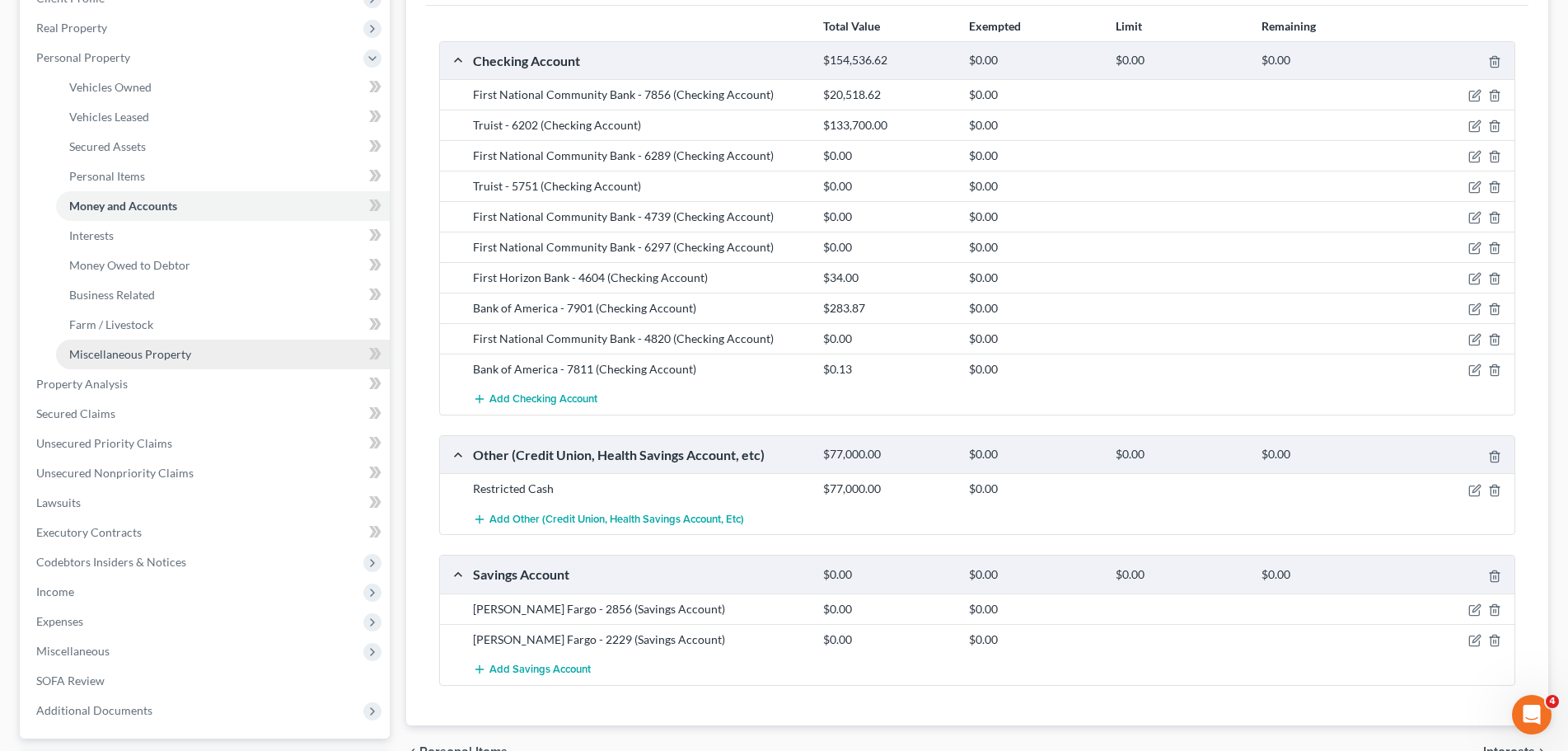
click at [184, 359] on span "Miscellaneous Property" at bounding box center [130, 354] width 122 height 14
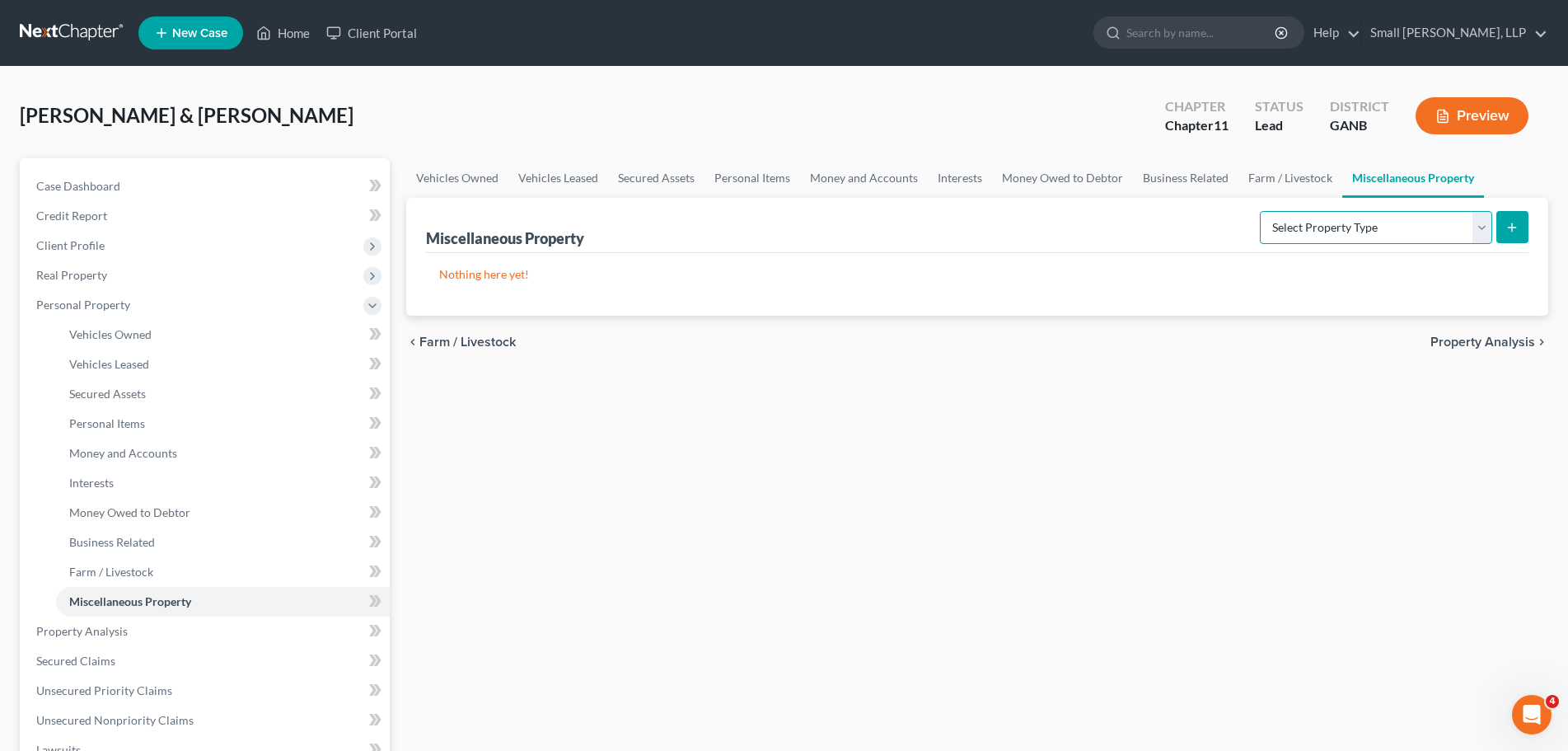
click at [1405, 231] on select "Select Property Type Assigned for Creditor Benefit Within 1 Year Holding for An…" at bounding box center [1376, 227] width 232 height 33
click at [133, 479] on link "Interests" at bounding box center [222, 483] width 334 height 30
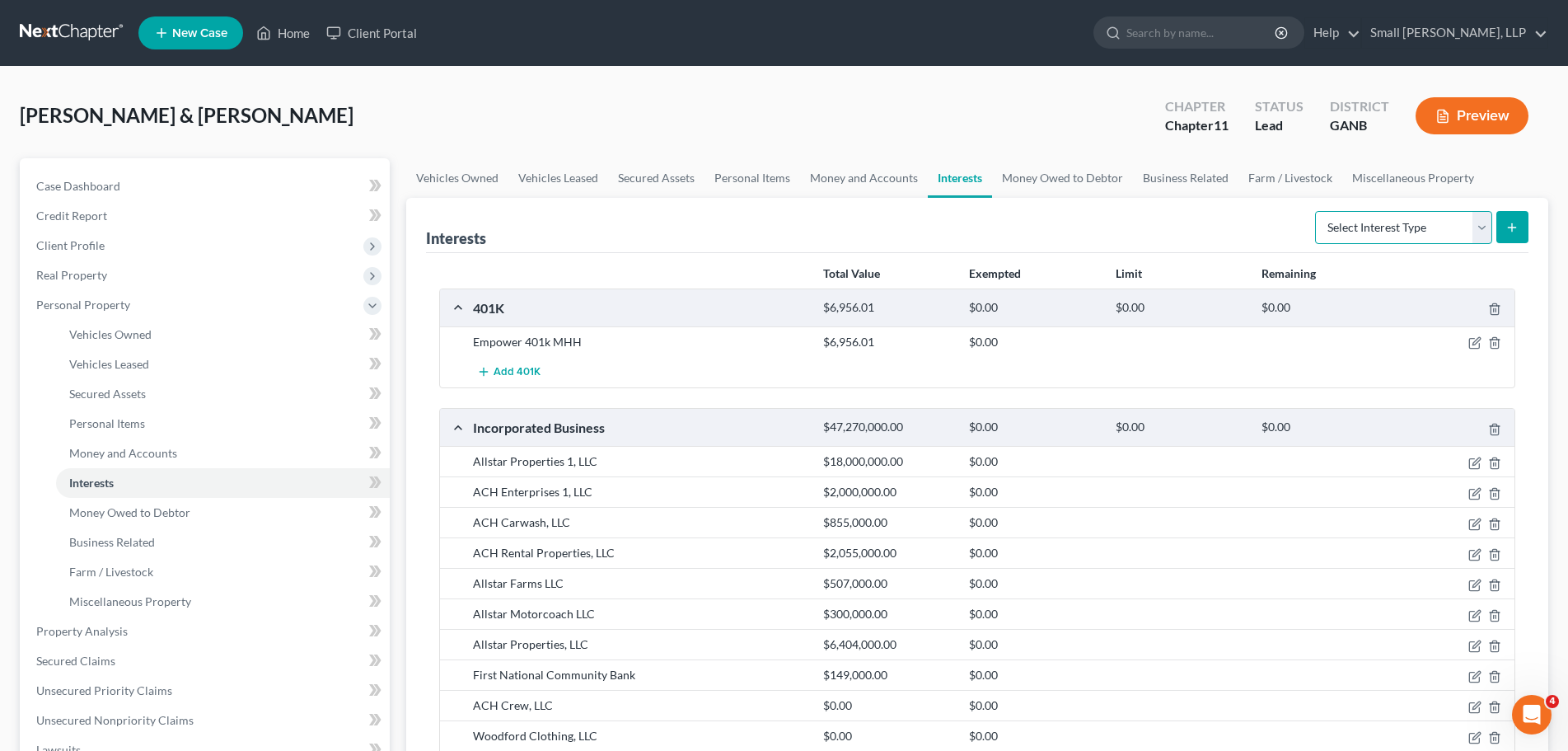
click at [1390, 235] on select "Select Interest Type 401K Annuity Bond Education IRA Government Bond Government…" at bounding box center [1403, 227] width 178 height 33
select select "term_life_insurance"
click at [1317, 211] on select "Select Interest Type 401K Annuity Bond Education IRA Government Bond Government…" at bounding box center [1403, 227] width 178 height 33
click at [1513, 221] on icon "submit" at bounding box center [1511, 227] width 13 height 13
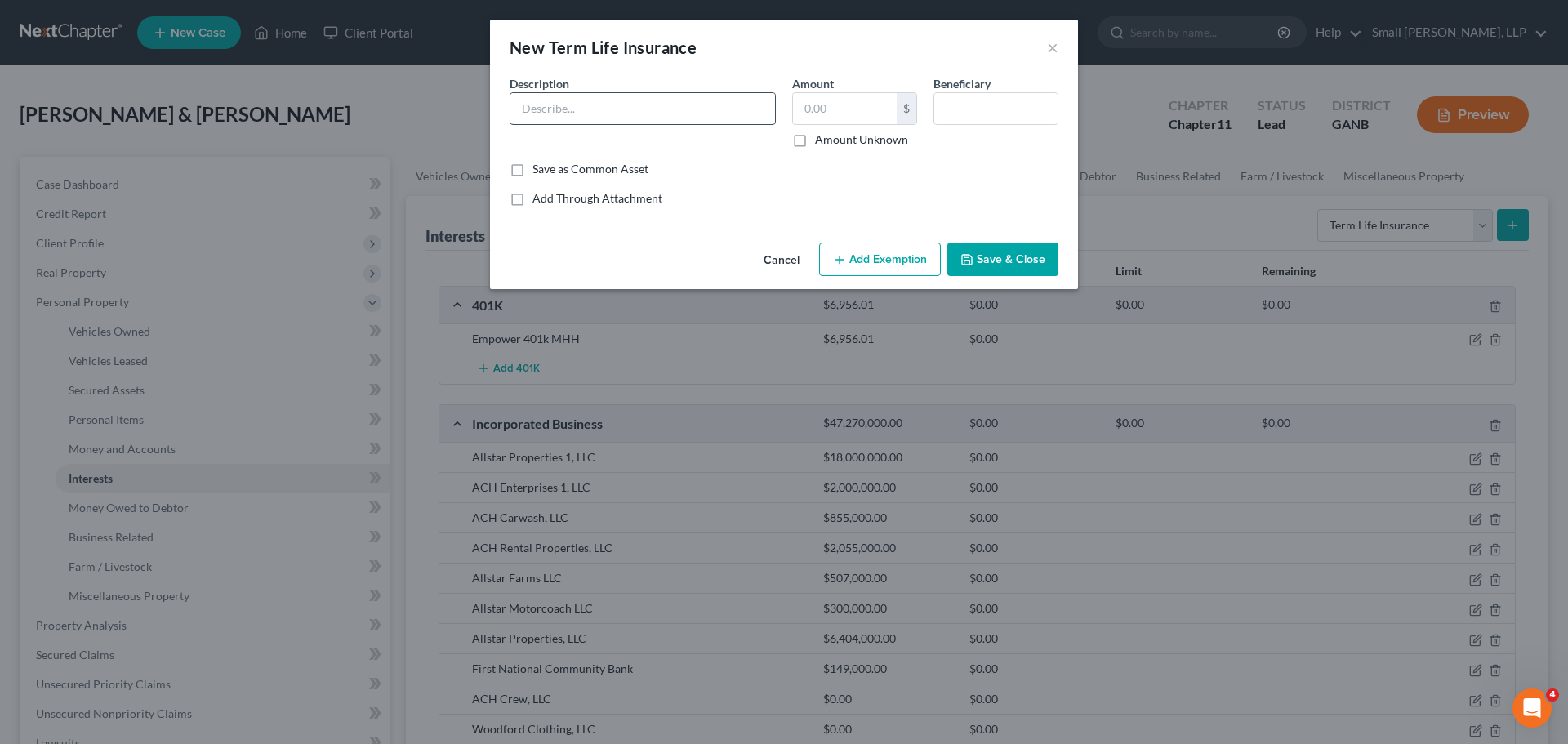
click at [710, 111] on input "text" at bounding box center [642, 109] width 264 height 31
click at [781, 162] on div "Save as Common Asset" at bounding box center [784, 168] width 549 height 16
click at [743, 113] on input "text" at bounding box center [642, 109] width 264 height 31
click at [790, 150] on div "Description * Amount $ Amount Unknown Beneficiary" at bounding box center [784, 117] width 565 height 86
click at [1010, 110] on input "text" at bounding box center [995, 109] width 123 height 31
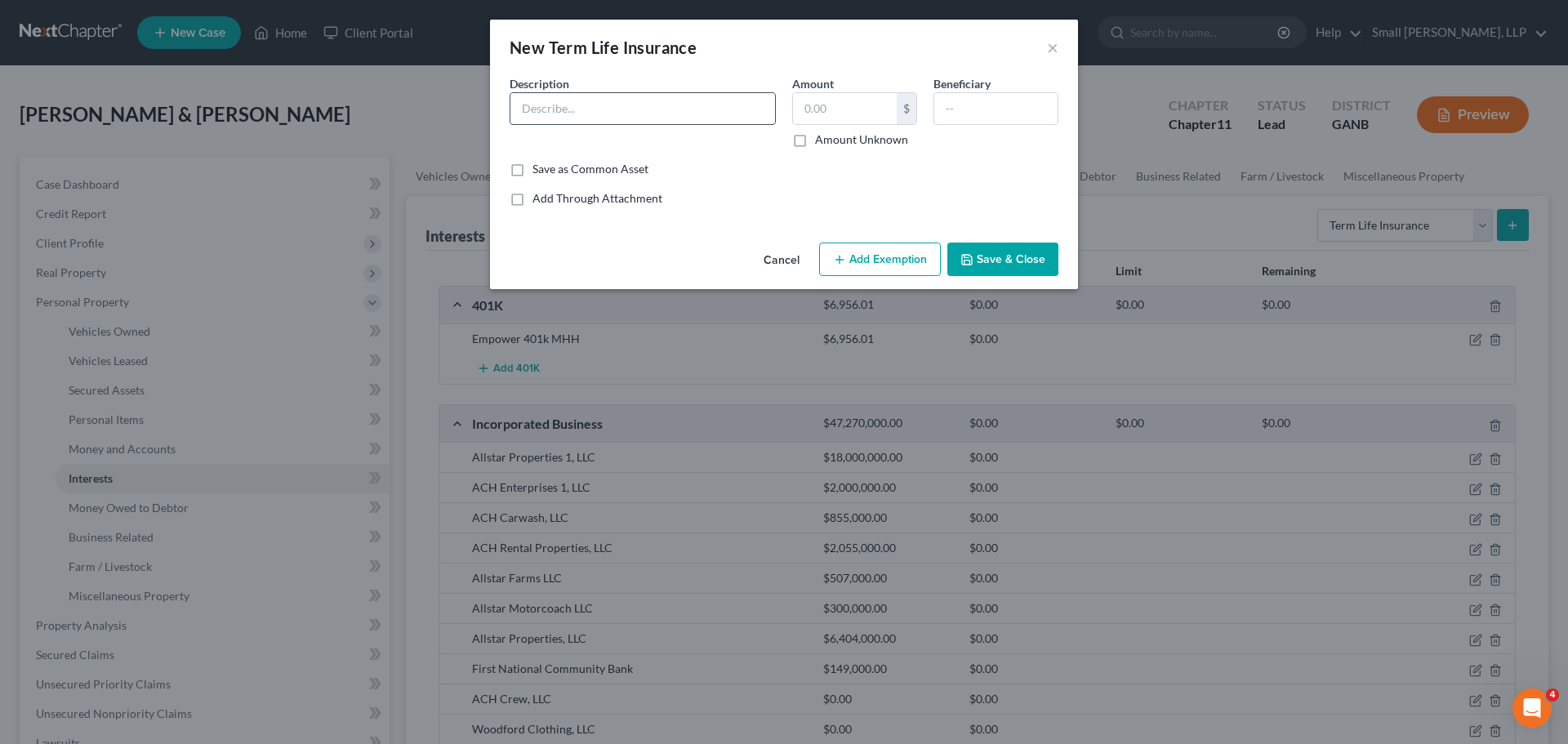
click at [700, 118] on input "text" at bounding box center [642, 109] width 264 height 31
type input "Andrew Charles Heaner Family Irrevocable Trust, Life Insurance Trust"
click at [855, 99] on input "text" at bounding box center [845, 109] width 104 height 31
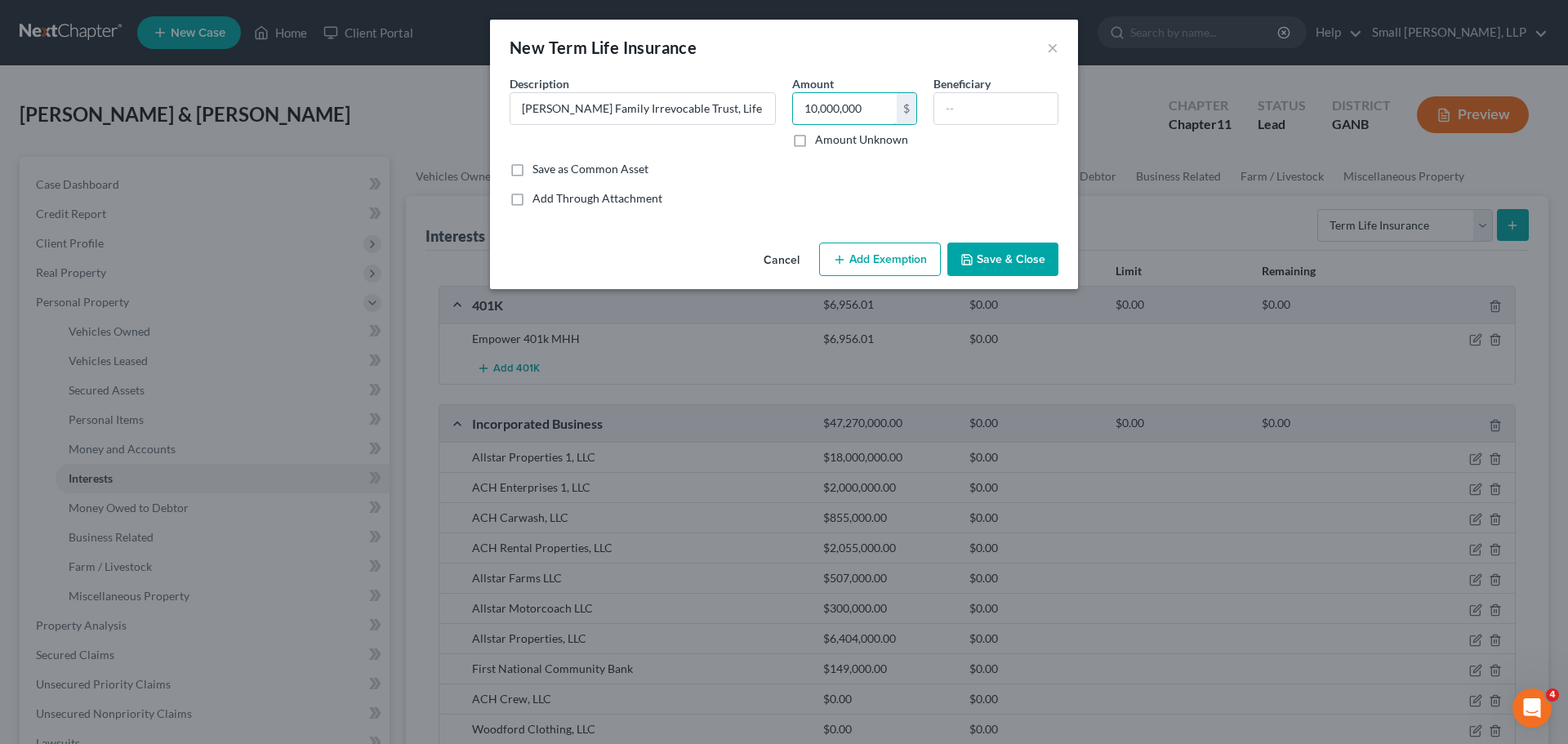
type input "10,000,000"
click at [698, 112] on input "Andrew Charles Heaner Family Irrevocable Trust, Life Insurance Trust" at bounding box center [642, 109] width 264 height 31
drag, startPoint x: 740, startPoint y: 107, endPoint x: 664, endPoint y: 116, distance: 76.5
click at [664, 116] on input "Andrew Charles Heaner Family Irrevocable Trust, Life Insurance Trust" at bounding box center [642, 109] width 264 height 31
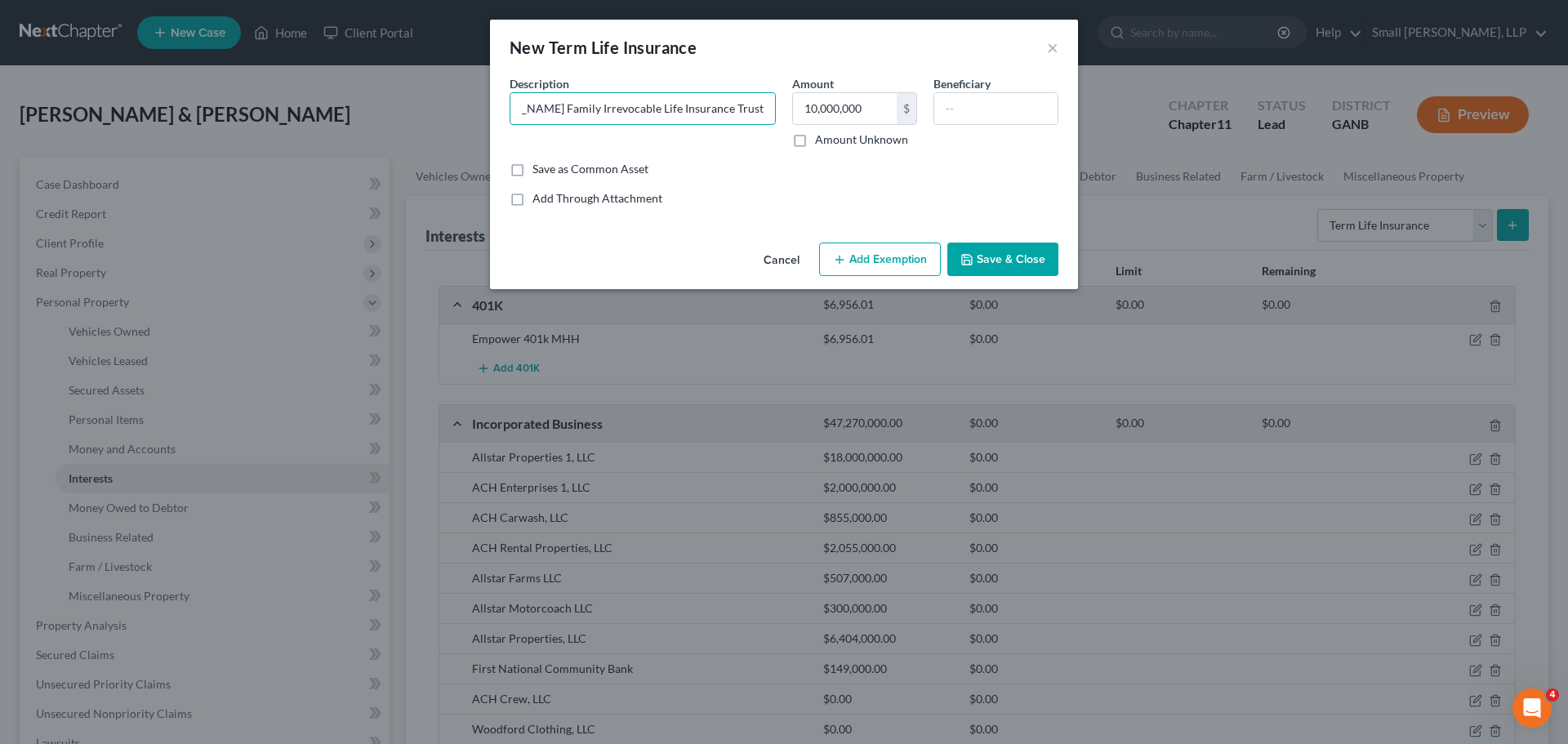
scroll to position [0, 73]
type input "Andrew Charles Heaner Family Irrevocable Life Insurance Trust"
click at [985, 114] on input "text" at bounding box center [995, 109] width 123 height 31
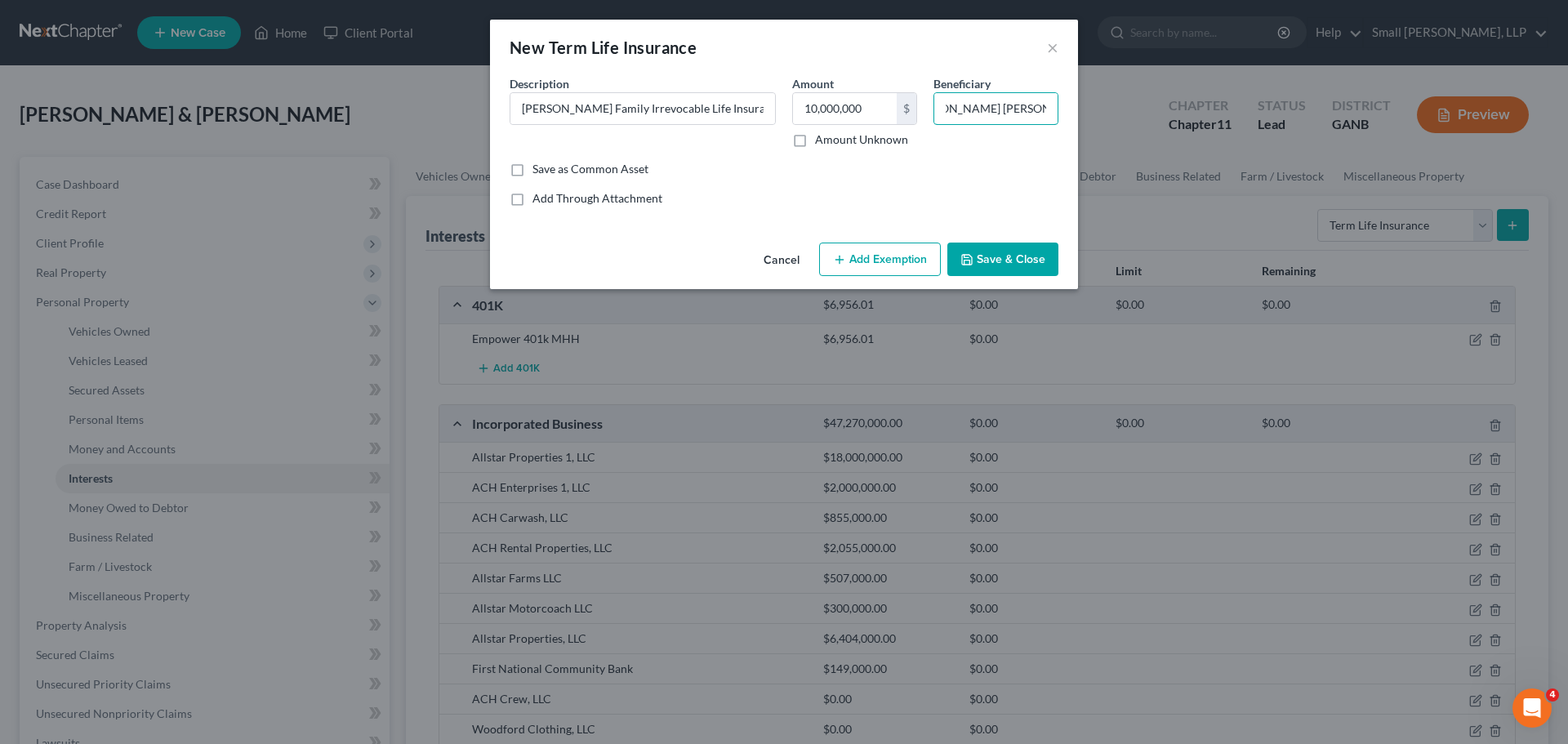
type input "Mary Helen Wright Heaner"
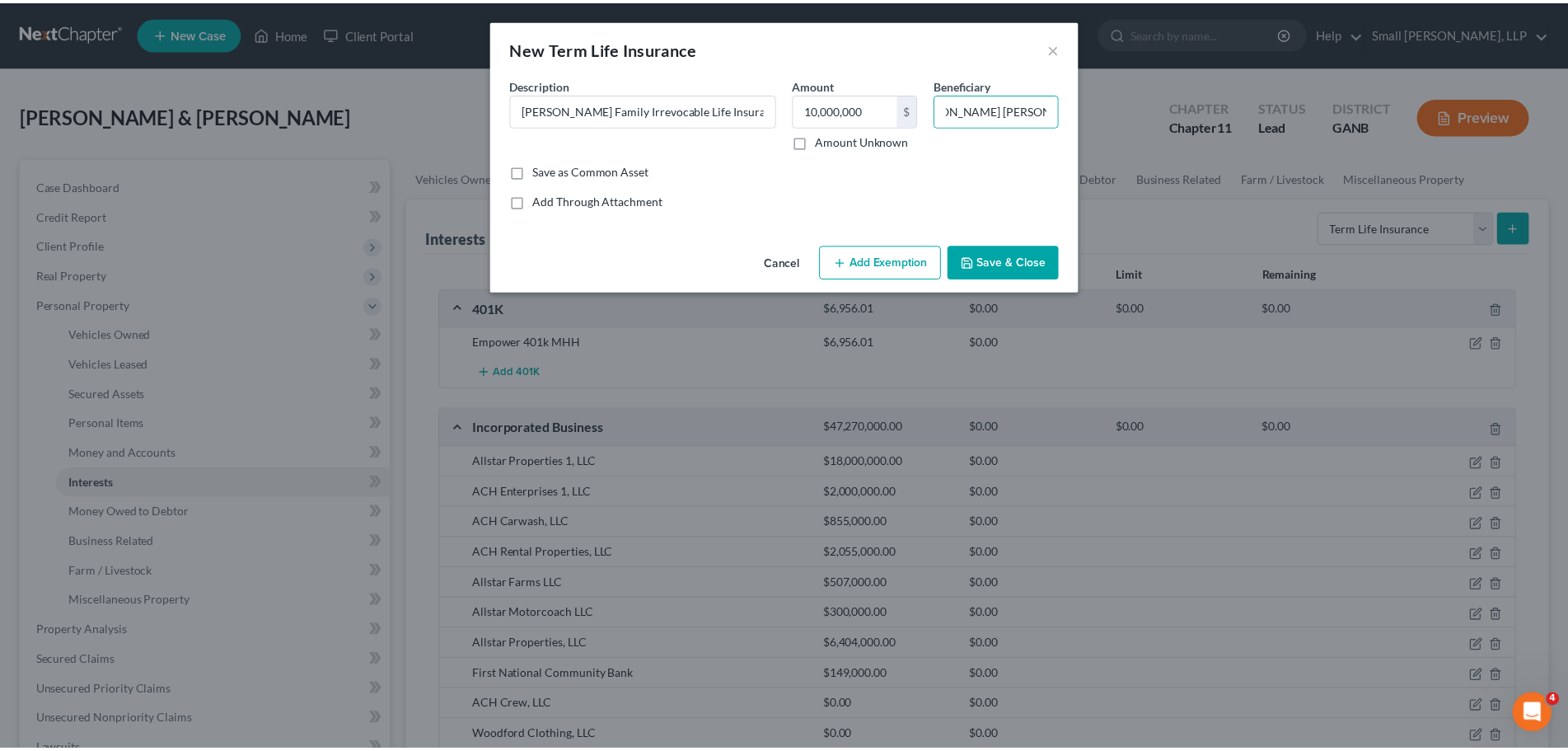
scroll to position [0, 0]
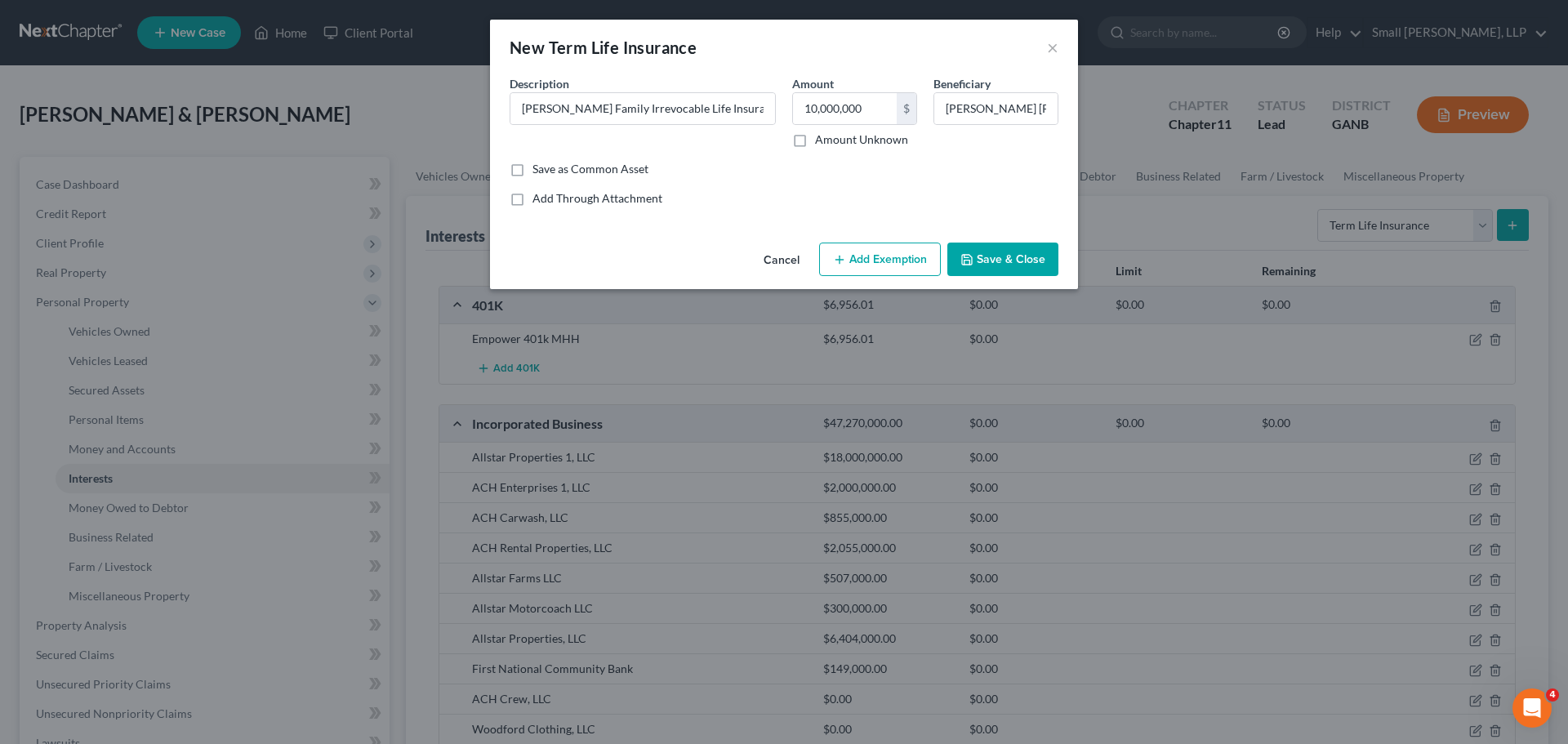
click at [1000, 263] on button "Save & Close" at bounding box center [1003, 259] width 111 height 34
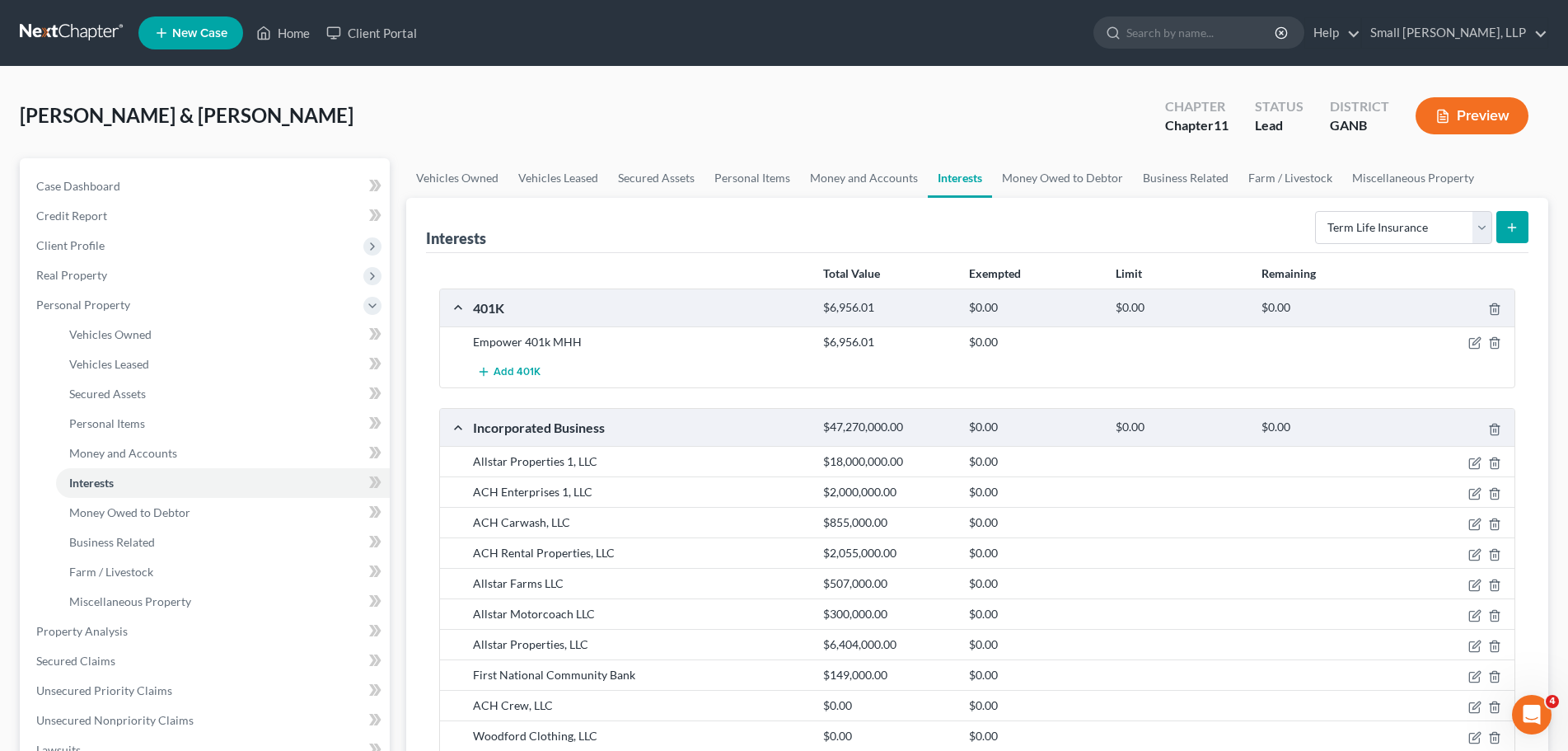
click at [1523, 228] on button "submit" at bounding box center [1512, 227] width 32 height 32
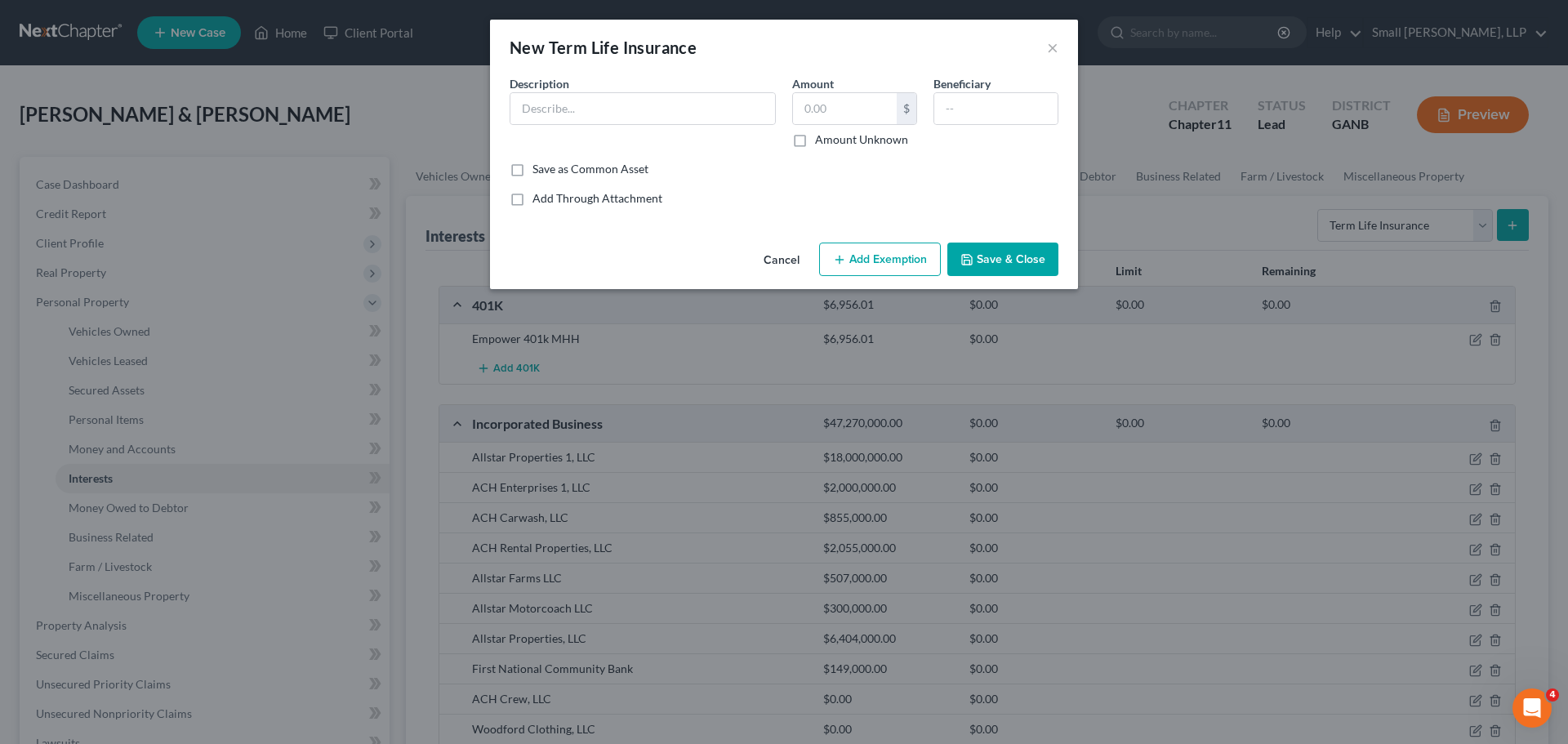
click at [688, 92] on div "Description *" at bounding box center [642, 111] width 282 height 73
click at [627, 120] on input "text" at bounding box center [642, 109] width 264 height 31
click at [519, 110] on input "Mary Helen Wright Heaner" at bounding box center [642, 109] width 264 height 31
click at [691, 101] on input "The Mary Helen Wright Heaner" at bounding box center [642, 109] width 264 height 31
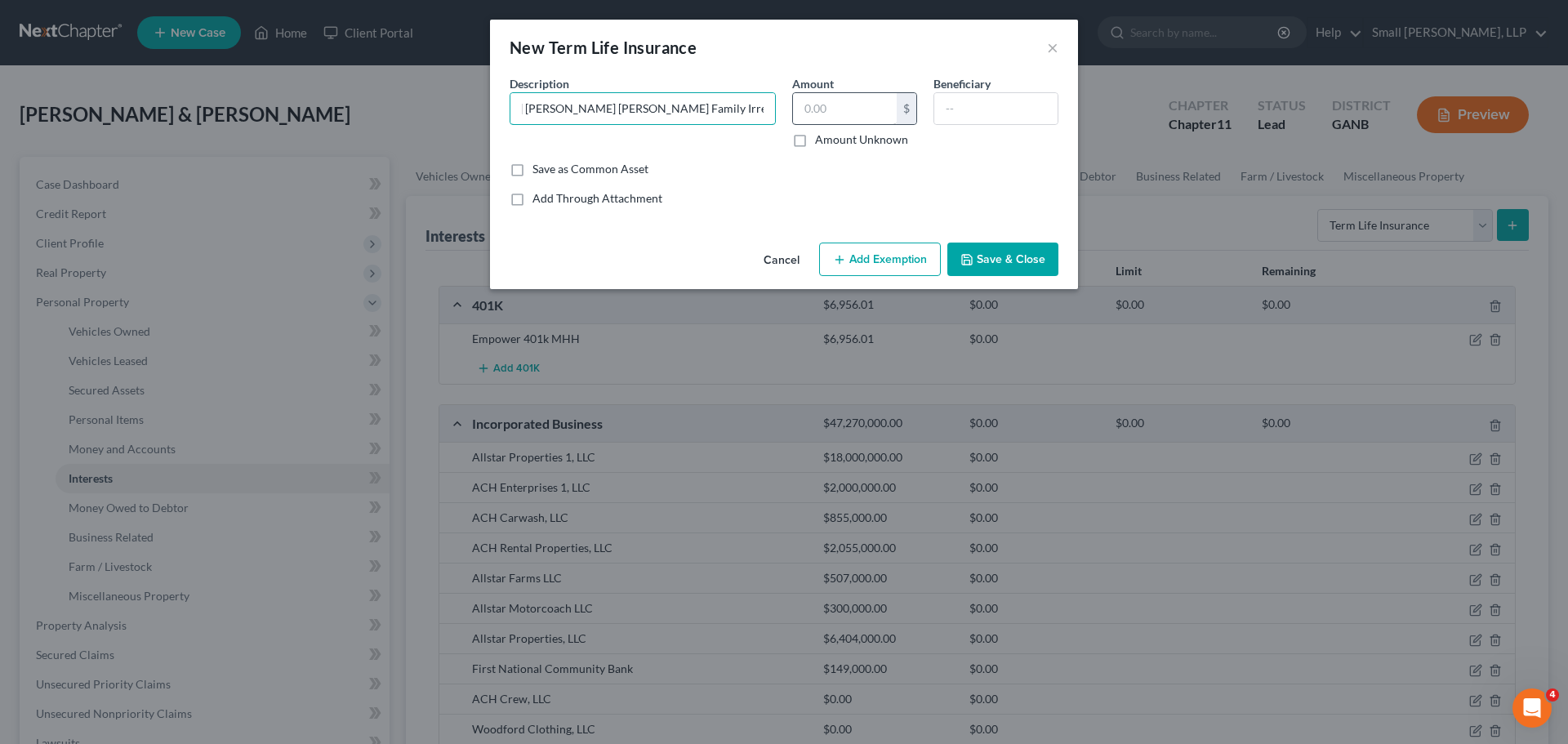
type input "The Mary Helen Wright Heaner Family Irrevocable Life Insurance Trust"
click at [856, 98] on input "text" at bounding box center [845, 109] width 104 height 31
type input "5,000,000"
click at [989, 105] on input "text" at bounding box center [995, 109] width 123 height 31
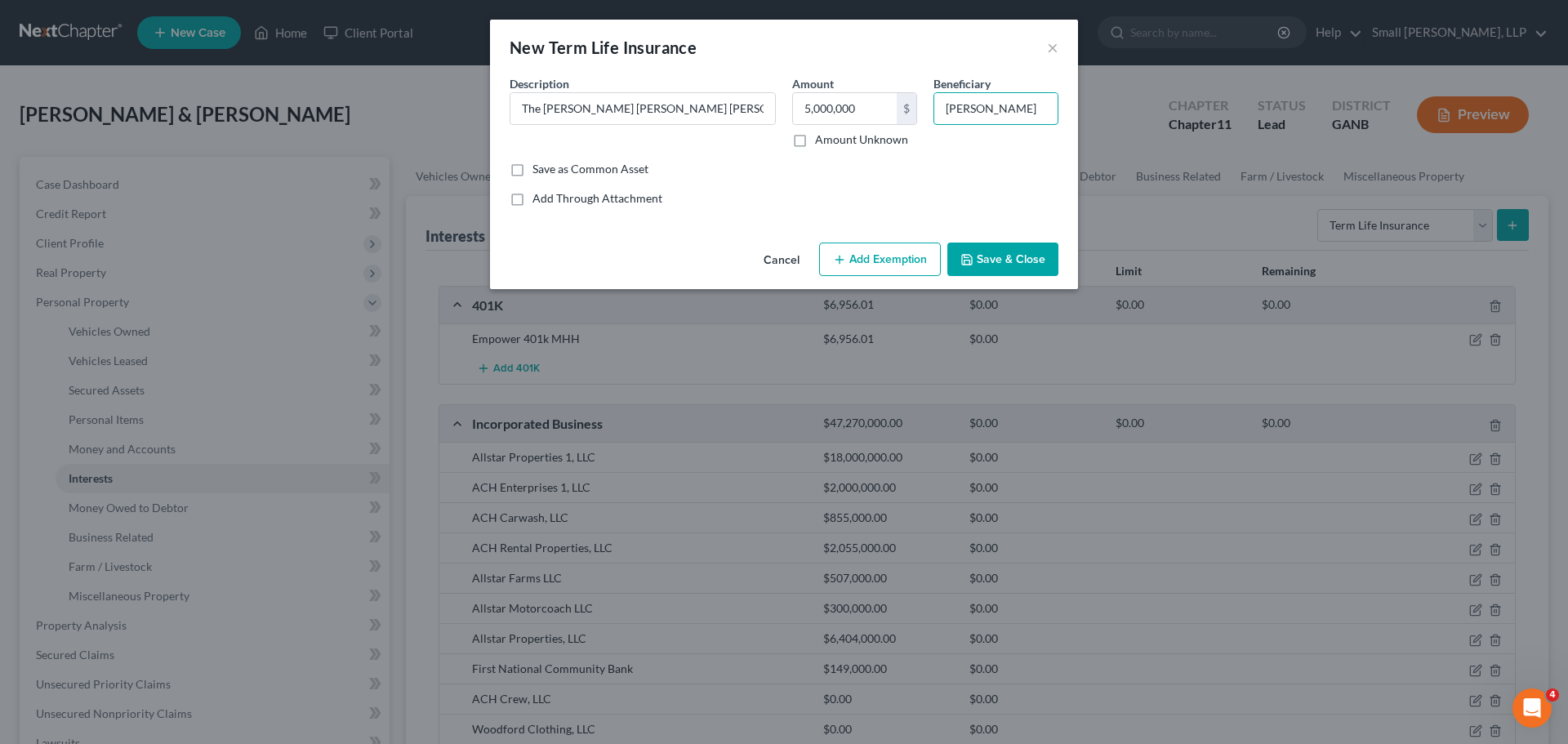
scroll to position [0, 21]
type input "Andrew Charles Heaner"
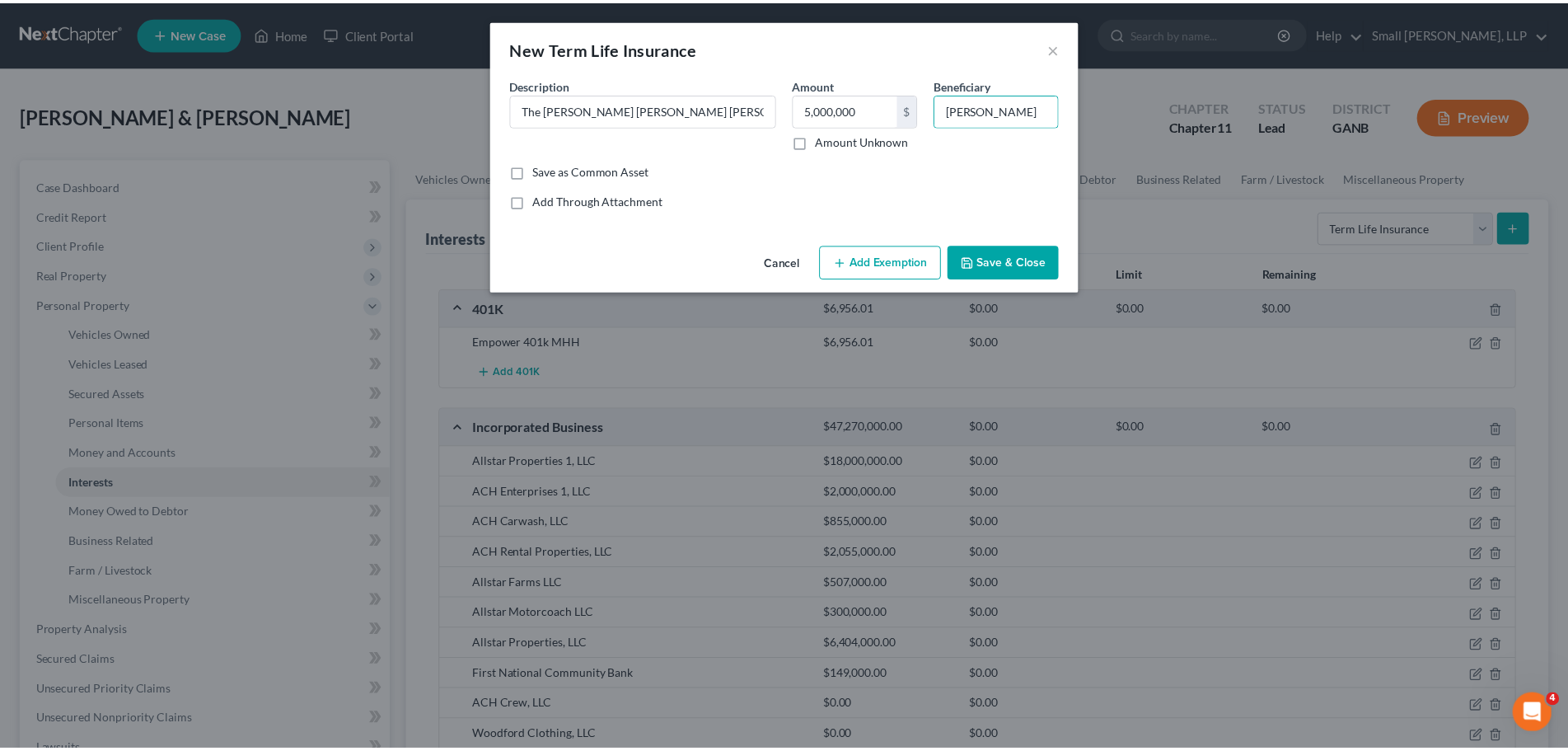
scroll to position [0, 0]
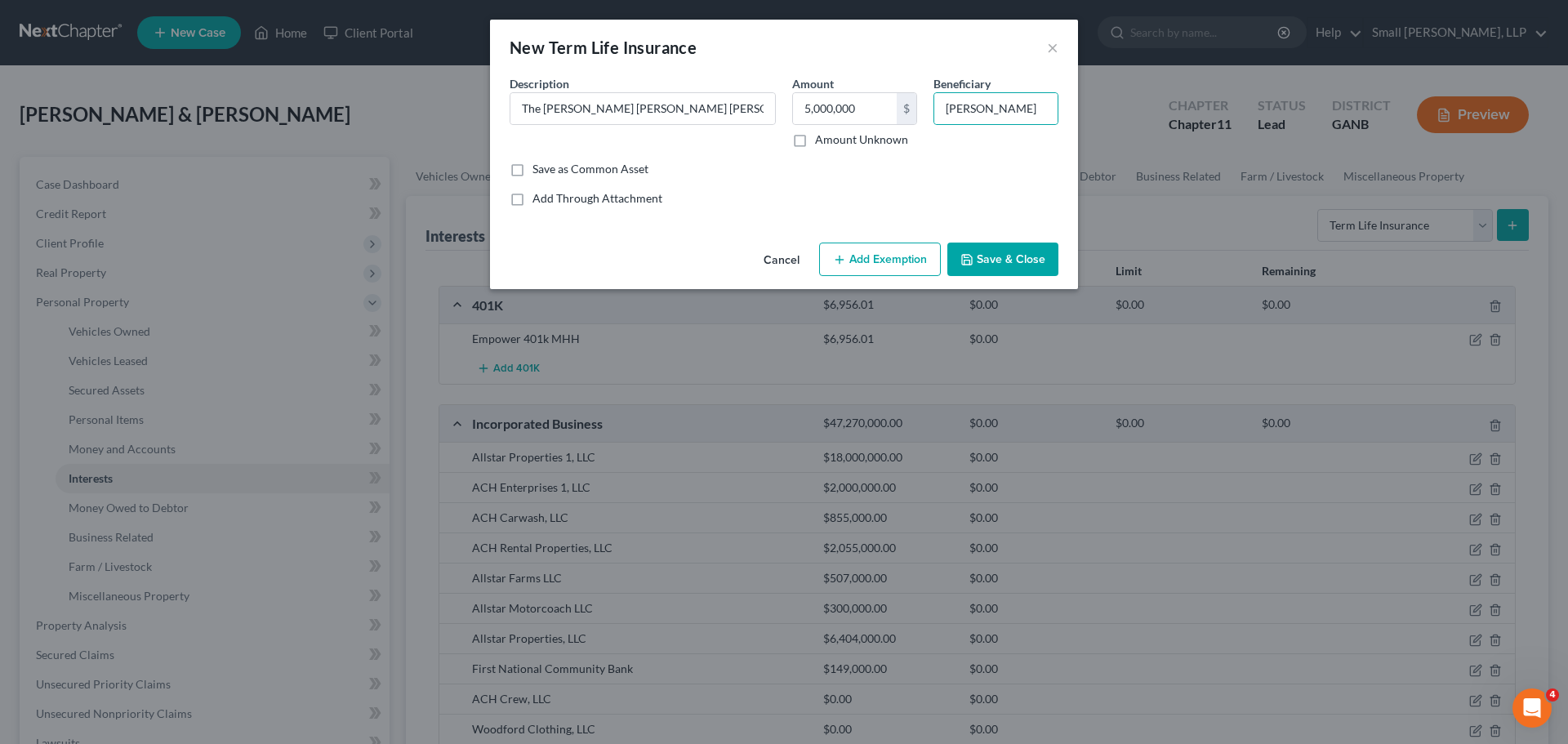
click at [1020, 260] on button "Save & Close" at bounding box center [1003, 259] width 111 height 34
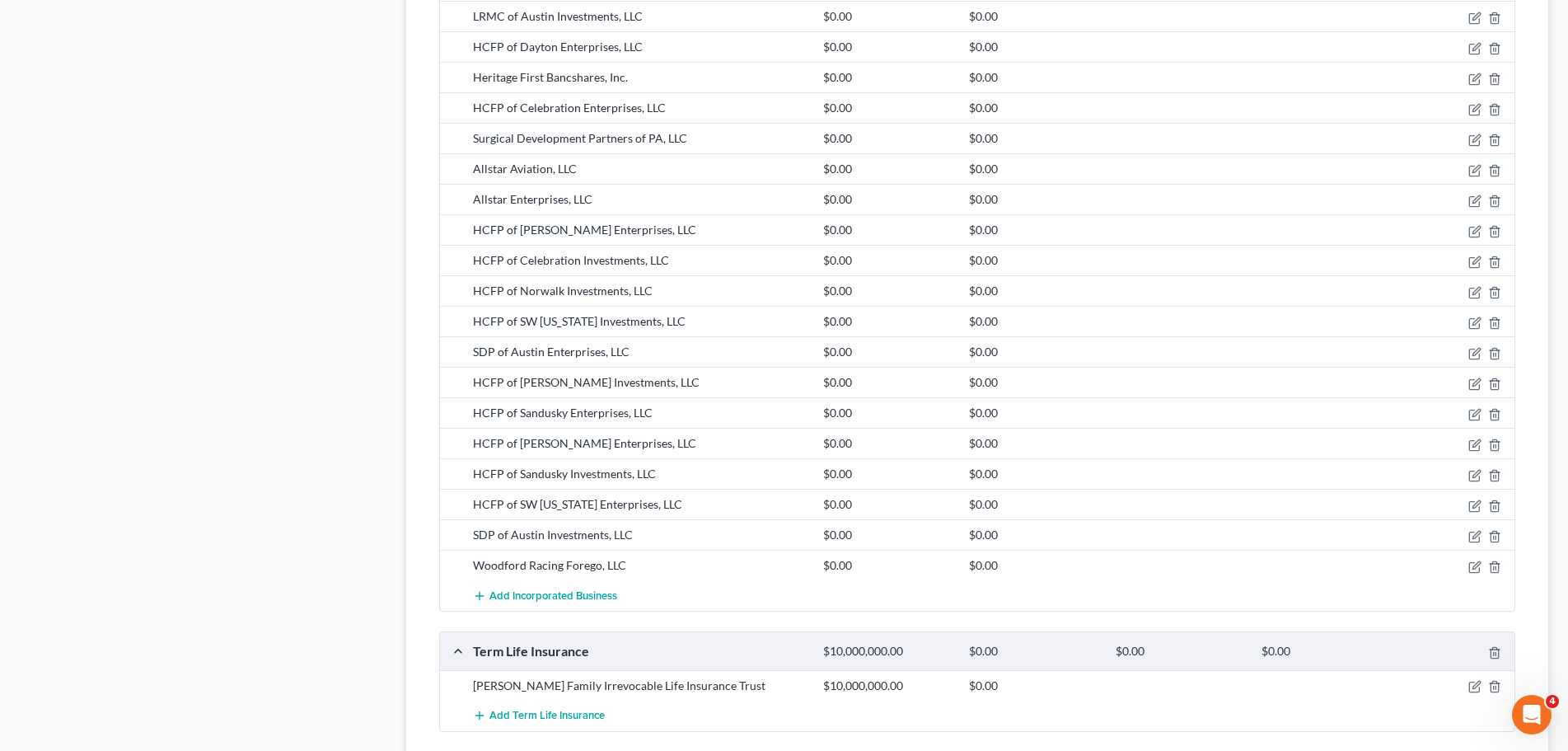
scroll to position [1893, 0]
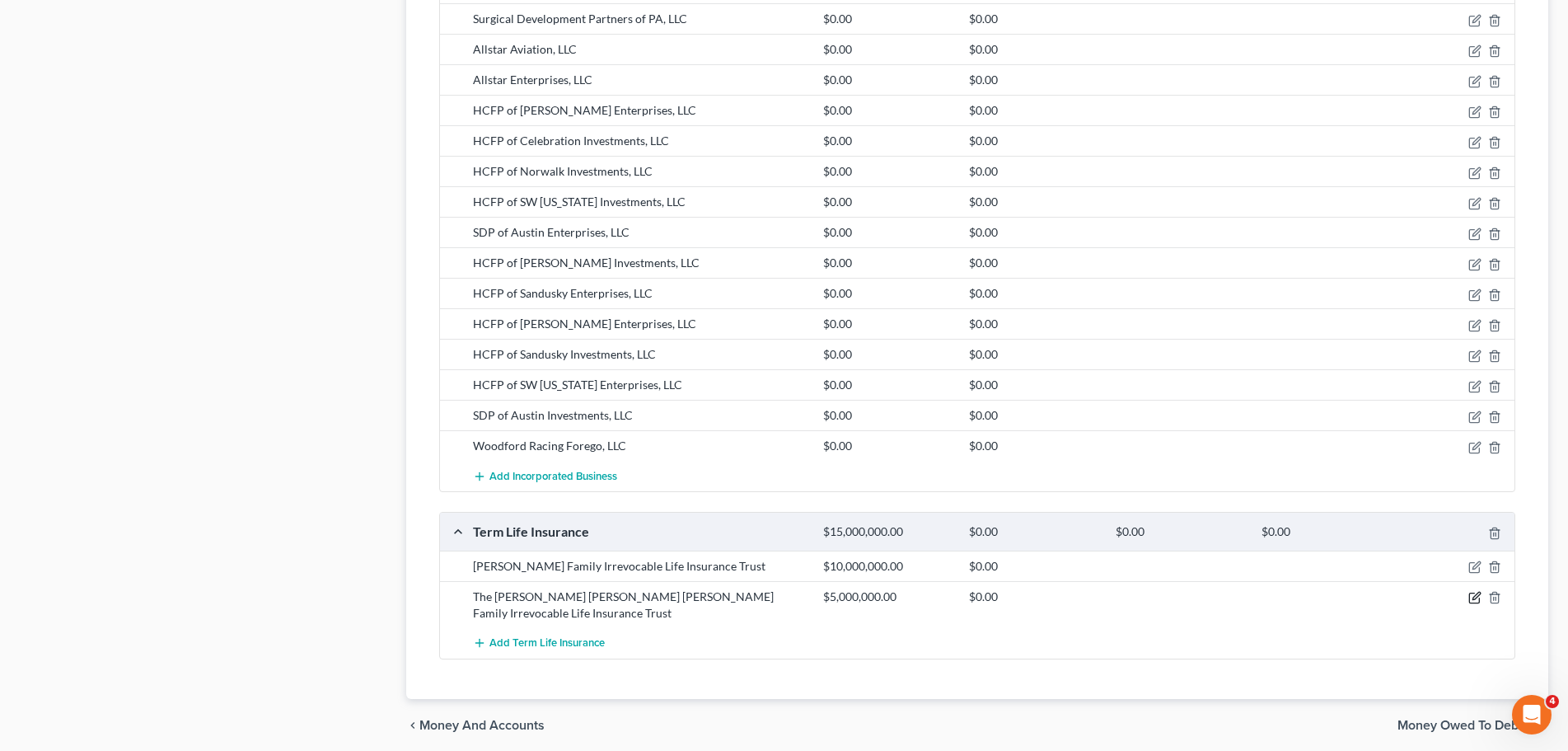
click at [1475, 591] on icon "button" at bounding box center [1475, 597] width 13 height 13
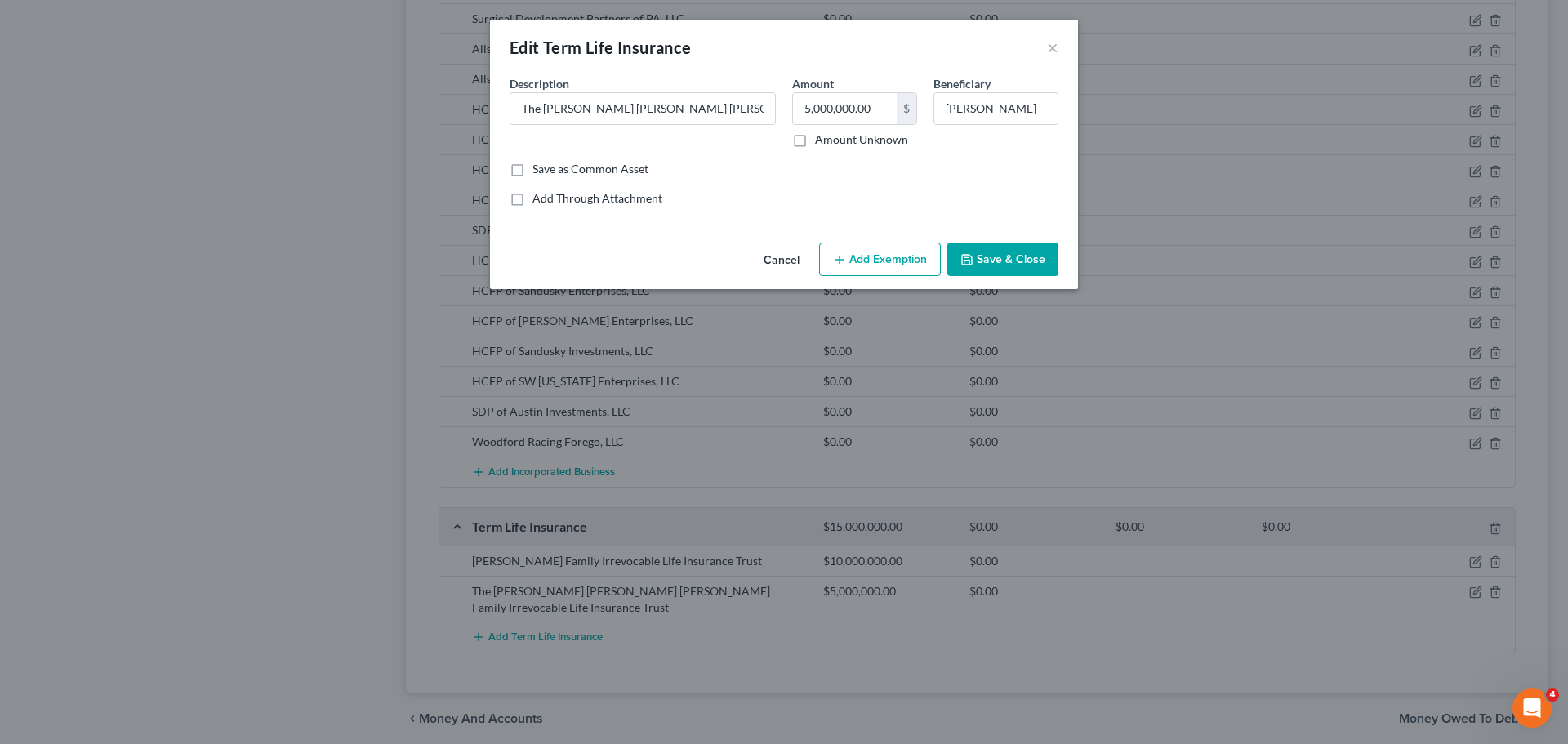
click at [990, 259] on button "Save & Close" at bounding box center [1003, 259] width 111 height 34
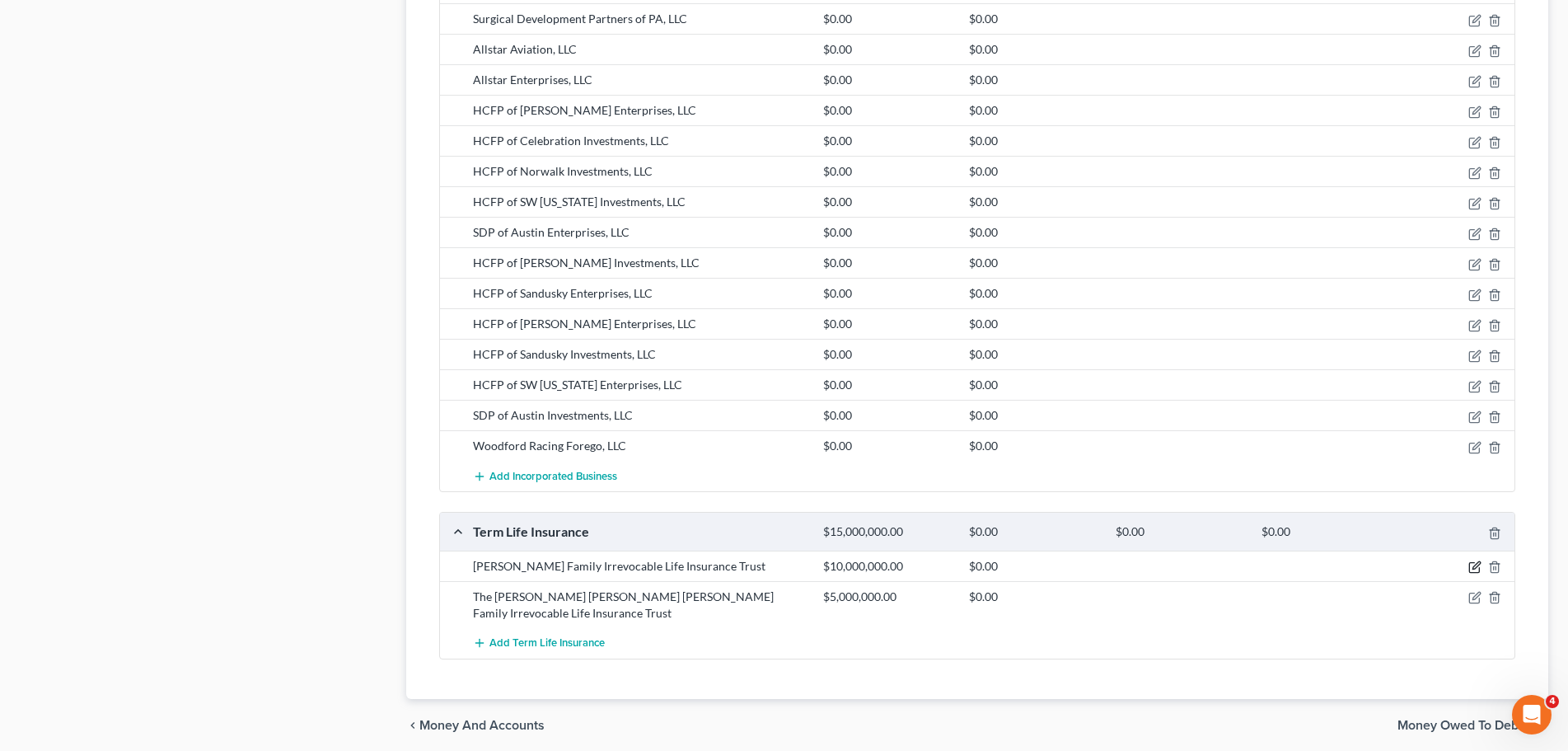
click at [1479, 561] on icon "button" at bounding box center [1476, 565] width 8 height 8
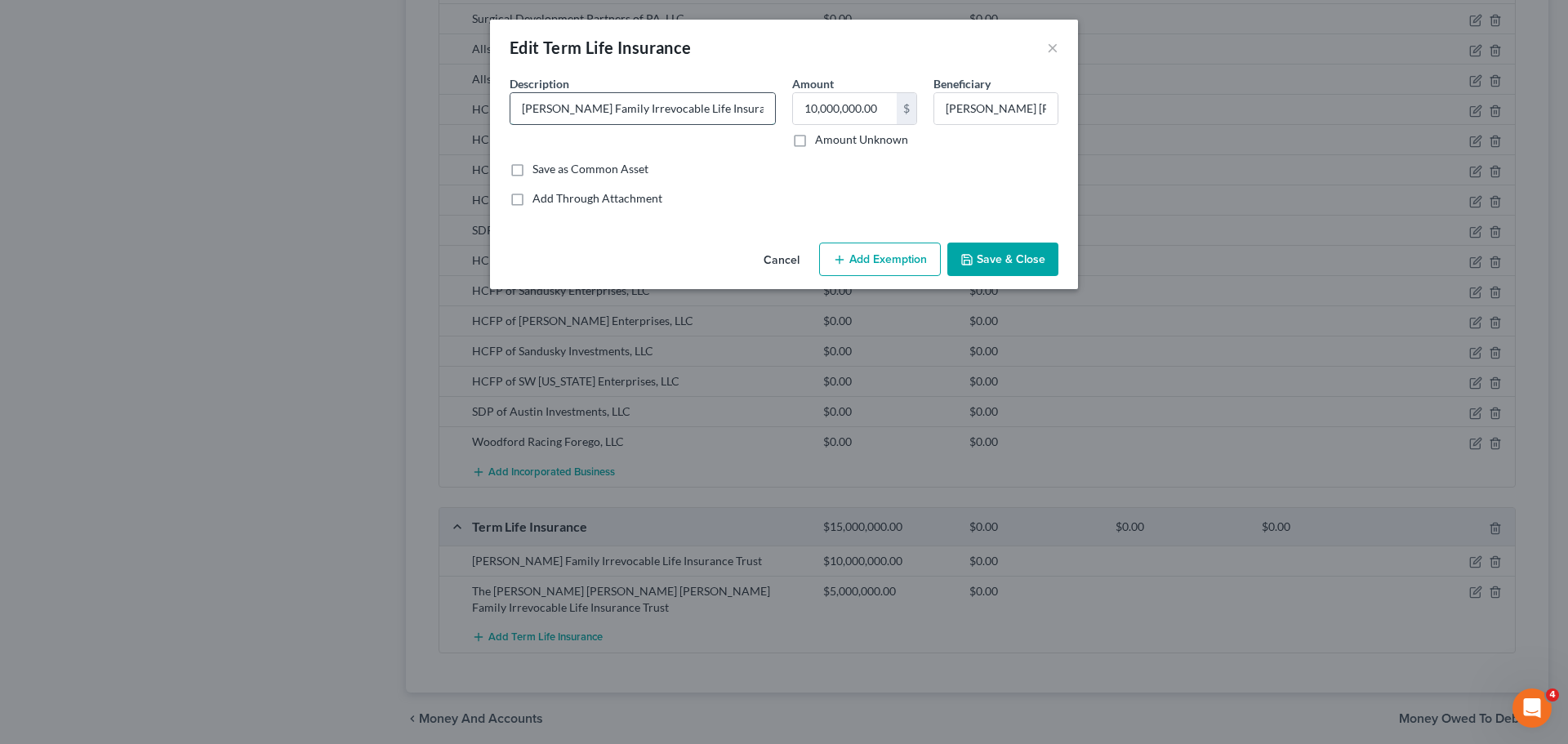
click at [521, 110] on input "Andrew Charles Heaner Family Irrevocable Life Insurance Trust" at bounding box center [642, 109] width 264 height 31
type input "The Andrew Charles Heaner Family Irrevocable Life Insurance Trust"
click at [1050, 263] on button "Save & Close" at bounding box center [1003, 259] width 111 height 34
